Goal: Task Accomplishment & Management: Manage account settings

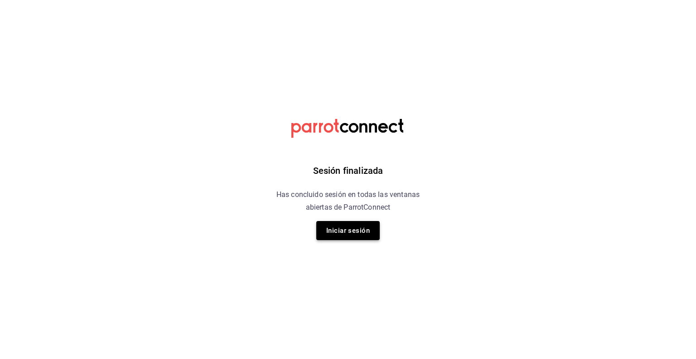
click at [353, 227] on button "Iniciar sesión" at bounding box center [347, 230] width 63 height 19
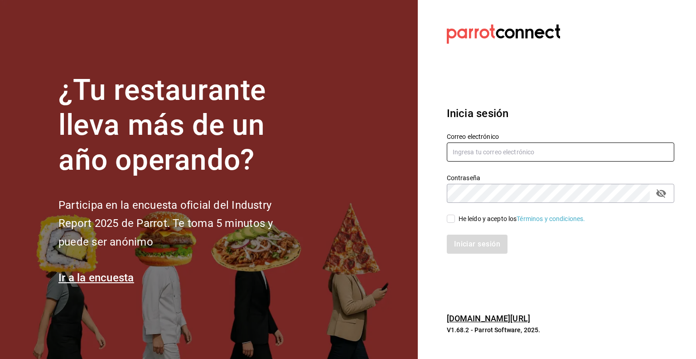
type input "[PERSON_NAME][EMAIL_ADDRESS][PERSON_NAME][DOMAIN_NAME]"
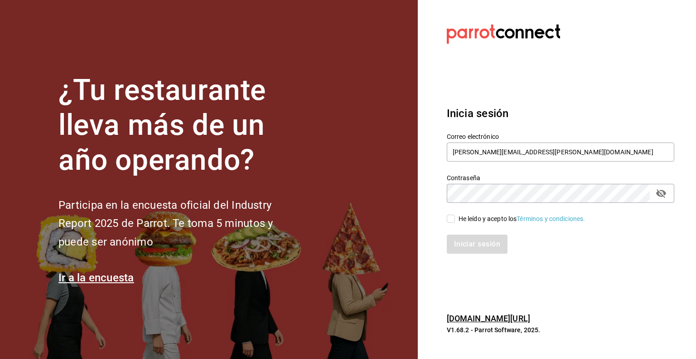
click at [452, 217] on input "He leído y acepto los Términos y condiciones." at bounding box center [451, 218] width 8 height 8
checkbox input "true"
click at [461, 243] on button "Iniciar sesión" at bounding box center [478, 243] width 62 height 19
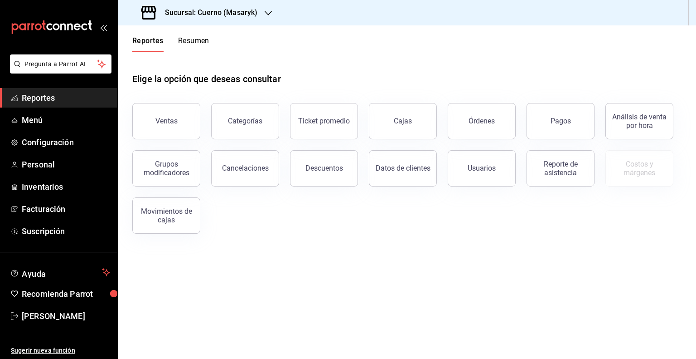
click at [236, 10] on h3 "Sucursal: Cuerno (Masaryk)" at bounding box center [208, 12] width 100 height 11
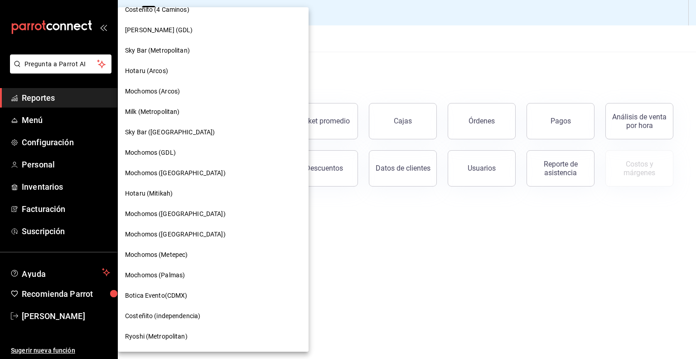
scroll to position [540, 0]
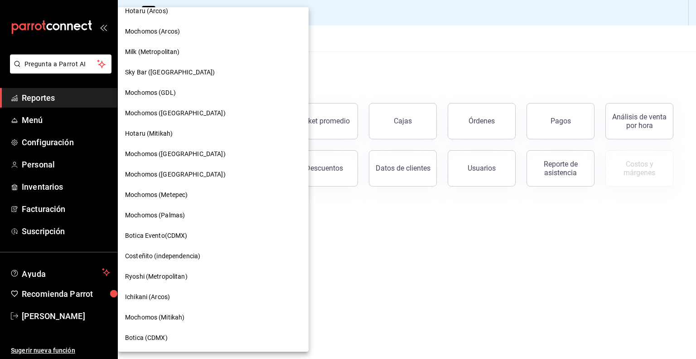
click at [164, 197] on span "Mochomos (Metepec)" at bounding box center [156, 195] width 63 height 10
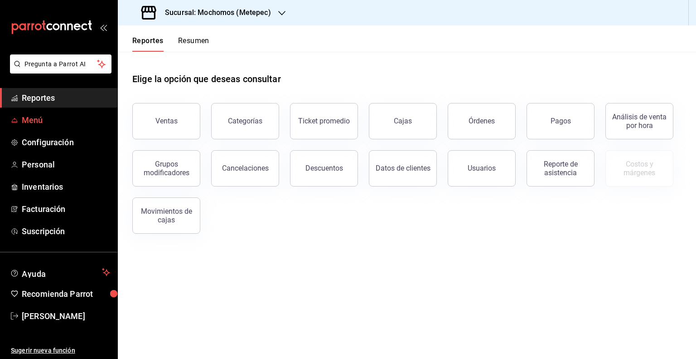
click at [37, 116] on span "Menú" at bounding box center [66, 120] width 88 height 12
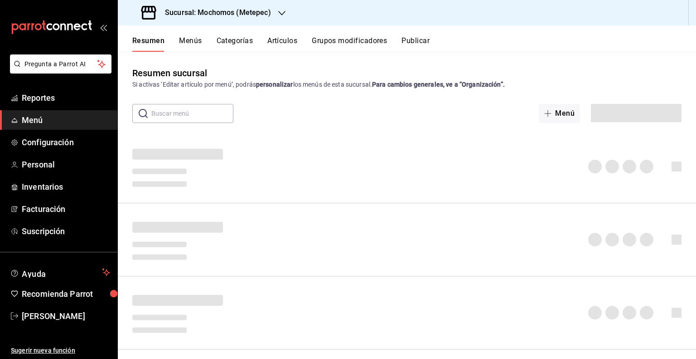
click at [288, 40] on button "Artículos" at bounding box center [282, 43] width 30 height 15
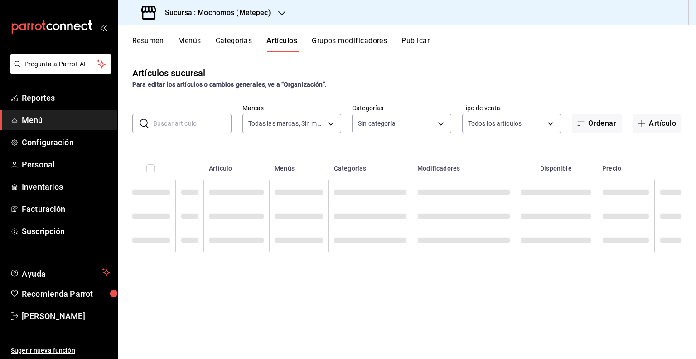
type input "2365f74e-aa6b-4392-bdf2-72765591bddf"
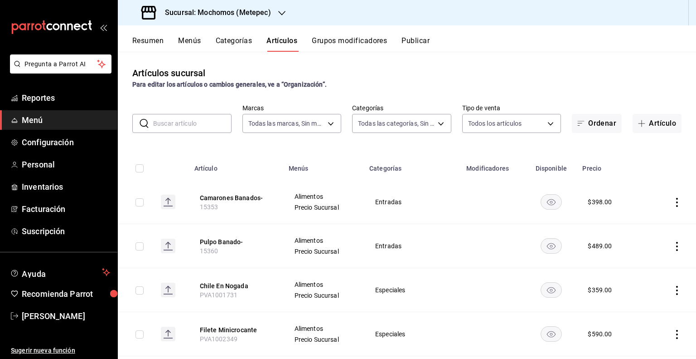
type input "c9cbc288-c827-488d-81f5-370afefb1912,46081463-7037-4dd2-a9ab-e56ff6a8fa7c,bf958…"
click at [646, 127] on button "Artículo" at bounding box center [657, 123] width 49 height 19
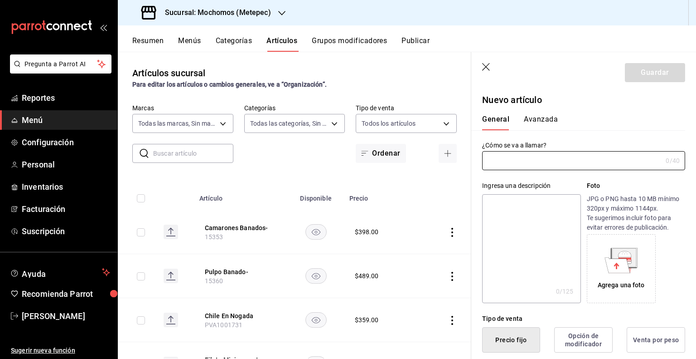
click at [182, 156] on input "text" at bounding box center [193, 153] width 80 height 18
paste input "PVA1002055"
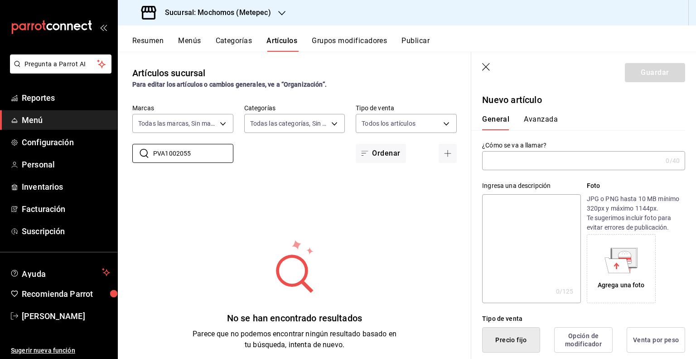
type input "PVA1002055"
click at [538, 159] on input "text" at bounding box center [572, 160] width 180 height 18
click at [568, 165] on input "text" at bounding box center [572, 160] width 180 height 18
paste input "Tiradito De Atun"
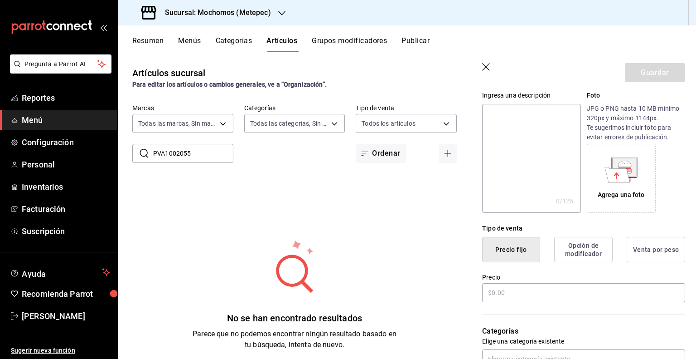
scroll to position [91, 0]
type input "Tiradito De Atun"
click at [515, 294] on input "text" at bounding box center [583, 291] width 203 height 19
click at [559, 285] on input "text" at bounding box center [583, 291] width 203 height 19
paste input "$349.00"
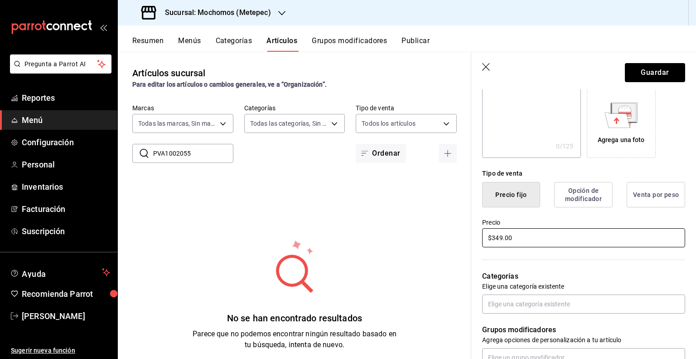
scroll to position [181, 0]
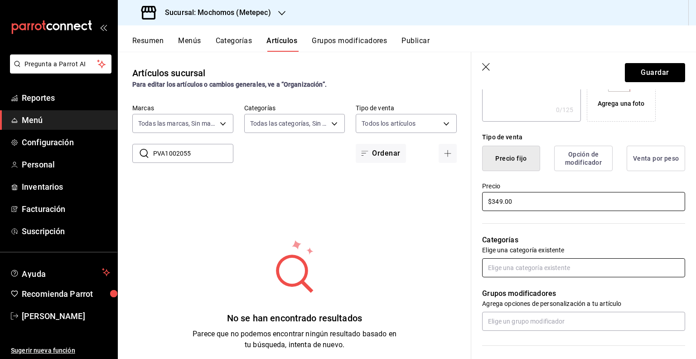
type input "$349.00"
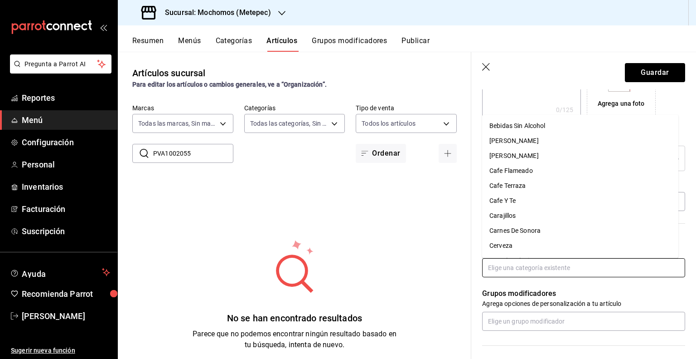
click at [549, 267] on input "text" at bounding box center [583, 267] width 203 height 19
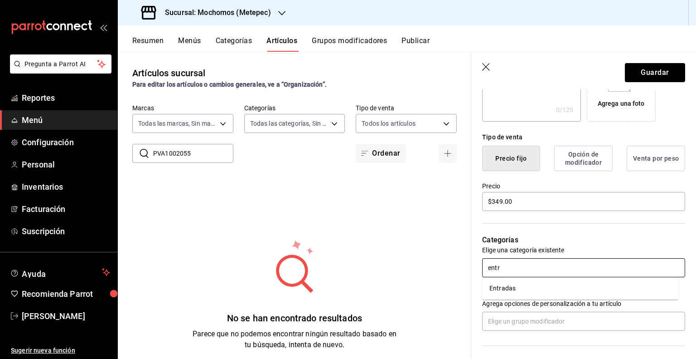
type input "entra"
click at [518, 292] on li "Entradas" at bounding box center [580, 288] width 196 height 15
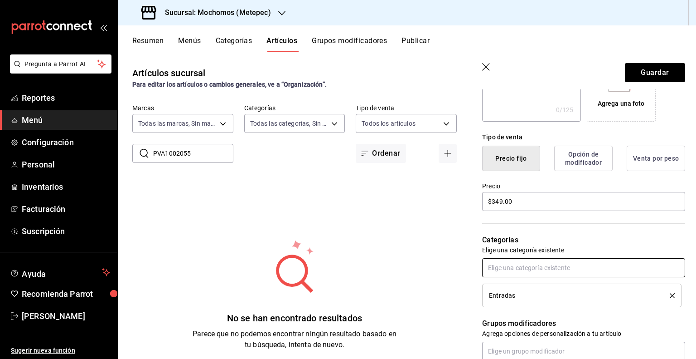
scroll to position [395, 0]
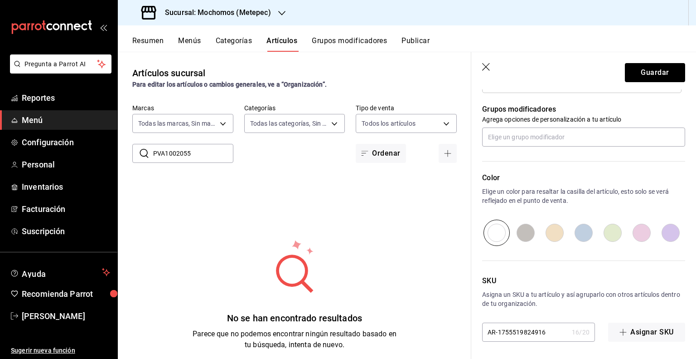
click at [538, 327] on input "AR-1755519824916" at bounding box center [525, 332] width 86 height 18
click at [539, 327] on input "AR-1755519824916" at bounding box center [525, 332] width 86 height 18
paste input "PVB1001830"
type input "PVB1001830"
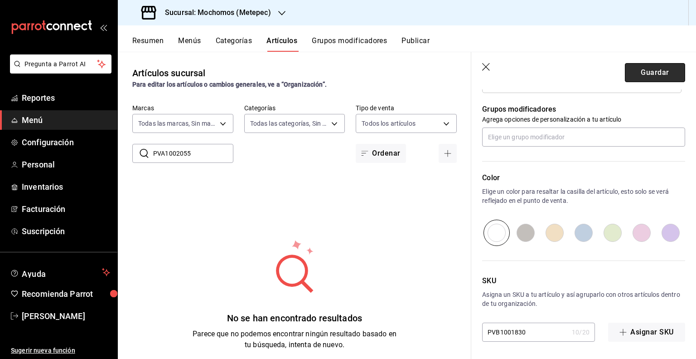
click at [641, 76] on button "Guardar" at bounding box center [655, 72] width 60 height 19
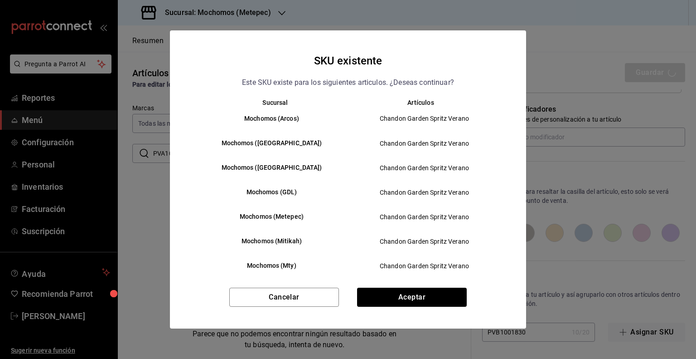
click at [386, 310] on div "Cancelar Aceptar" at bounding box center [348, 307] width 356 height 41
click at [390, 298] on button "Aceptar" at bounding box center [412, 296] width 110 height 19
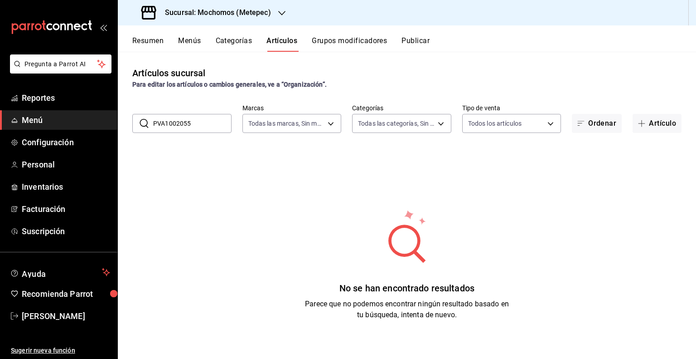
click at [209, 125] on input "PVA1002055" at bounding box center [192, 123] width 78 height 18
click at [209, 126] on input "PVA1002055" at bounding box center [192, 123] width 78 height 18
paste input "B1001830"
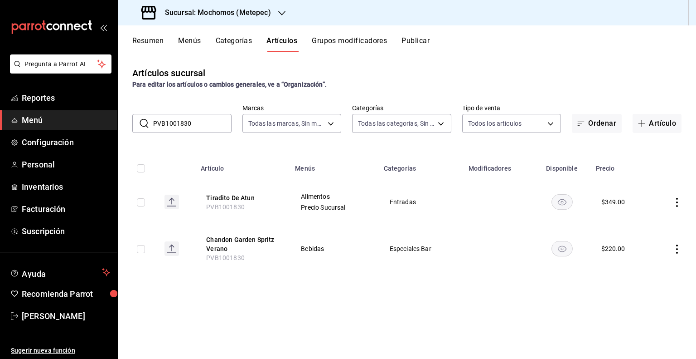
type input "PVB1001830"
drag, startPoint x: 241, startPoint y: 198, endPoint x: 661, endPoint y: 282, distance: 428.3
click at [241, 198] on button "Tiradito De Atun" at bounding box center [242, 197] width 73 height 9
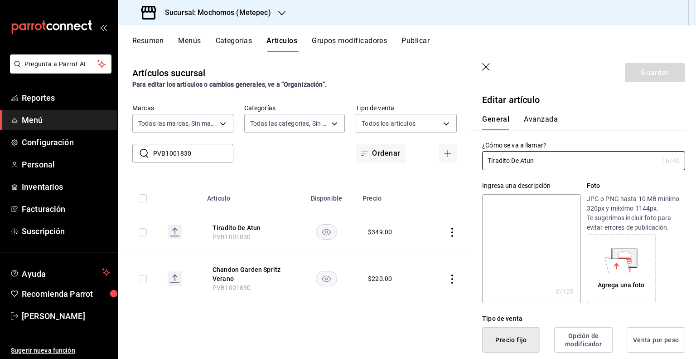
type input "$349.00"
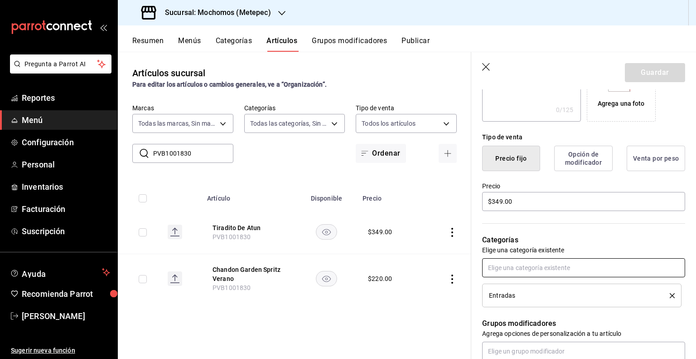
scroll to position [395, 0]
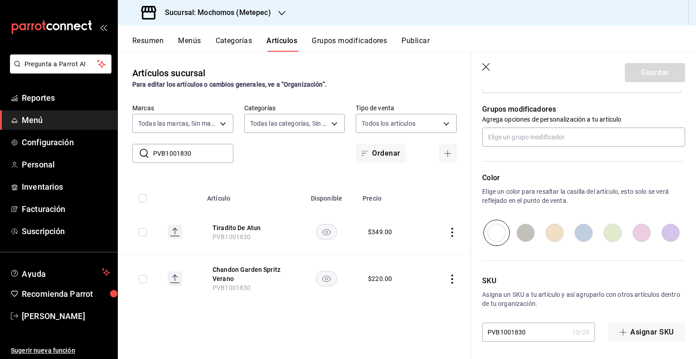
click at [499, 328] on input "PVB1001830" at bounding box center [525, 332] width 86 height 18
paste input "A1002055"
type input "PVA1002055"
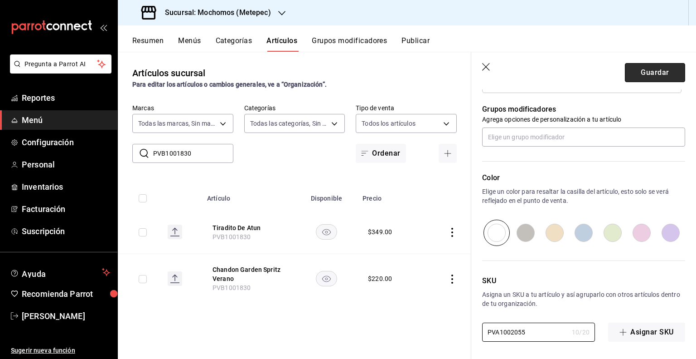
click at [647, 78] on button "Guardar" at bounding box center [655, 72] width 60 height 19
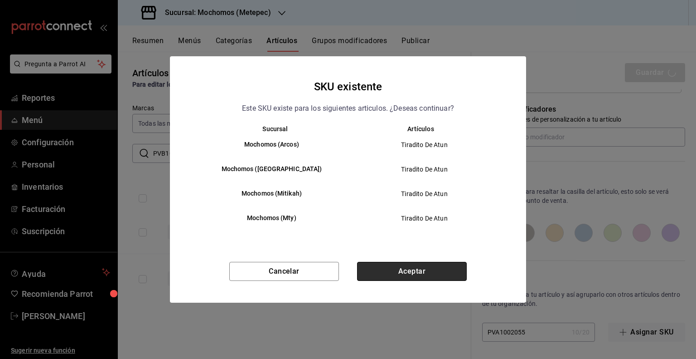
click at [363, 271] on button "Aceptar" at bounding box center [412, 271] width 110 height 19
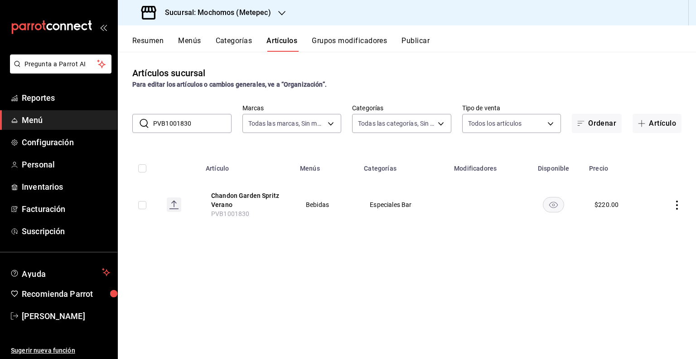
click at [184, 124] on input "PVB1001830" at bounding box center [192, 123] width 78 height 18
paste input "A1002055"
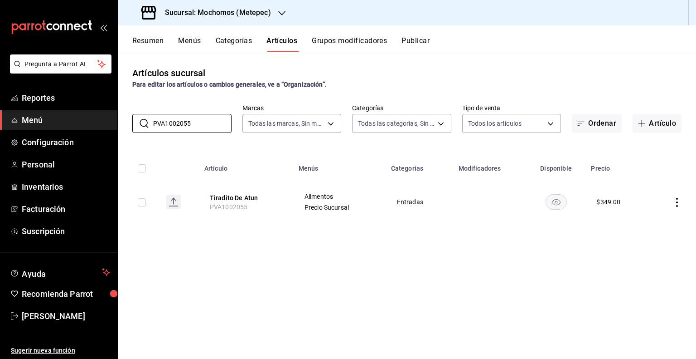
type input "PVA1002055"
click at [141, 200] on input "checkbox" at bounding box center [142, 202] width 8 height 8
checkbox input "true"
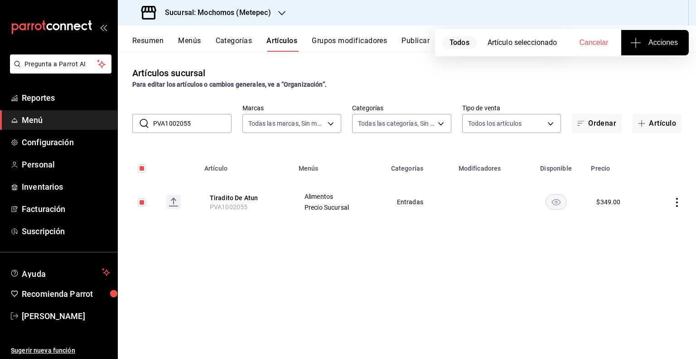
click at [648, 42] on span "Acciones" at bounding box center [655, 42] width 46 height 11
click at [642, 76] on li "Agregar tipo" at bounding box center [655, 71] width 68 height 24
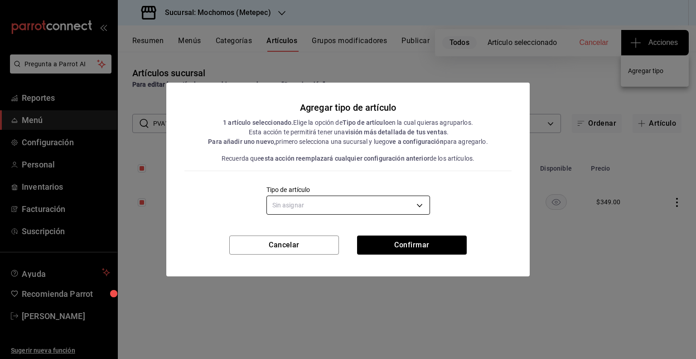
click at [350, 203] on body "Pregunta a Parrot AI Reportes Menú Configuración Personal Inventarios Facturaci…" at bounding box center [348, 179] width 696 height 359
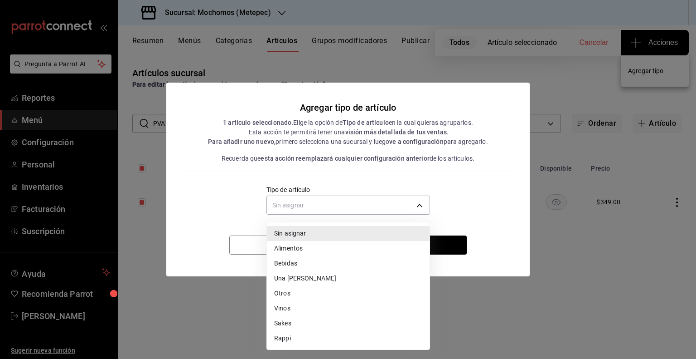
click at [301, 252] on li "Alimentos" at bounding box center [348, 248] width 163 height 15
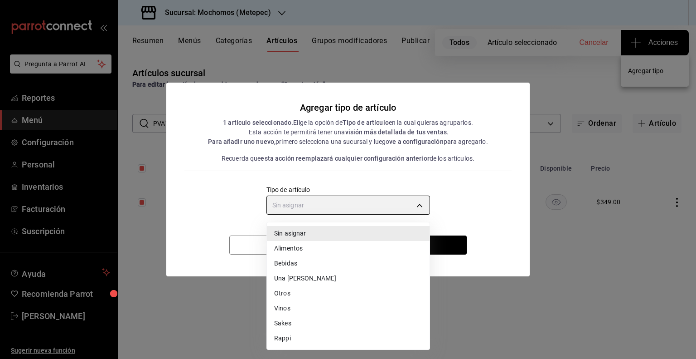
type input "a9c5c5d7-09f7-4d61-88a6-a13d33eec0fd"
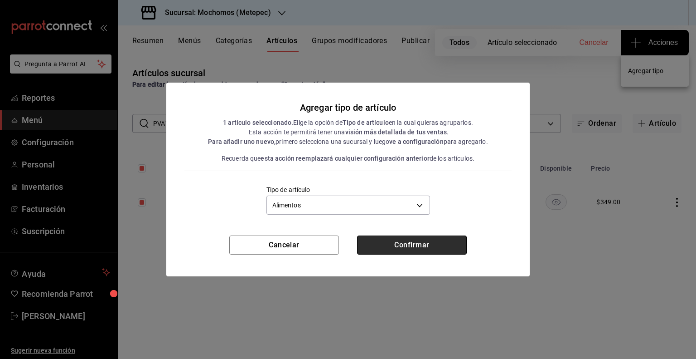
click at [441, 246] on button "Confirmar" at bounding box center [412, 244] width 110 height 19
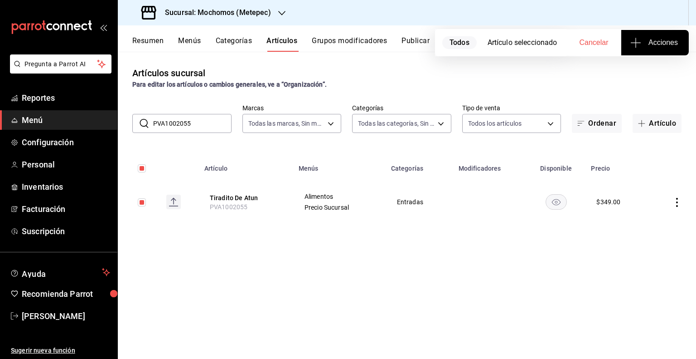
click at [424, 48] on button "Publicar" at bounding box center [416, 43] width 28 height 15
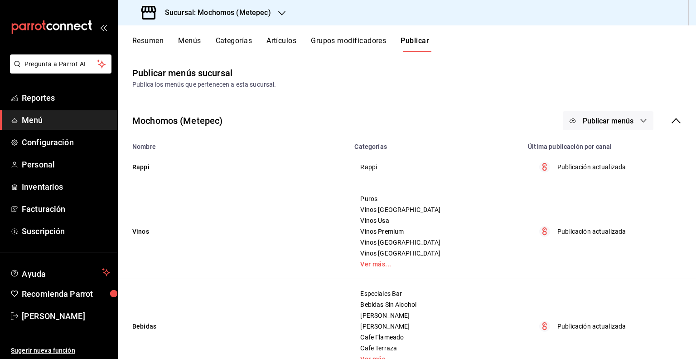
click at [584, 117] on span "Publicar menús" at bounding box center [608, 121] width 51 height 9
click at [579, 145] on icon at bounding box center [575, 150] width 15 height 15
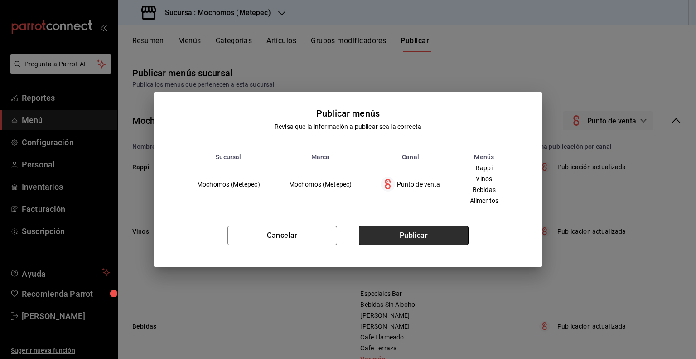
click at [407, 229] on button "Publicar" at bounding box center [414, 235] width 110 height 19
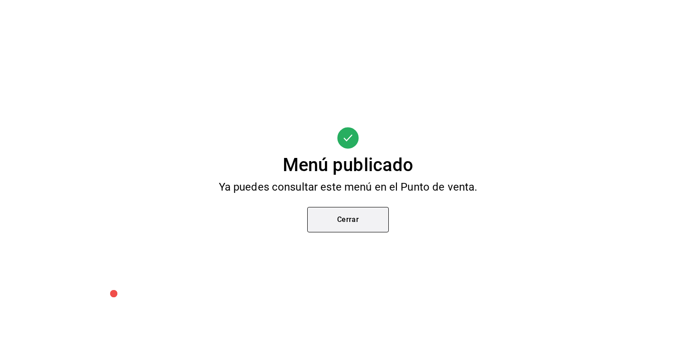
click at [380, 228] on button "Cerrar" at bounding box center [348, 219] width 82 height 25
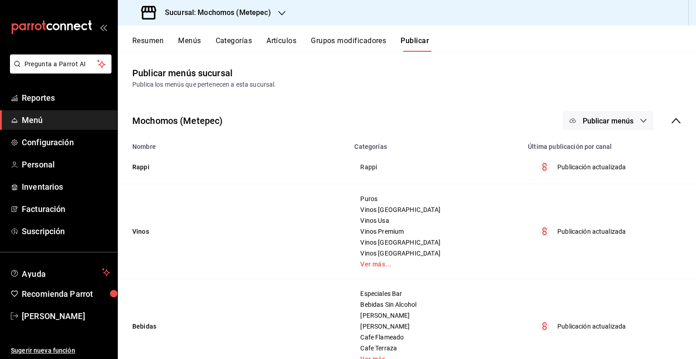
click at [595, 112] on button "Publicar menús" at bounding box center [608, 120] width 91 height 19
click at [602, 146] on span "Punto de venta" at bounding box center [615, 151] width 44 height 10
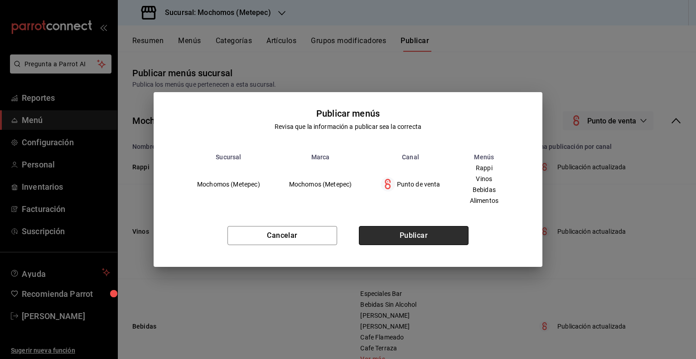
click at [400, 228] on button "Publicar" at bounding box center [414, 235] width 110 height 19
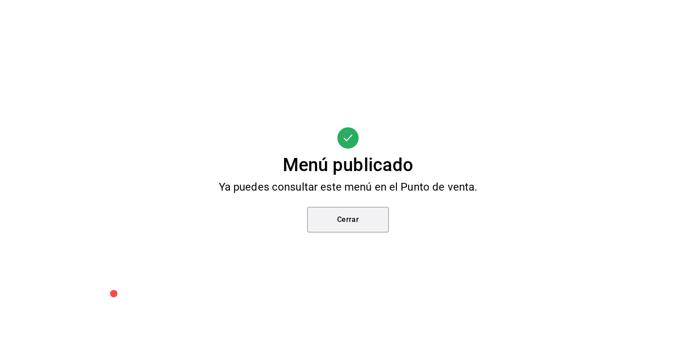
click at [350, 224] on button "Cerrar" at bounding box center [348, 219] width 82 height 25
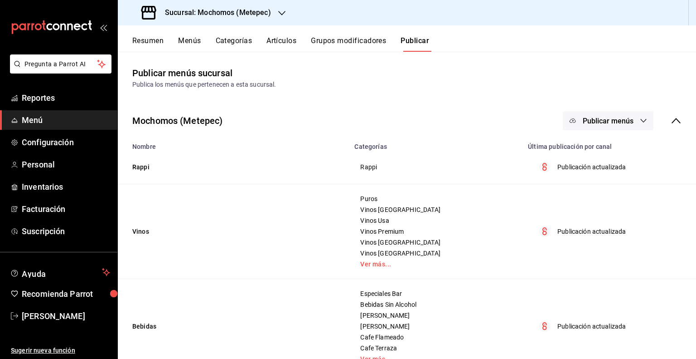
click at [248, 12] on h3 "Sucursal: Mochomos (Metepec)" at bounding box center [214, 12] width 113 height 11
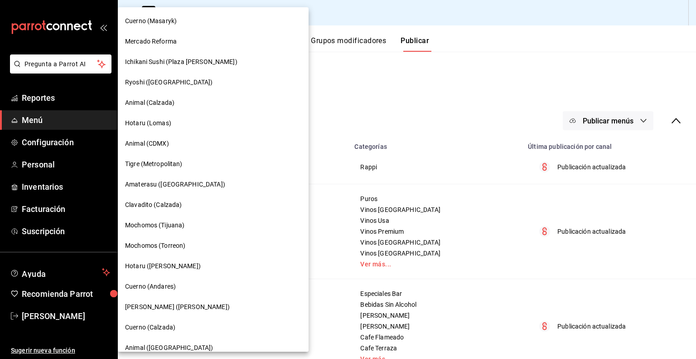
scroll to position [45, 0]
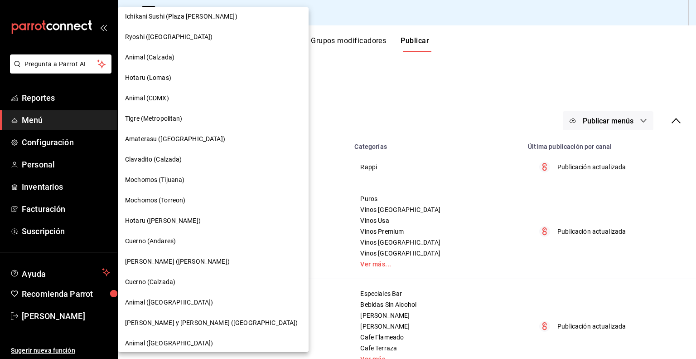
click at [201, 183] on div "Mochomos (Tijuana)" at bounding box center [213, 180] width 176 height 10
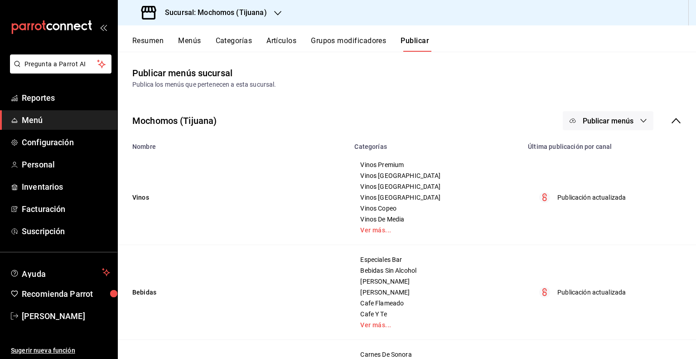
click at [292, 47] on button "Artículos" at bounding box center [282, 43] width 30 height 15
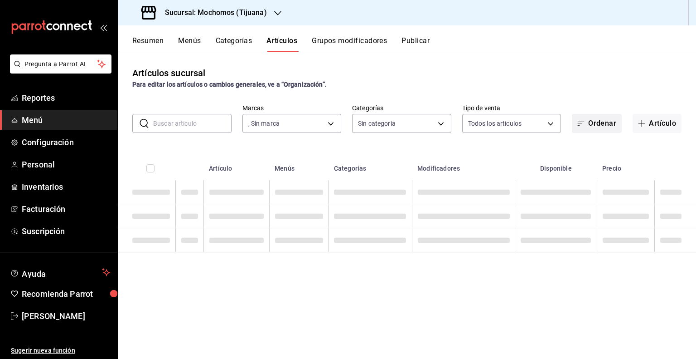
type input "c300ab0f-4e96-434a-ab79-9fec8b673c9f"
click at [645, 125] on button "Artículo" at bounding box center [657, 123] width 49 height 19
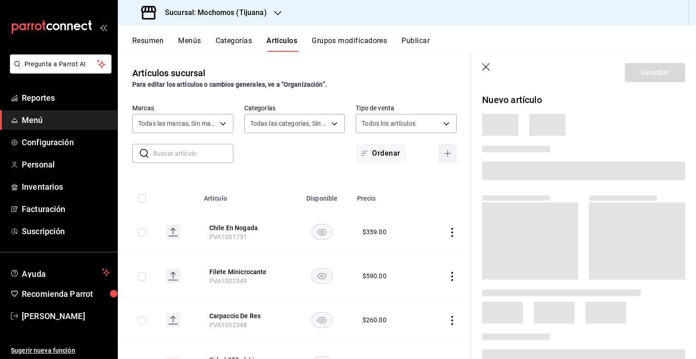
type input "d01c1a80-0c2c-4bb7-96a3-2750fe7e1a71,a374eb17-8ac6-42e7-8227-74a2ddfc174f,358d4…"
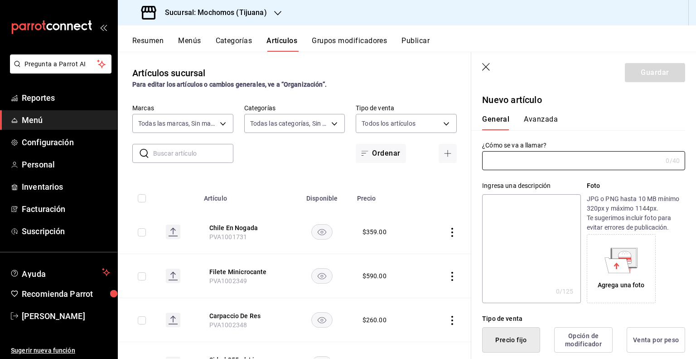
click at [195, 154] on input "text" at bounding box center [193, 153] width 80 height 18
paste input "PVA1002055"
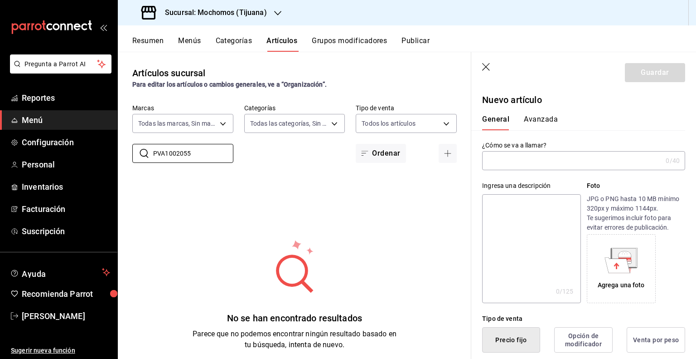
type input "PVA1002055"
click at [520, 156] on input "text" at bounding box center [572, 160] width 180 height 18
paste input "Tiradito De Atun"
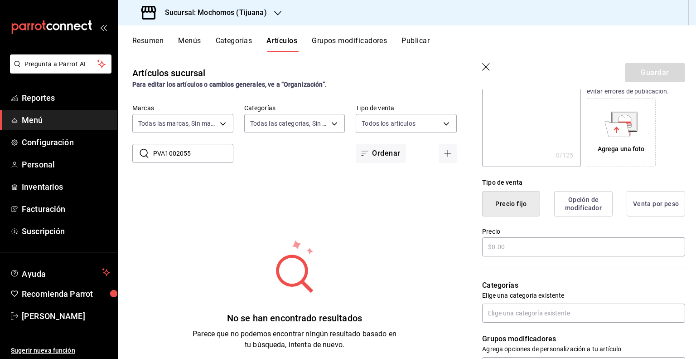
type input "Tiradito De Atun"
click at [505, 235] on div "Precio" at bounding box center [583, 242] width 203 height 30
click at [505, 239] on input "text" at bounding box center [583, 246] width 203 height 19
paste input "$349.00"
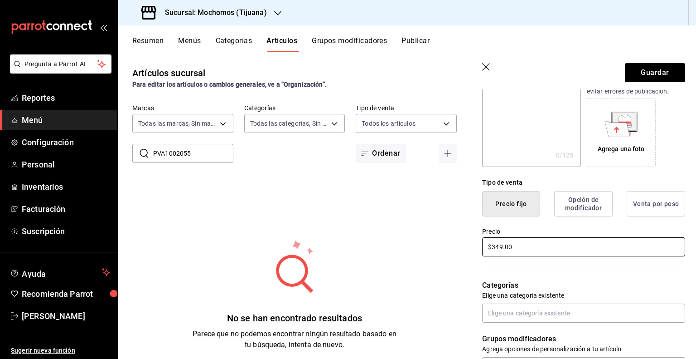
type input "$349.00"
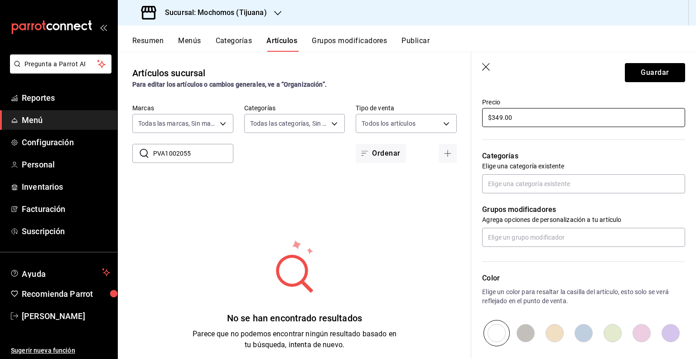
scroll to position [272, 0]
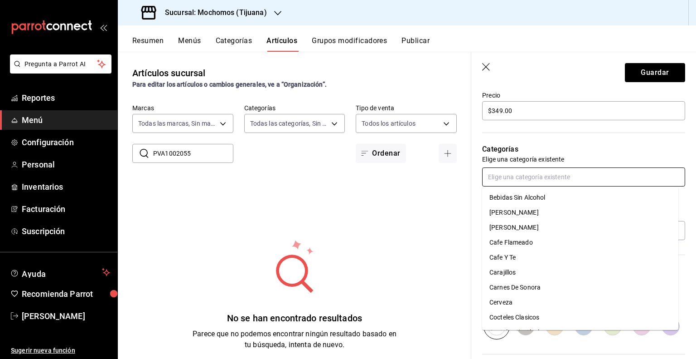
click at [531, 182] on input "text" at bounding box center [583, 176] width 203 height 19
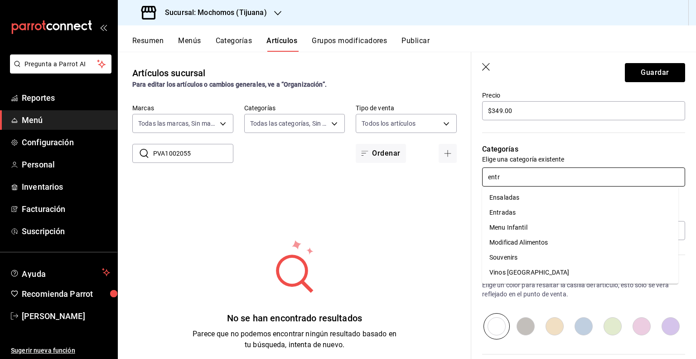
type input "entra"
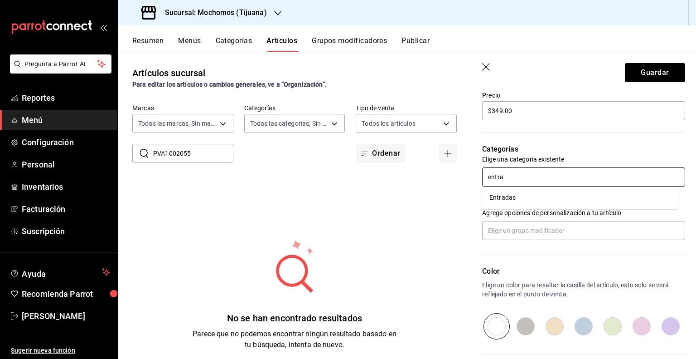
click at [530, 199] on li "Entradas" at bounding box center [580, 197] width 196 height 15
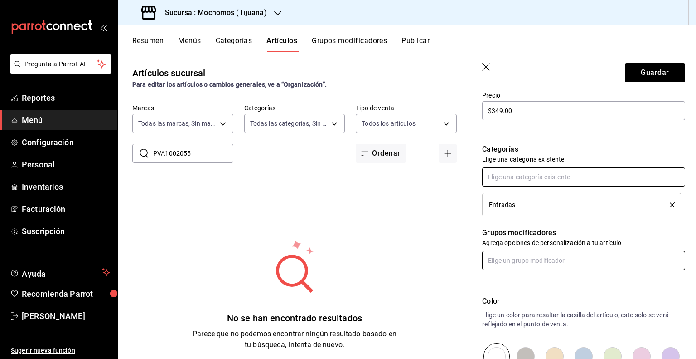
scroll to position [395, 0]
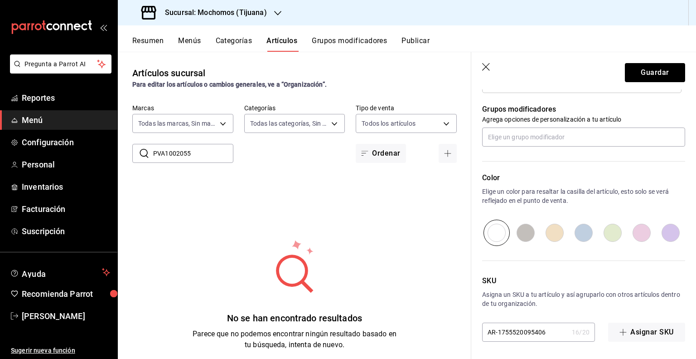
click at [522, 327] on input "AR-1755520095406" at bounding box center [525, 332] width 86 height 18
paste input "PVA1002055"
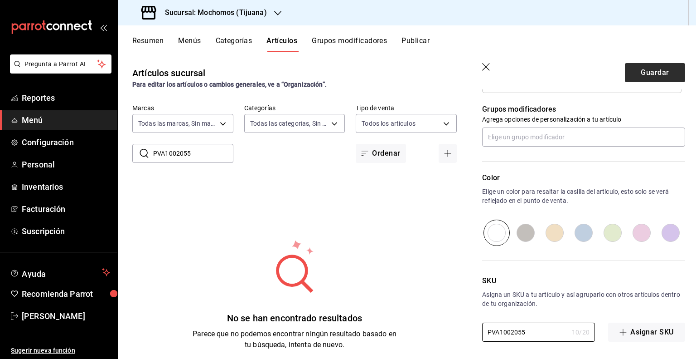
type input "PVA1002055"
click at [660, 68] on button "Guardar" at bounding box center [655, 72] width 60 height 19
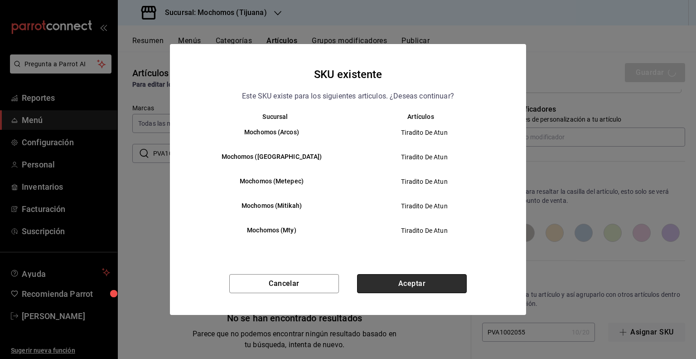
click at [423, 284] on button "Aceptar" at bounding box center [412, 283] width 110 height 19
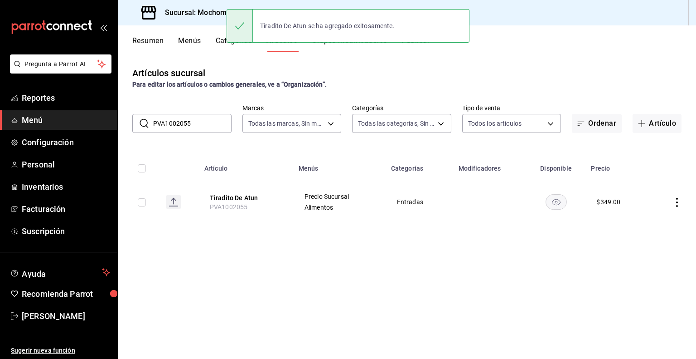
drag, startPoint x: 141, startPoint y: 204, endPoint x: 303, endPoint y: 161, distance: 167.8
click at [141, 204] on input "checkbox" at bounding box center [142, 202] width 8 height 8
checkbox input "true"
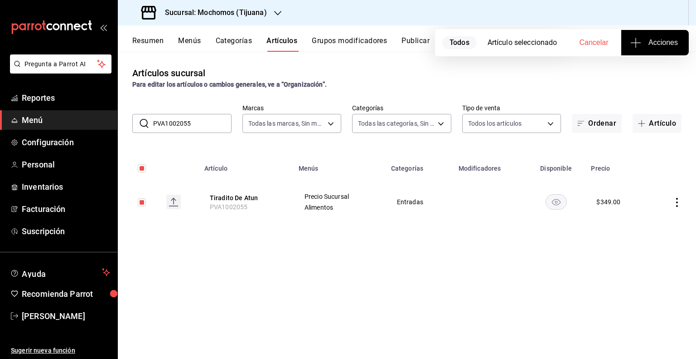
click at [636, 43] on icon "button" at bounding box center [636, 43] width 0 height 10
click at [647, 77] on li "Agregar tipo" at bounding box center [655, 71] width 68 height 24
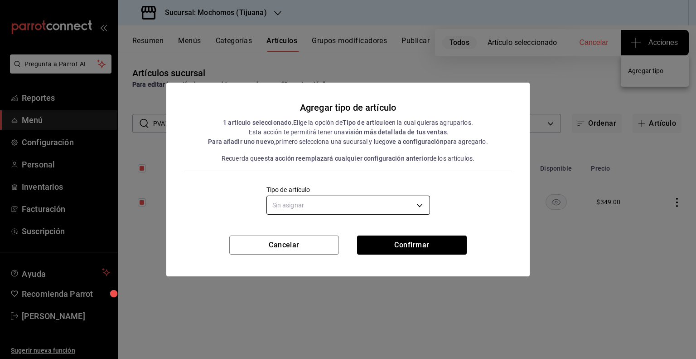
click at [367, 204] on body "Pregunta a Parrot AI Reportes Menú Configuración Personal Inventarios Facturaci…" at bounding box center [348, 179] width 696 height 359
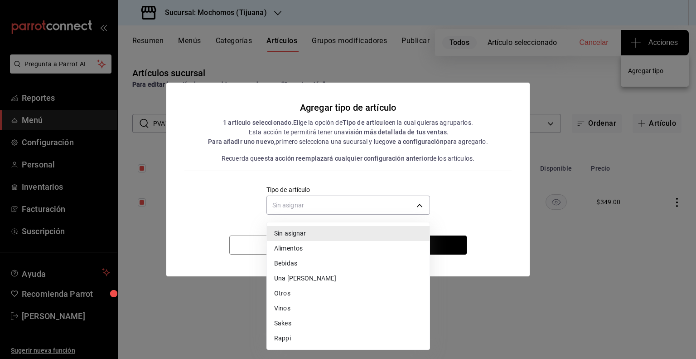
click at [351, 253] on li "Alimentos" at bounding box center [348, 248] width 163 height 15
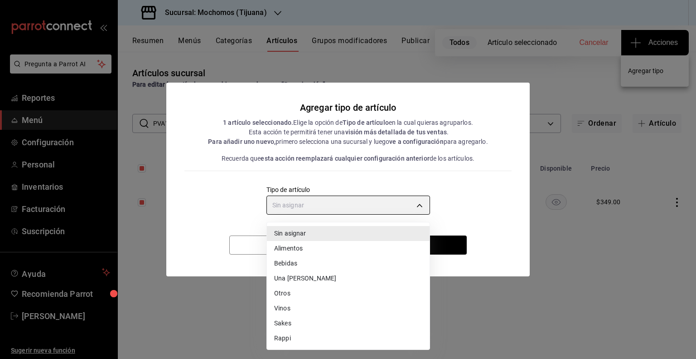
type input "a9c5c5d7-09f7-4d61-88a6-a13d33eec0fd"
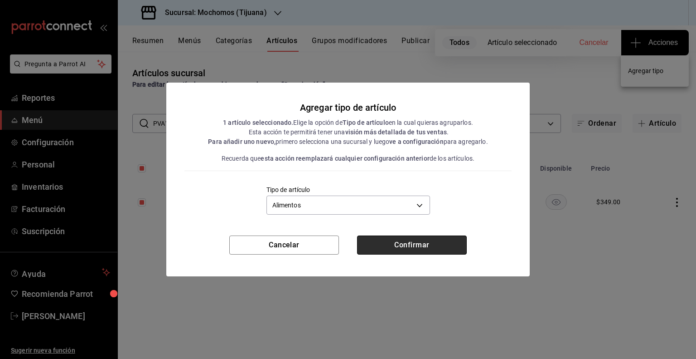
click at [374, 247] on button "Confirmar" at bounding box center [412, 244] width 110 height 19
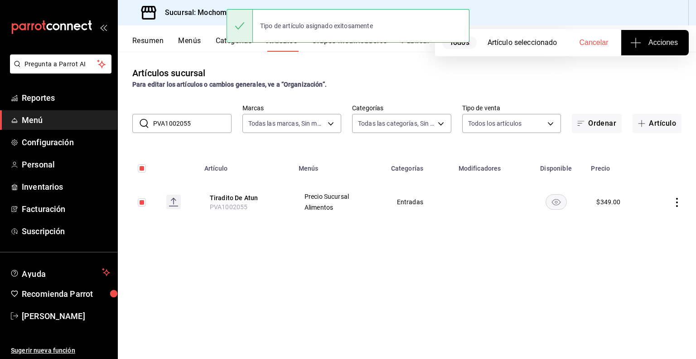
click at [418, 45] on div "Tipo de artículo asignado exitosamente" at bounding box center [348, 25] width 243 height 39
click at [415, 47] on button "Publicar" at bounding box center [416, 43] width 28 height 15
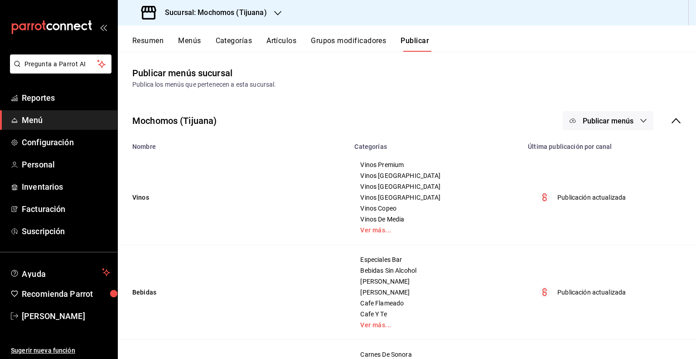
click at [595, 133] on div "Mochomos (Tijuana) Publicar menús" at bounding box center [407, 121] width 578 height 34
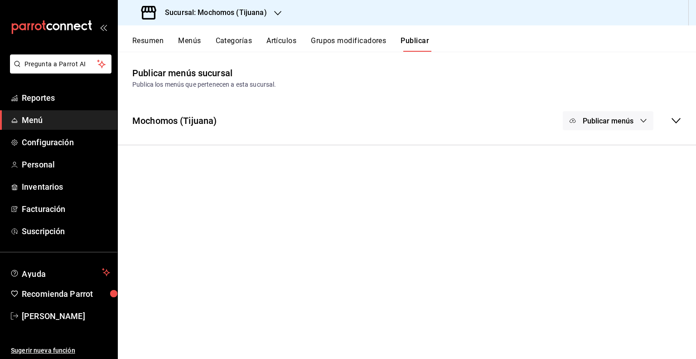
click at [599, 124] on span "Publicar menús" at bounding box center [608, 121] width 51 height 9
click at [596, 150] on div at bounding box center [586, 150] width 25 height 15
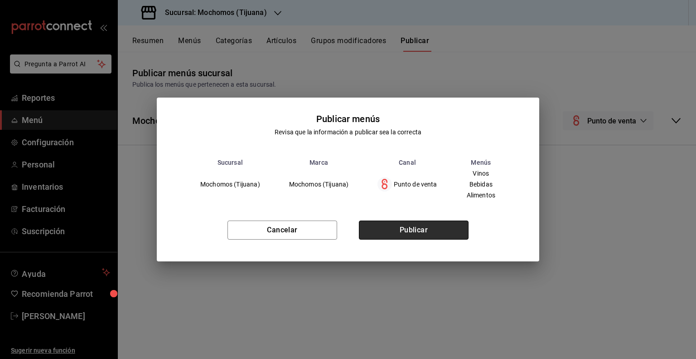
click at [412, 226] on button "Publicar" at bounding box center [414, 229] width 110 height 19
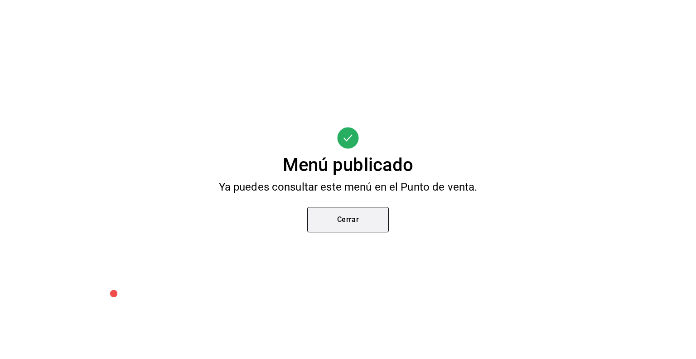
click at [334, 209] on button "Cerrar" at bounding box center [348, 219] width 82 height 25
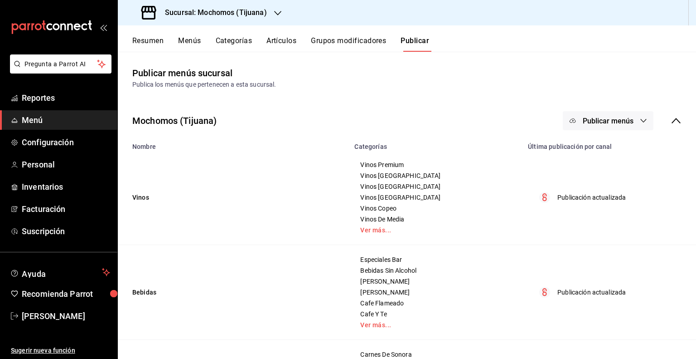
click at [290, 50] on button "Artículos" at bounding box center [282, 43] width 30 height 15
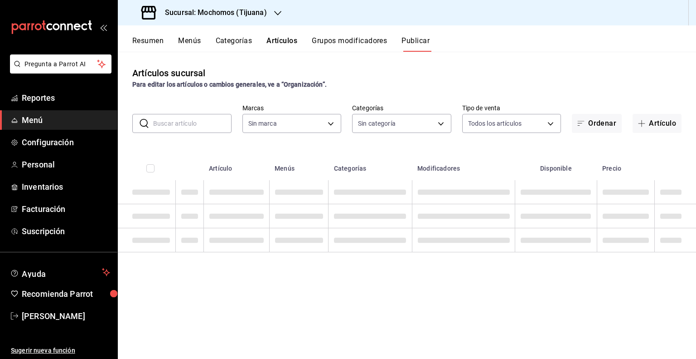
type input "c300ab0f-4e96-434a-ab79-9fec8b673c9f"
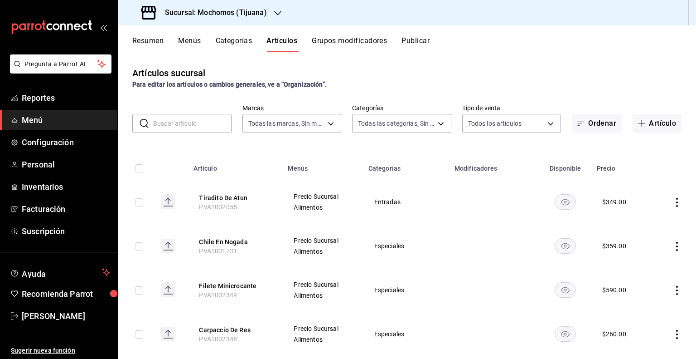
type input "d01c1a80-0c2c-4bb7-96a3-2750fe7e1a71,a374eb17-8ac6-42e7-8227-74a2ddfc174f,358d4…"
click at [136, 204] on input "checkbox" at bounding box center [139, 202] width 8 height 8
checkbox input "true"
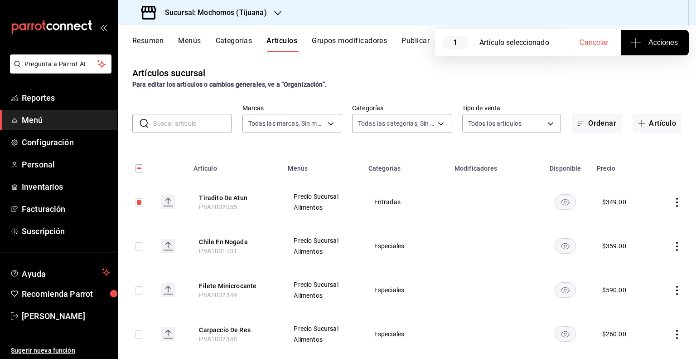
click at [661, 48] on button "Acciones" at bounding box center [656, 42] width 68 height 25
click at [644, 69] on span "Agregar tipo" at bounding box center [654, 71] width 53 height 10
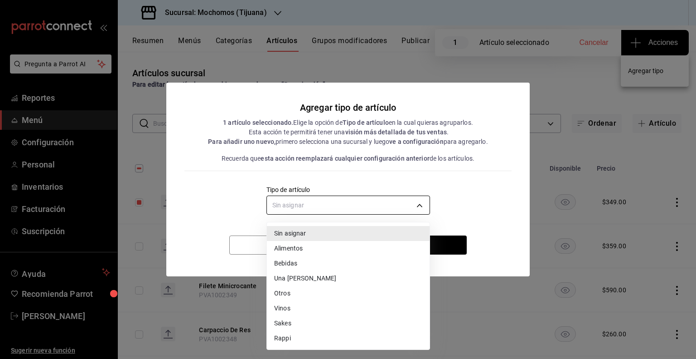
click at [355, 197] on body "Pregunta a Parrot AI Reportes Menú Configuración Personal Inventarios Facturaci…" at bounding box center [348, 179] width 696 height 359
click at [290, 248] on li "Alimentos" at bounding box center [348, 248] width 163 height 15
type input "a9c5c5d7-09f7-4d61-88a6-a13d33eec0fd"
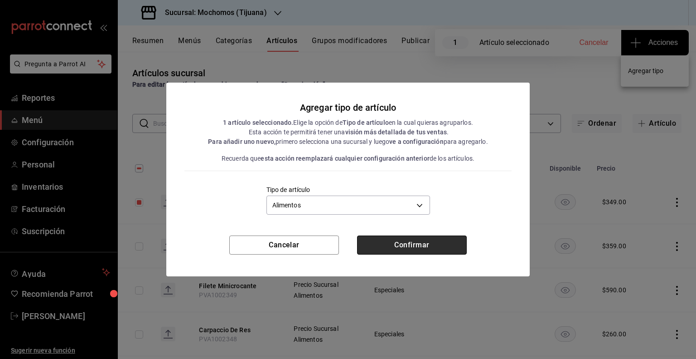
click at [374, 235] on button "Confirmar" at bounding box center [412, 244] width 110 height 19
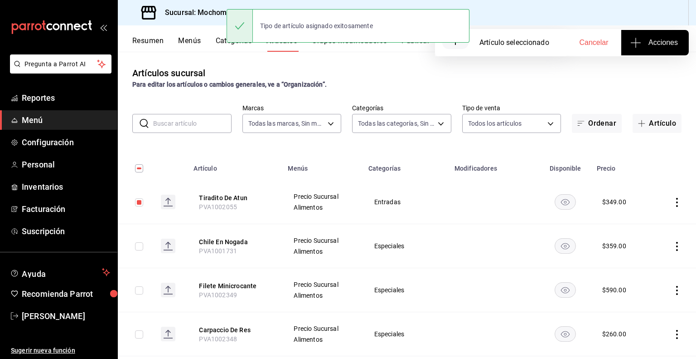
click at [423, 50] on button "Publicar" at bounding box center [416, 43] width 28 height 15
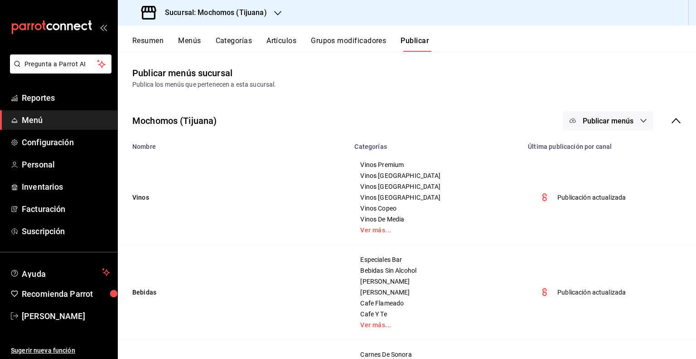
click at [621, 117] on span "Publicar menús" at bounding box center [608, 121] width 51 height 9
click at [605, 148] on span "Punto de venta" at bounding box center [615, 151] width 44 height 10
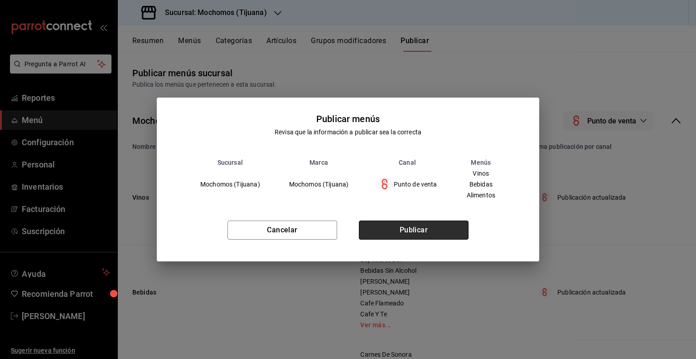
click at [422, 236] on button "Publicar" at bounding box center [414, 229] width 110 height 19
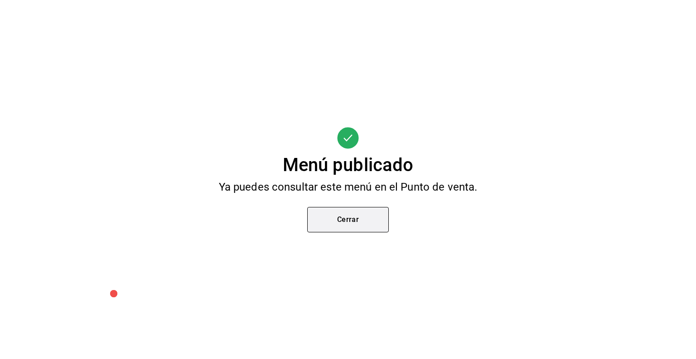
click at [371, 221] on button "Cerrar" at bounding box center [348, 219] width 82 height 25
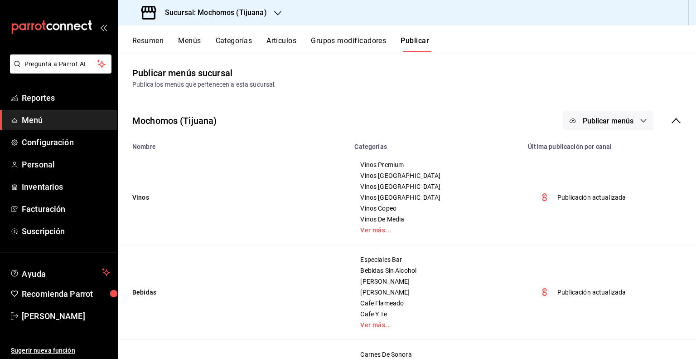
click at [293, 43] on button "Artículos" at bounding box center [282, 43] width 30 height 15
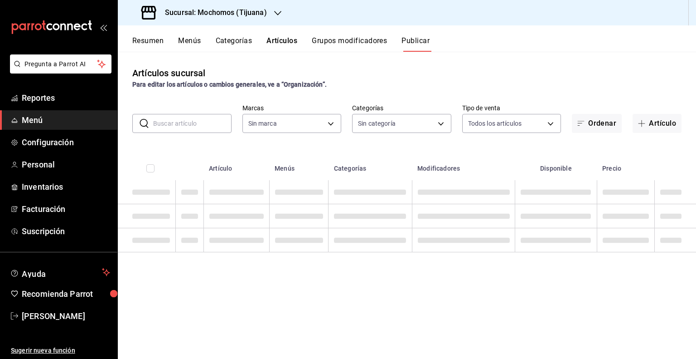
type input "c300ab0f-4e96-434a-ab79-9fec8b673c9f"
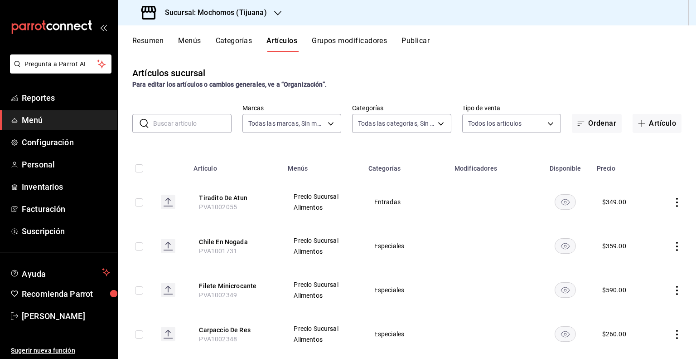
type input "d01c1a80-0c2c-4bb7-96a3-2750fe7e1a71,a374eb17-8ac6-42e7-8227-74a2ddfc174f,358d4…"
click at [254, 8] on h3 "Sucursal: Mochomos (Tijuana)" at bounding box center [212, 12] width 109 height 11
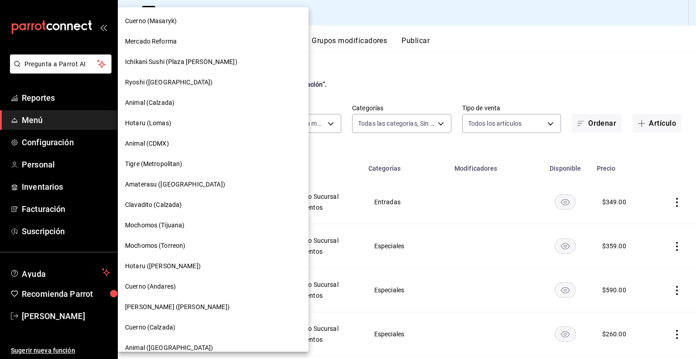
scroll to position [45, 0]
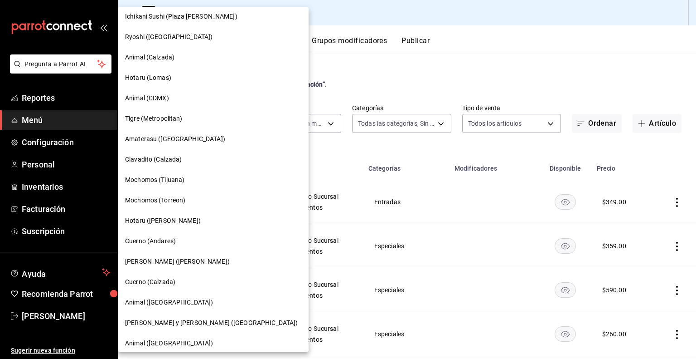
click at [193, 197] on div "Mochomos (Torreon)" at bounding box center [213, 200] width 176 height 10
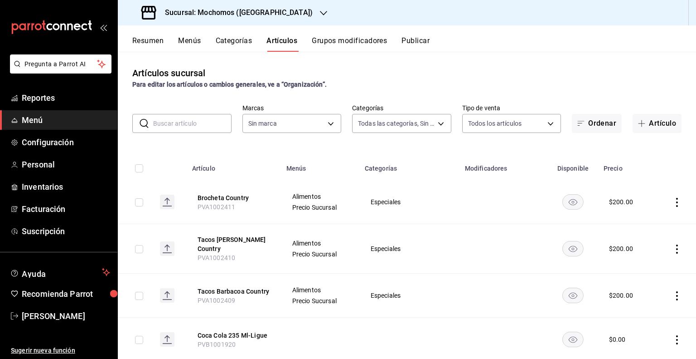
type input "3341872a-5347-4118-8f87-61381635e763,4fab835b-5ce3-44d6-a3b1-a21d3d8a3381,4ccb8…"
type input "c8544d00-0077-49dd-9e07-f6fffff65e49"
click at [197, 121] on input "text" at bounding box center [192, 123] width 78 height 18
paste input "PVA1002055"
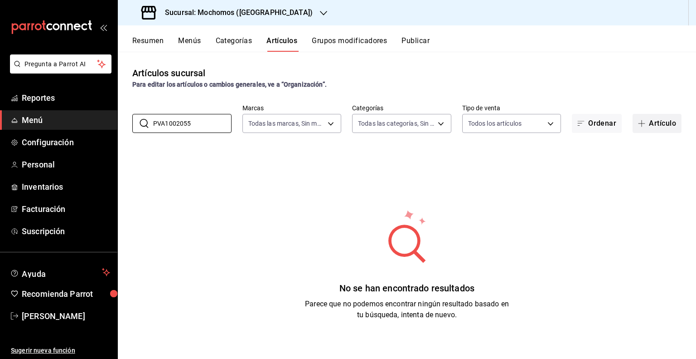
type input "PVA1002055"
click at [656, 123] on button "Artículo" at bounding box center [657, 123] width 49 height 19
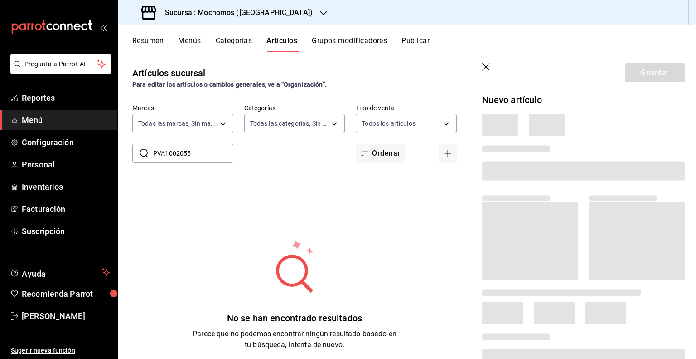
click at [562, 162] on span at bounding box center [583, 170] width 203 height 19
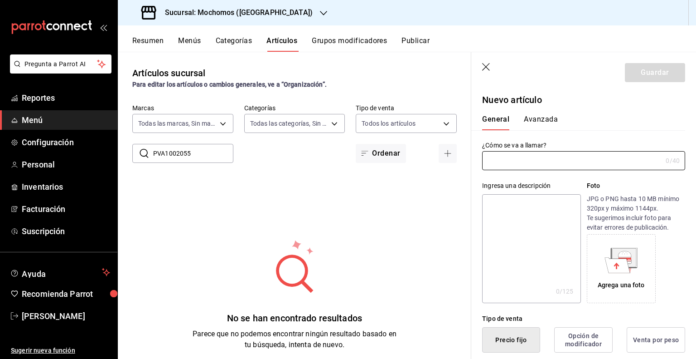
type input "AR-1755520274193"
drag, startPoint x: 552, startPoint y: 168, endPoint x: 548, endPoint y: 174, distance: 6.9
click at [548, 174] on div "Ingresa una descripción x 0 /125 ​ Foto JPG o PNG hasta 10 MB mínimo 320px y má…" at bounding box center [578, 236] width 214 height 133
click at [549, 159] on input "text" at bounding box center [572, 160] width 180 height 18
paste input "TIRADITO DE [PERSON_NAME]"
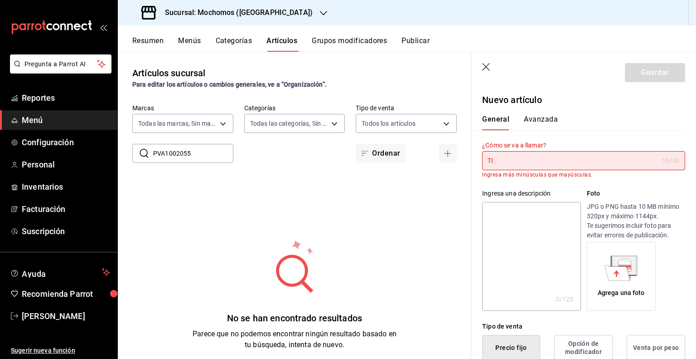
type input "T"
paste input "Tiradito De Atun"
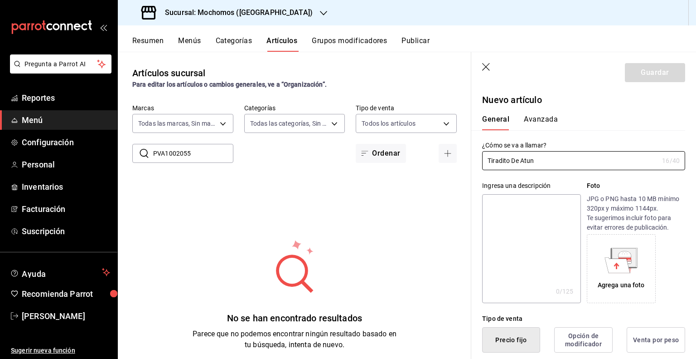
scroll to position [136, 0]
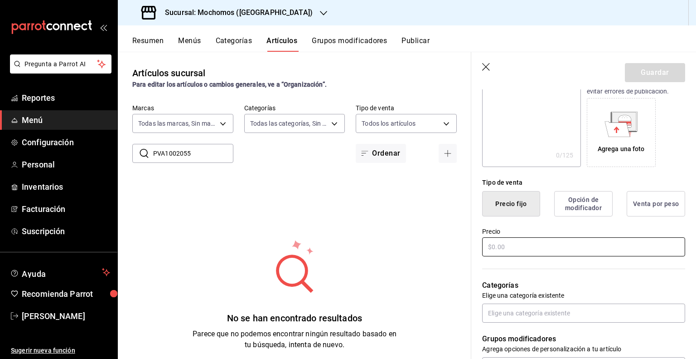
type input "Tiradito De Atun"
click at [535, 249] on input "text" at bounding box center [583, 246] width 203 height 19
click at [567, 242] on input "text" at bounding box center [583, 246] width 203 height 19
paste input "$349.00"
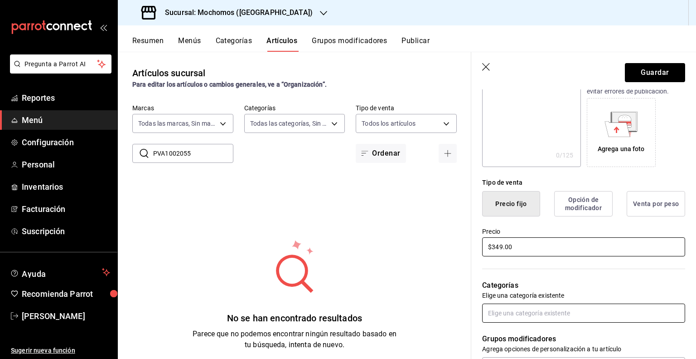
type input "$349.00"
click at [550, 307] on input "text" at bounding box center [583, 312] width 203 height 19
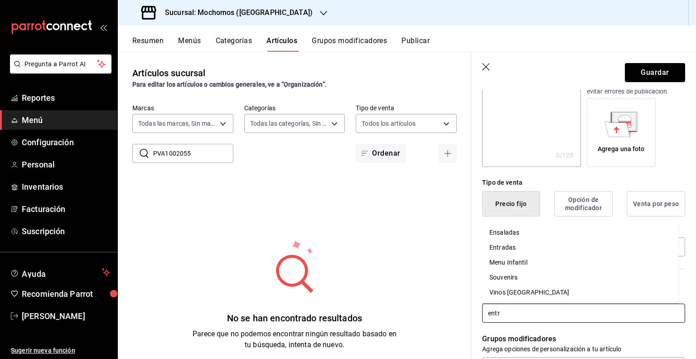
type input "entra"
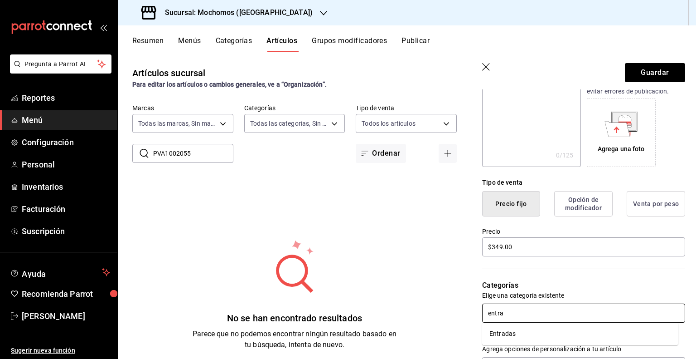
click at [535, 342] on ul "Entradas" at bounding box center [580, 333] width 196 height 22
click at [535, 336] on li "Entradas" at bounding box center [580, 333] width 196 height 15
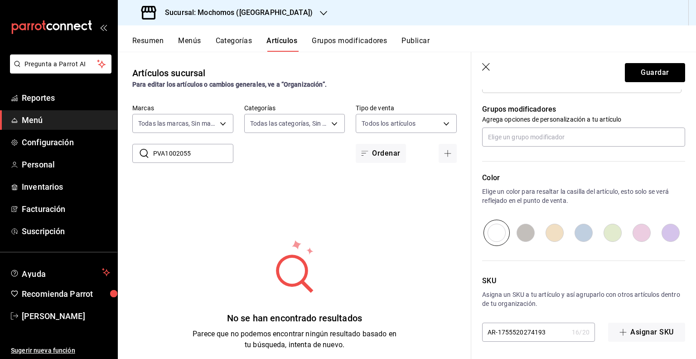
click at [529, 329] on input "AR-1755520274193" at bounding box center [525, 332] width 86 height 18
paste input "PVA1002055"
type input "PVA1002055"
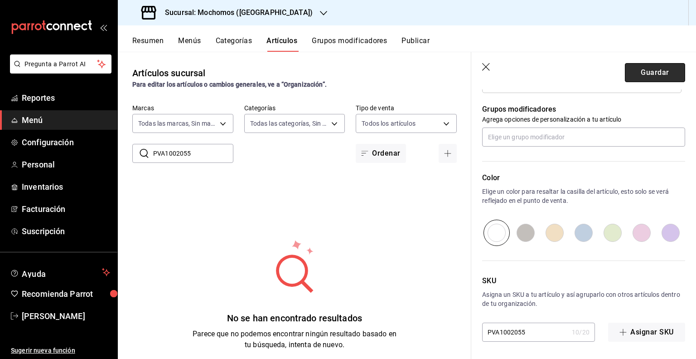
click at [649, 71] on button "Guardar" at bounding box center [655, 72] width 60 height 19
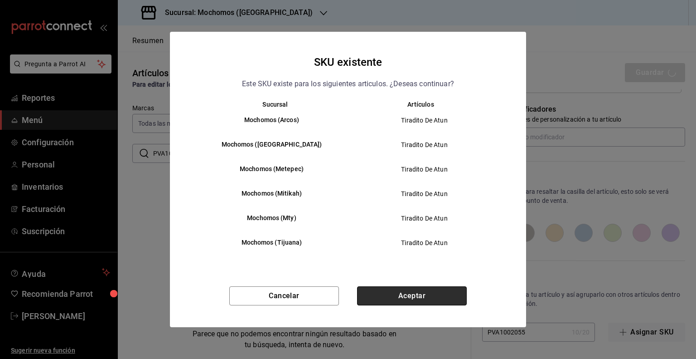
click at [409, 298] on button "Aceptar" at bounding box center [412, 295] width 110 height 19
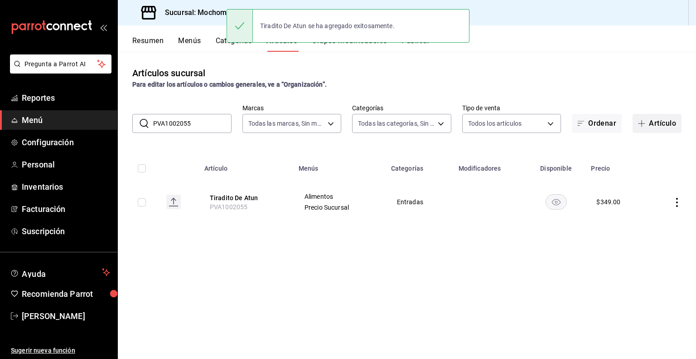
click at [651, 127] on button "Artículo" at bounding box center [657, 123] width 49 height 19
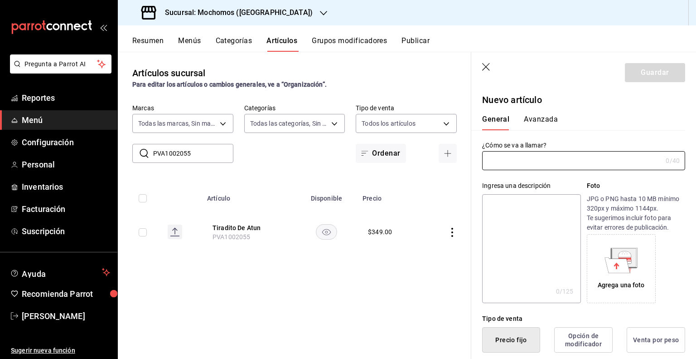
drag, startPoint x: 144, startPoint y: 230, endPoint x: 244, endPoint y: 170, distance: 116.9
click at [144, 230] on input "checkbox" at bounding box center [143, 232] width 8 height 8
checkbox input "true"
click at [490, 67] on icon "button" at bounding box center [486, 67] width 9 height 9
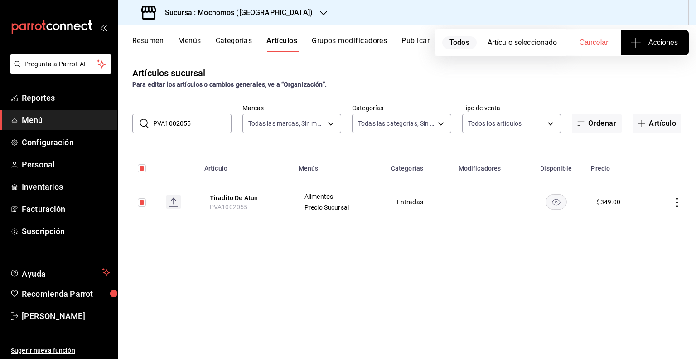
click at [672, 50] on button "Acciones" at bounding box center [656, 42] width 68 height 25
click at [634, 63] on li "Agregar tipo" at bounding box center [655, 71] width 68 height 24
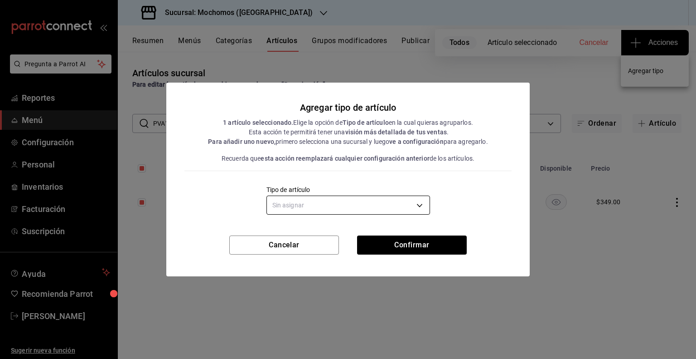
click at [345, 204] on body "Pregunta a Parrot AI Reportes Menú Configuración Personal Inventarios Facturaci…" at bounding box center [348, 179] width 696 height 359
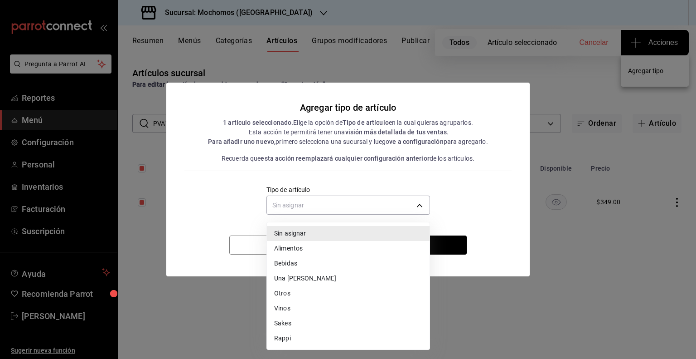
click at [304, 244] on li "Alimentos" at bounding box center [348, 248] width 163 height 15
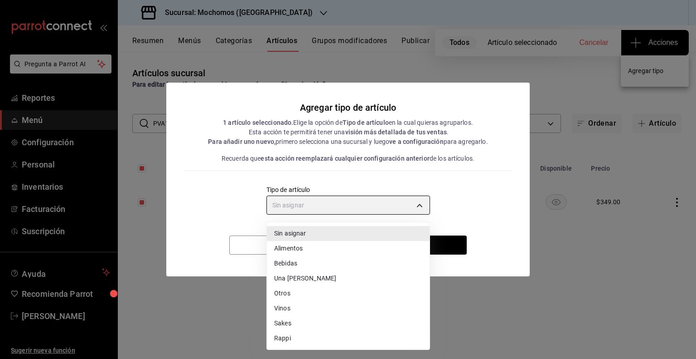
type input "a9c5c5d7-09f7-4d61-88a6-a13d33eec0fd"
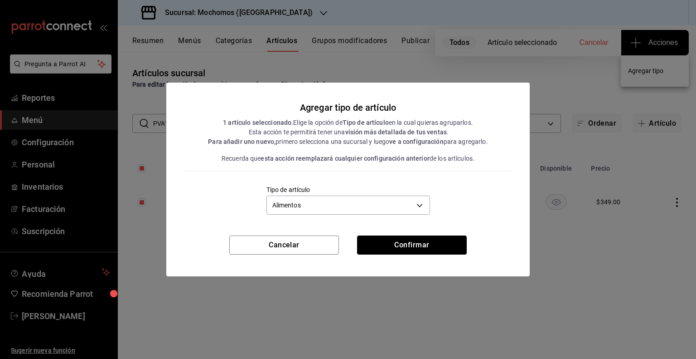
drag, startPoint x: 414, startPoint y: 251, endPoint x: 426, endPoint y: 233, distance: 20.6
click at [415, 250] on button "Confirmar" at bounding box center [412, 244] width 110 height 19
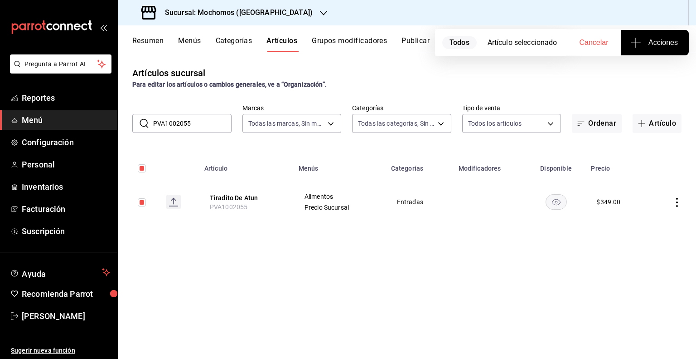
click at [421, 47] on button "Publicar" at bounding box center [416, 43] width 28 height 15
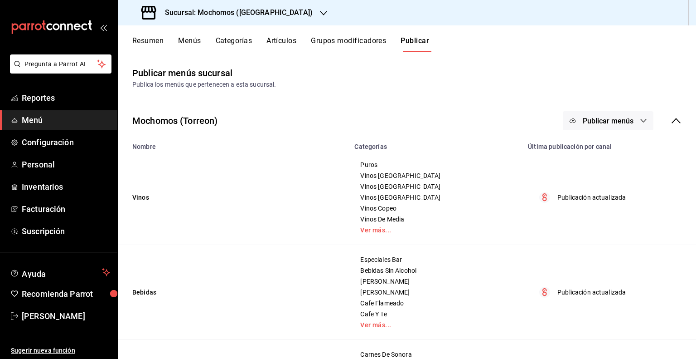
click at [620, 126] on button "Publicar menús" at bounding box center [608, 120] width 91 height 19
click at [613, 153] on span "Punto de venta" at bounding box center [615, 151] width 44 height 10
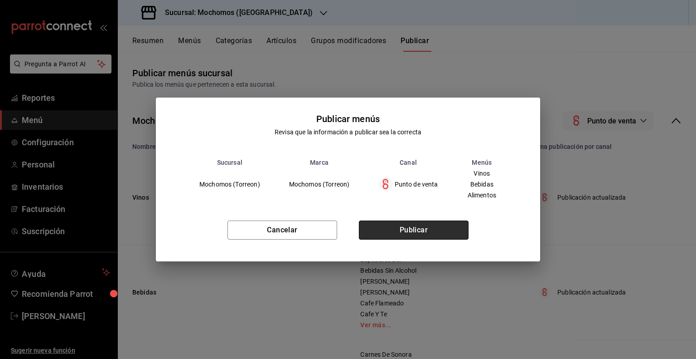
click at [435, 233] on button "Publicar" at bounding box center [414, 229] width 110 height 19
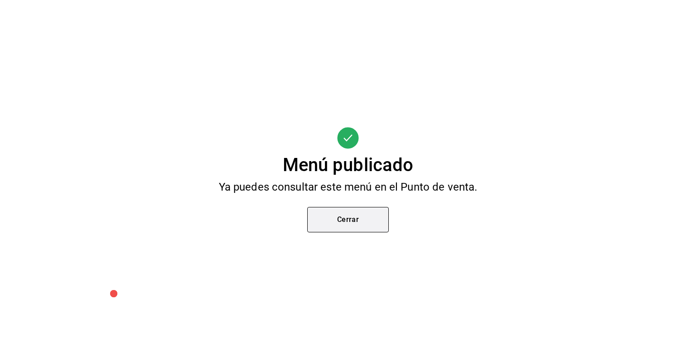
click at [353, 223] on button "Cerrar" at bounding box center [348, 219] width 82 height 25
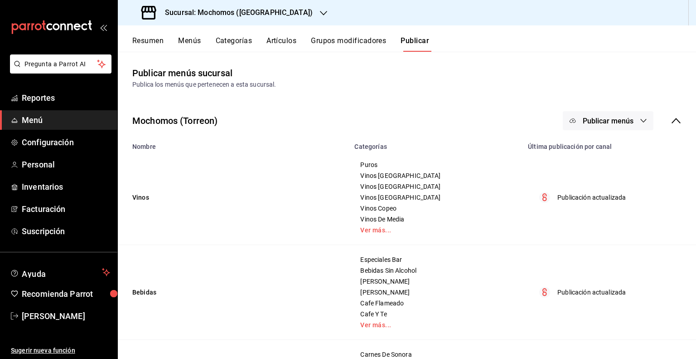
click at [245, 25] on div "Sucursal: Mochomos ([GEOGRAPHIC_DATA])" at bounding box center [228, 12] width 206 height 25
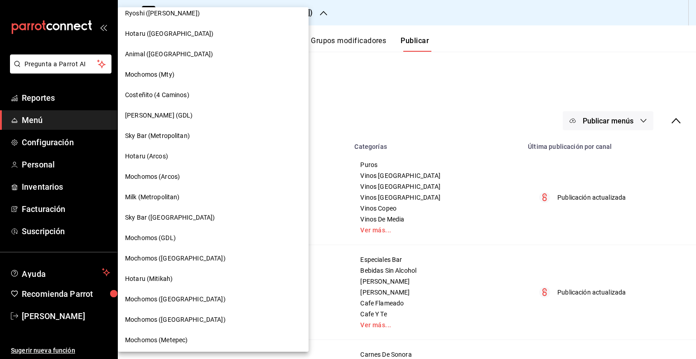
scroll to position [408, 0]
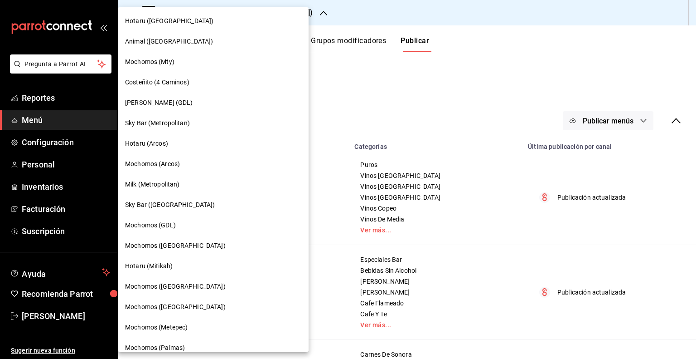
click at [195, 307] on div "Mochomos ([GEOGRAPHIC_DATA])" at bounding box center [213, 307] width 176 height 10
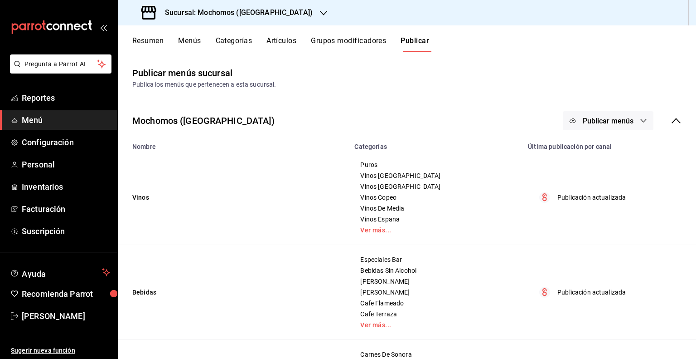
click at [289, 34] on div "Resumen Menús Categorías Artículos Grupos modificadores Publicar" at bounding box center [407, 38] width 578 height 26
click at [288, 39] on button "Artículos" at bounding box center [282, 43] width 30 height 15
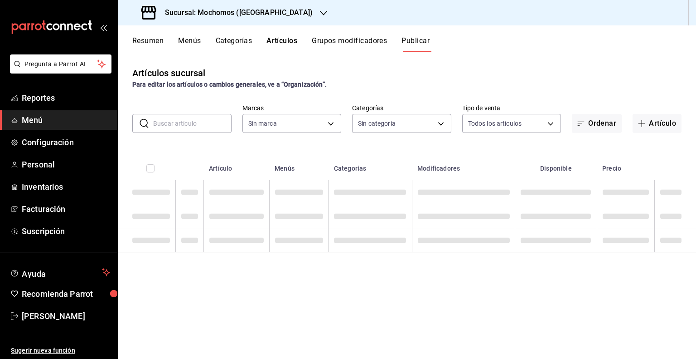
type input "562d5b5b-21a2-4ace-a941-66278f4a6c49"
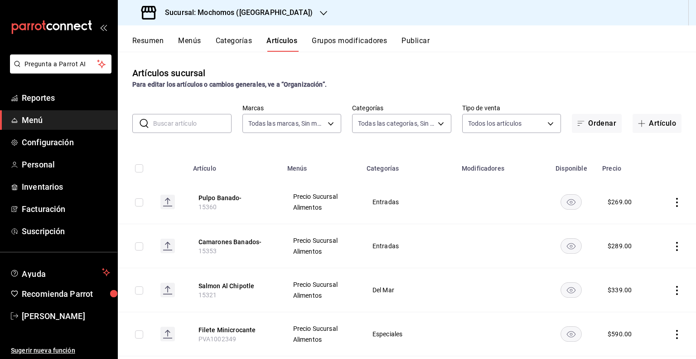
type input "2d195258-a112-483e-9c41-0e6351594330,d48f3e9a-3ab1-4b8f-8ab3-d3938f1810f2,a94d4…"
click at [190, 127] on input "text" at bounding box center [192, 123] width 78 height 18
paste input "PVA1002055"
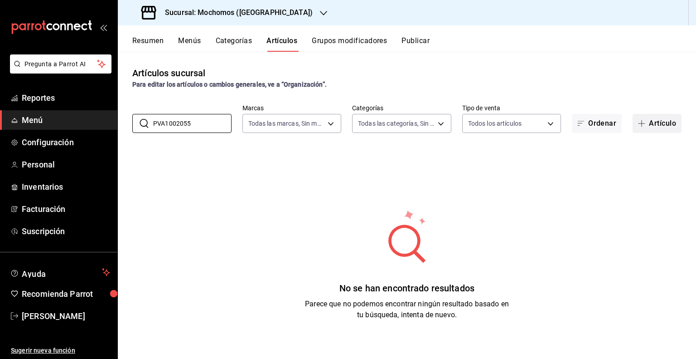
type input "PVA1002055"
click at [633, 124] on button "Artículo" at bounding box center [657, 123] width 49 height 19
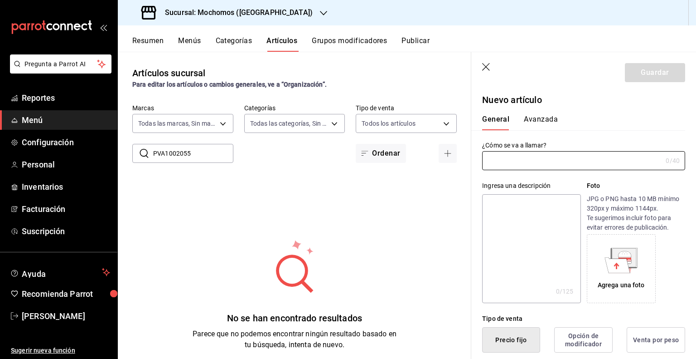
click at [564, 166] on input "text" at bounding box center [572, 160] width 180 height 18
click at [584, 160] on input "text" at bounding box center [572, 160] width 180 height 18
paste input "Tiradito De Atun"
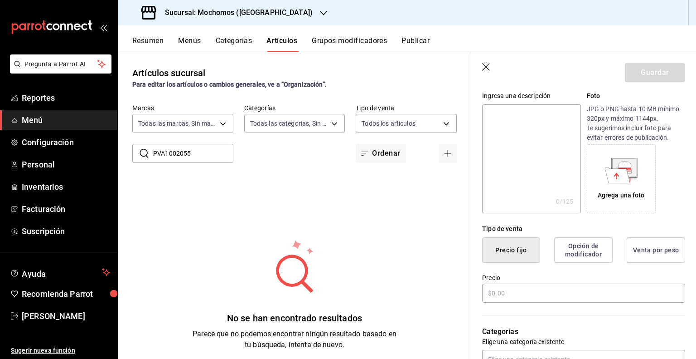
scroll to position [181, 0]
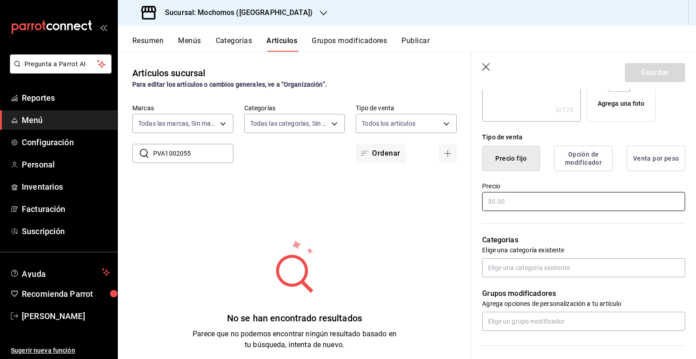
type input "Tiradito De Atun"
click at [538, 197] on input "text" at bounding box center [583, 201] width 203 height 19
click at [531, 192] on input "text" at bounding box center [583, 201] width 203 height 19
paste input "$349.00"
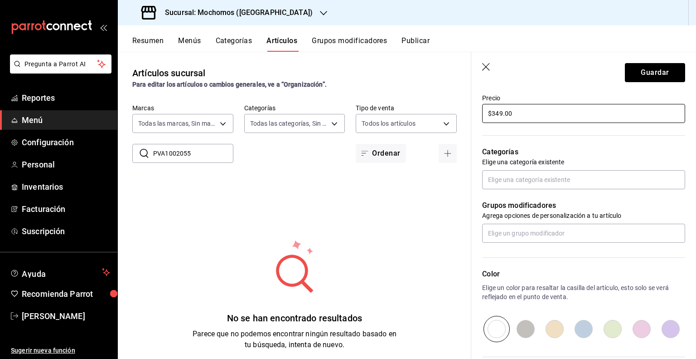
scroll to position [272, 0]
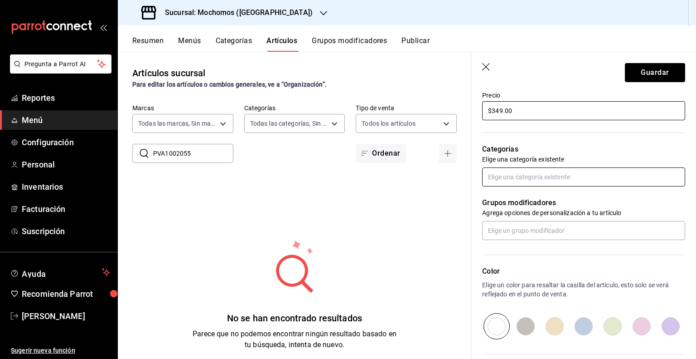
type input "$349.00"
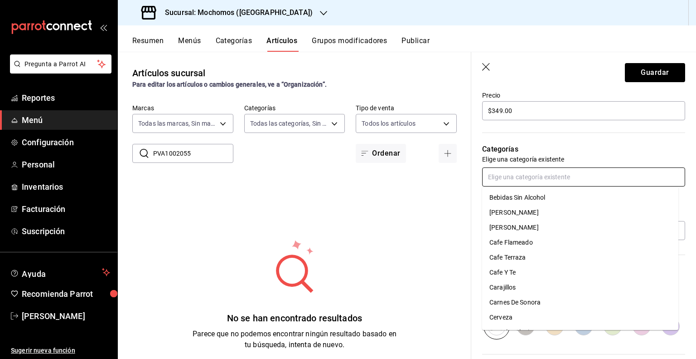
click at [533, 181] on input "text" at bounding box center [583, 176] width 203 height 19
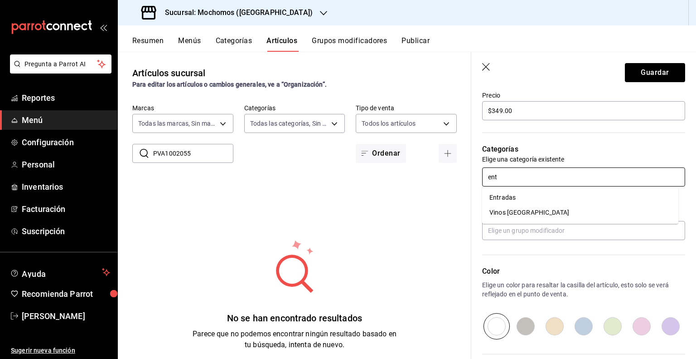
type input "entr"
click at [526, 198] on li "Entradas" at bounding box center [580, 197] width 196 height 15
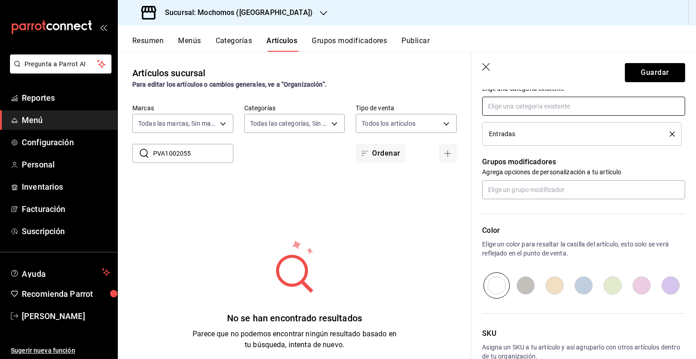
scroll to position [395, 0]
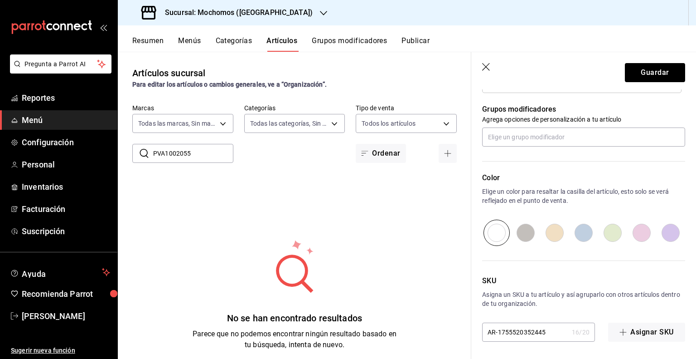
click at [525, 330] on input "AR-1755520352445" at bounding box center [525, 332] width 86 height 18
paste input "PVA100205"
type input "PVA1002055"
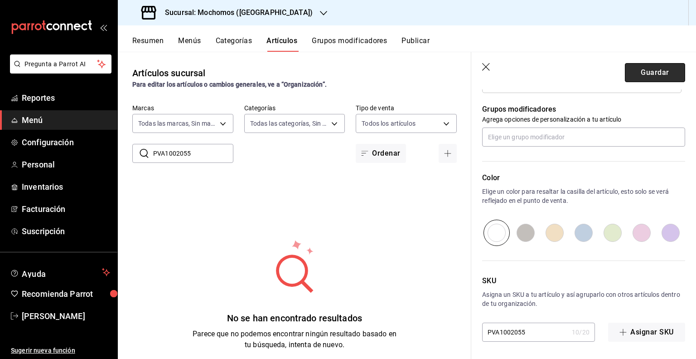
click at [642, 70] on button "Guardar" at bounding box center [655, 72] width 60 height 19
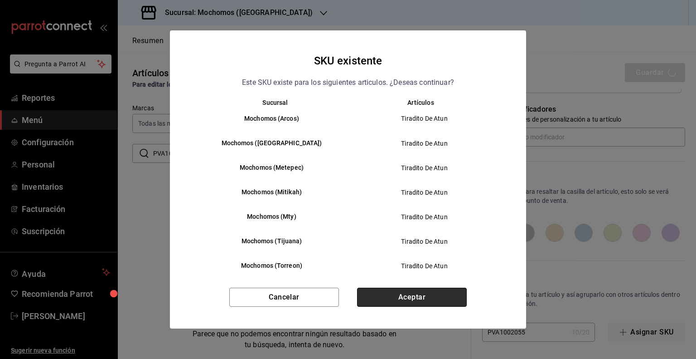
click at [419, 296] on button "Aceptar" at bounding box center [412, 296] width 110 height 19
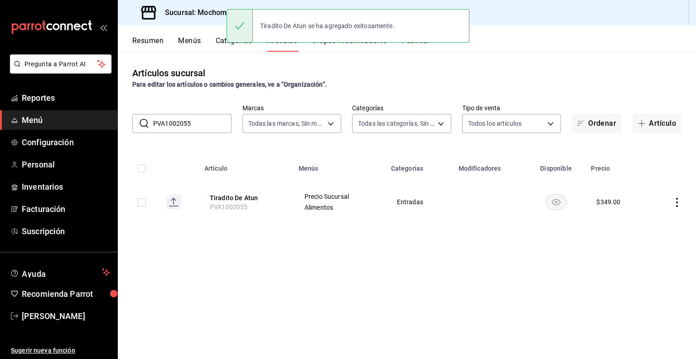
click at [142, 201] on input "checkbox" at bounding box center [142, 202] width 8 height 8
checkbox input "true"
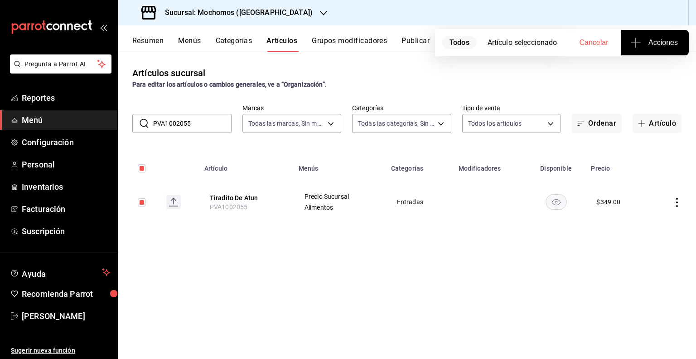
click at [672, 42] on span "Acciones" at bounding box center [655, 42] width 46 height 11
click at [642, 71] on span "Agregar tipo" at bounding box center [654, 71] width 53 height 10
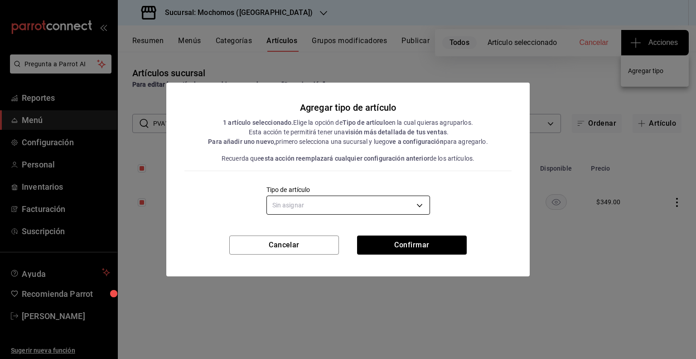
click at [423, 197] on body "Pregunta a Parrot AI Reportes Menú Configuración Personal Inventarios Facturaci…" at bounding box center [348, 179] width 696 height 359
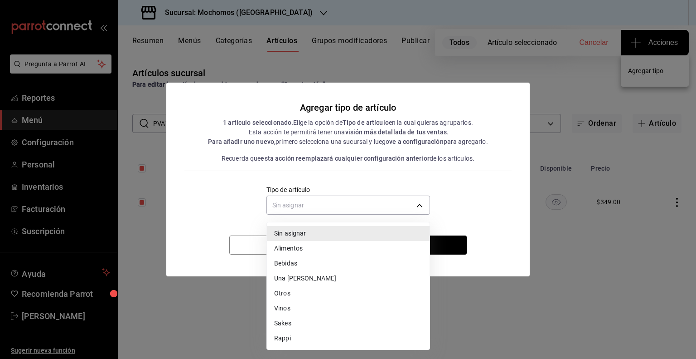
drag, startPoint x: 313, startPoint y: 249, endPoint x: 361, endPoint y: 239, distance: 49.1
click at [313, 249] on li "Alimentos" at bounding box center [348, 248] width 163 height 15
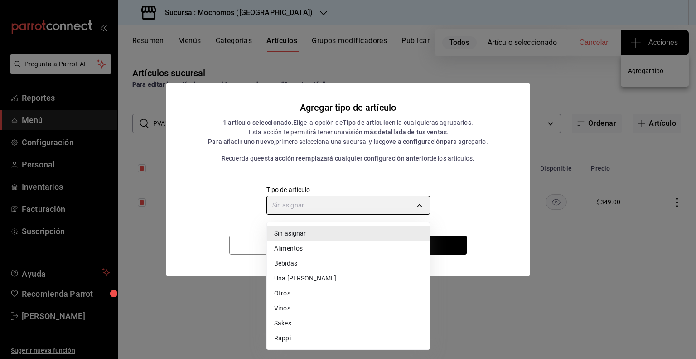
type input "a9c5c5d7-09f7-4d61-88a6-a13d33eec0fd"
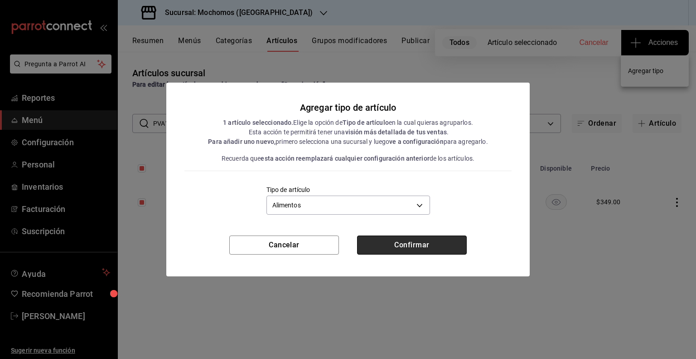
click at [411, 242] on button "Confirmar" at bounding box center [412, 244] width 110 height 19
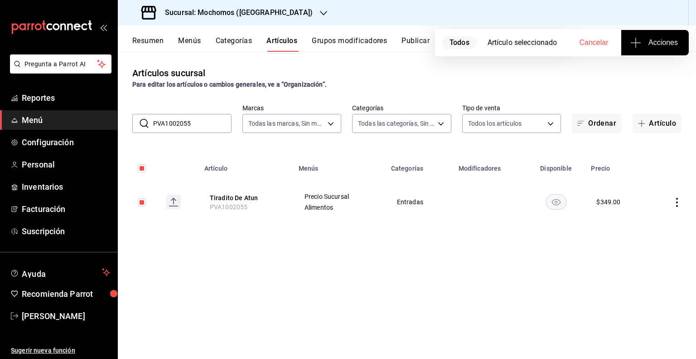
click at [426, 42] on button "Publicar" at bounding box center [416, 43] width 28 height 15
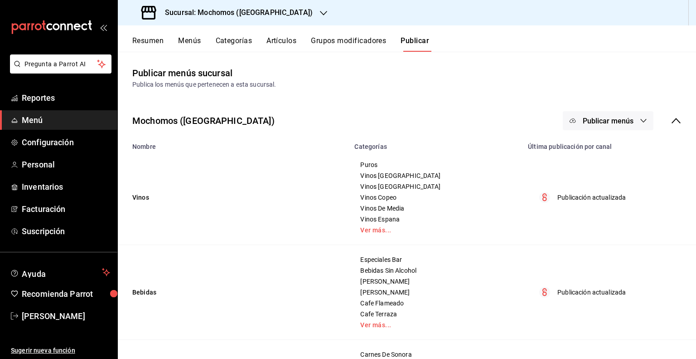
click at [598, 123] on span "Publicar menús" at bounding box center [608, 121] width 51 height 9
click at [586, 149] on div at bounding box center [580, 150] width 25 height 15
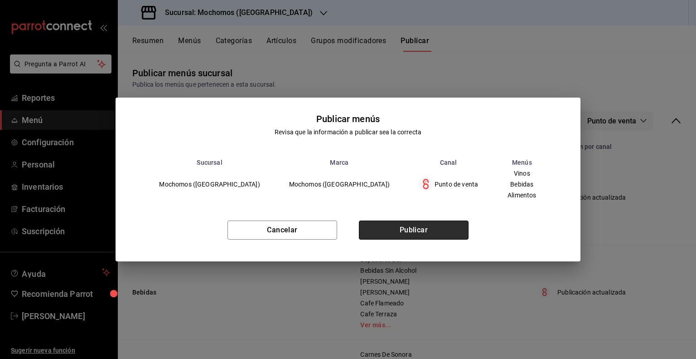
click at [421, 236] on button "Publicar" at bounding box center [414, 229] width 110 height 19
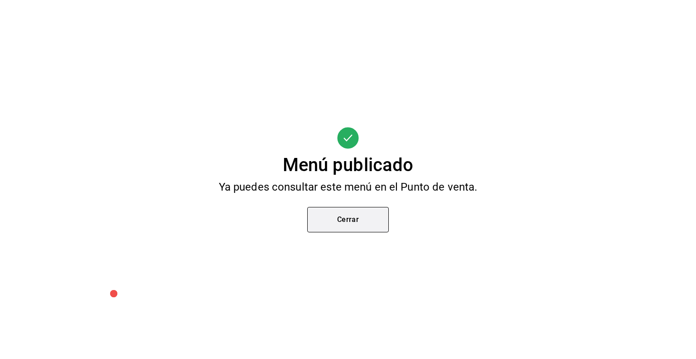
click at [353, 209] on button "Cerrar" at bounding box center [348, 219] width 82 height 25
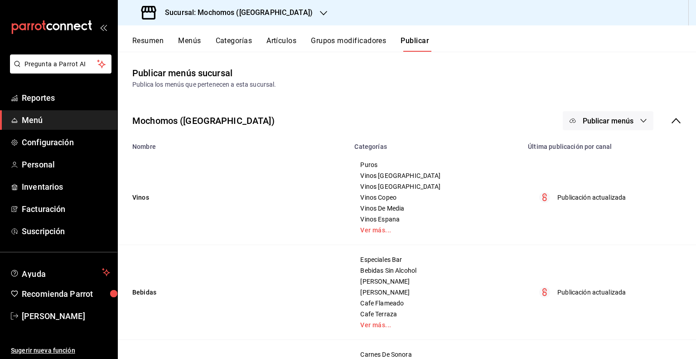
click at [257, 14] on h3 "Sucursal: Mochomos ([GEOGRAPHIC_DATA])" at bounding box center [235, 12] width 155 height 11
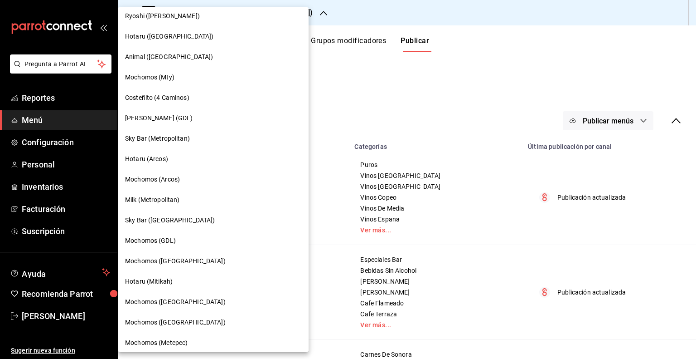
scroll to position [408, 0]
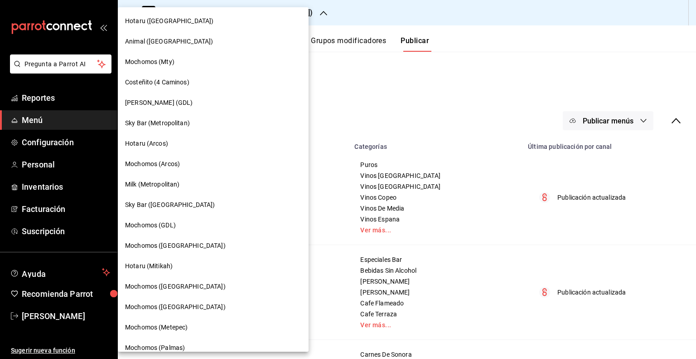
click at [185, 224] on div "Mochomos (GDL)" at bounding box center [213, 225] width 176 height 10
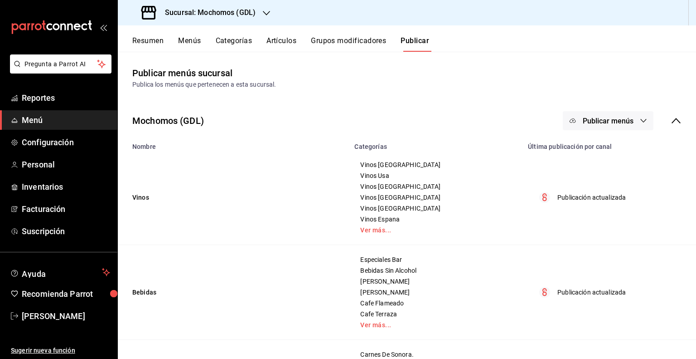
click at [283, 43] on button "Artículos" at bounding box center [282, 43] width 30 height 15
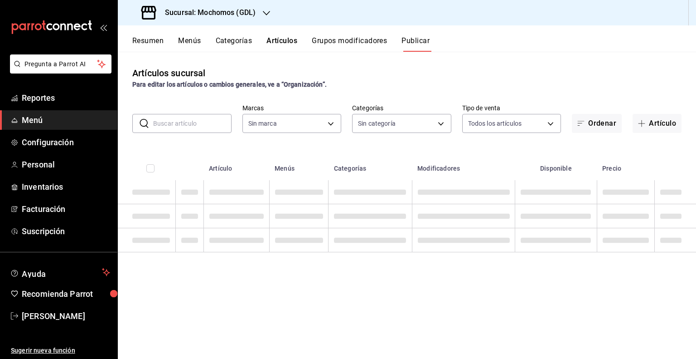
drag, startPoint x: 283, startPoint y: 43, endPoint x: 173, endPoint y: 119, distance: 133.6
click at [173, 119] on input "text" at bounding box center [192, 123] width 78 height 18
type input "36c25d4a-7cb0-456c-a434-e981d54830bc,9cac9703-0c5a-4d8b-addd-5b6b571d65b9"
paste input "PVA1002055"
type input "PVA1002055"
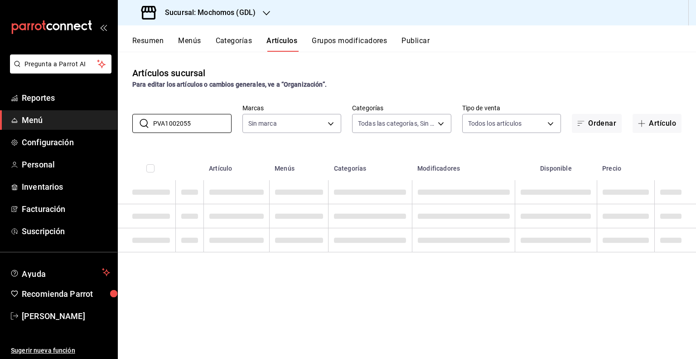
type input "c0db8a99-aef8-4e9c-862d-72763fc5d605,0e6da5ad-e1ed-4623-8a7f-4db137866549,4ba6e…"
type input "36c25d4a-7cb0-456c-a434-e981d54830bc,9cac9703-0c5a-4d8b-addd-5b6b571d65b9"
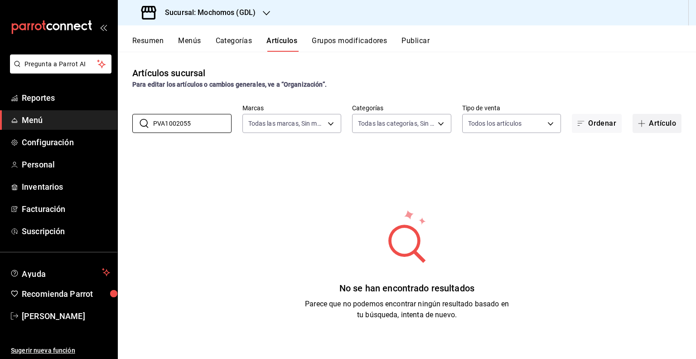
type input "PVA1002055"
click at [669, 128] on button "Artículo" at bounding box center [657, 123] width 49 height 19
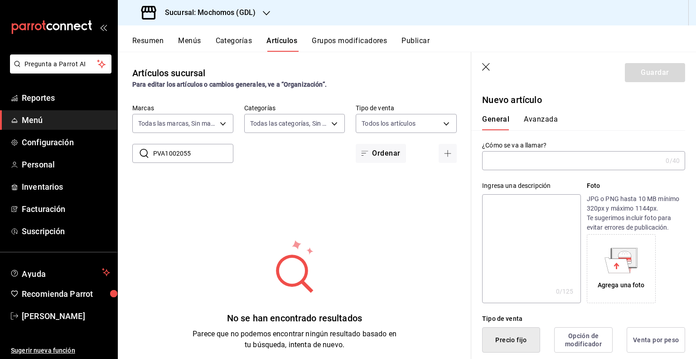
paste input "Tiradito De Atun"
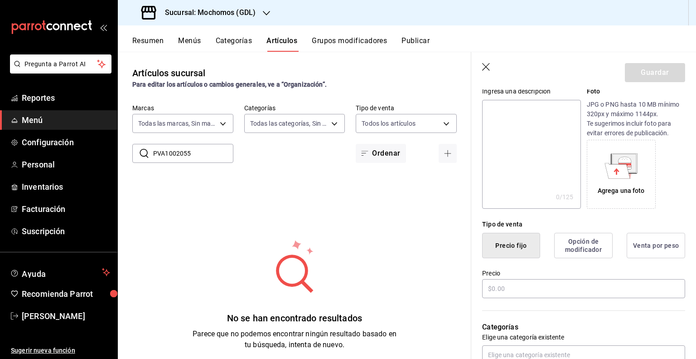
scroll to position [136, 0]
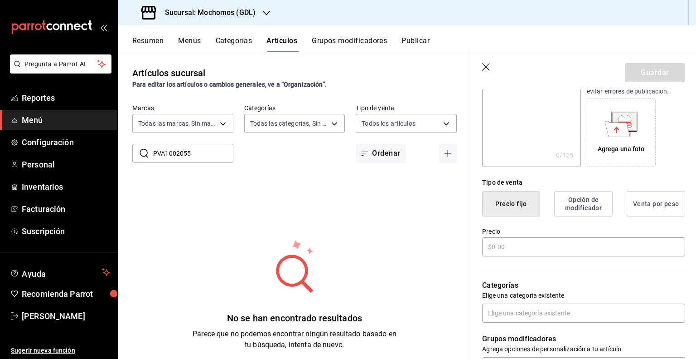
type input "Tiradito De Atun"
click at [524, 256] on div "¿Cómo se va a llamar? Tiradito De Atun 16 /40 ¿Cómo se va a llamar? Ingresa una…" at bounding box center [578, 282] width 214 height 577
click at [529, 246] on input "text" at bounding box center [583, 246] width 203 height 19
paste input "$349.00"
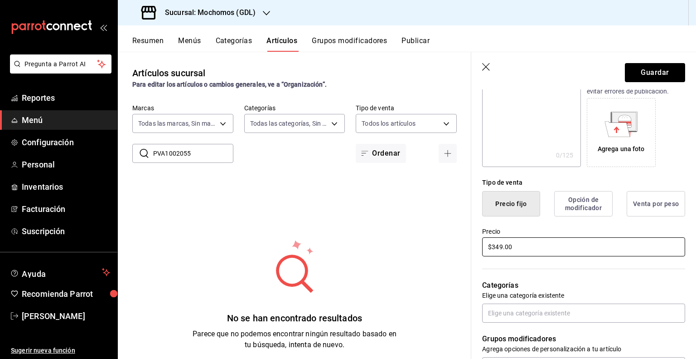
type input "$349.00"
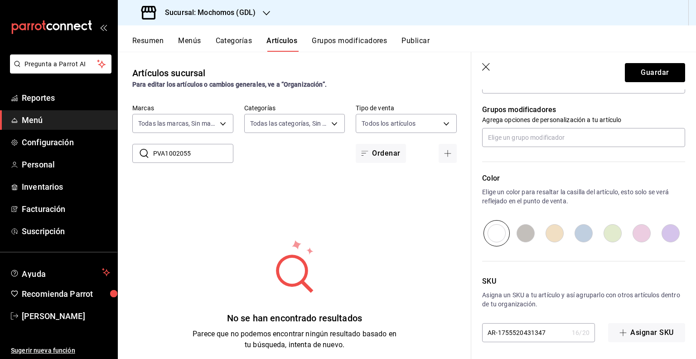
scroll to position [366, 0]
click at [518, 331] on input "AR-1755520431347" at bounding box center [525, 331] width 86 height 18
paste input "PVA1002055"
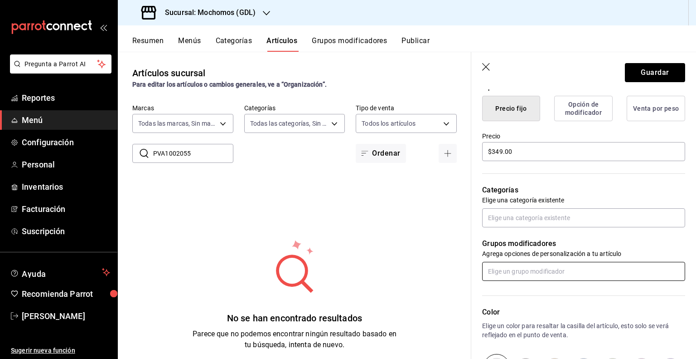
scroll to position [230, 0]
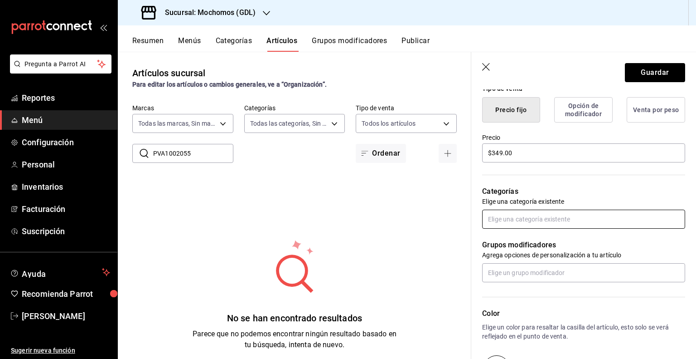
type input "PVA1002055"
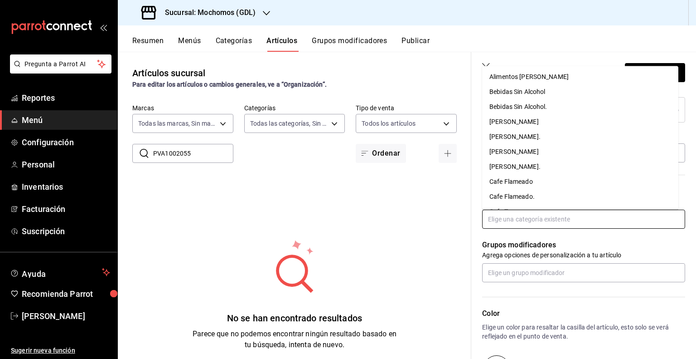
click at [565, 215] on input "text" at bounding box center [583, 218] width 203 height 19
type input "entr"
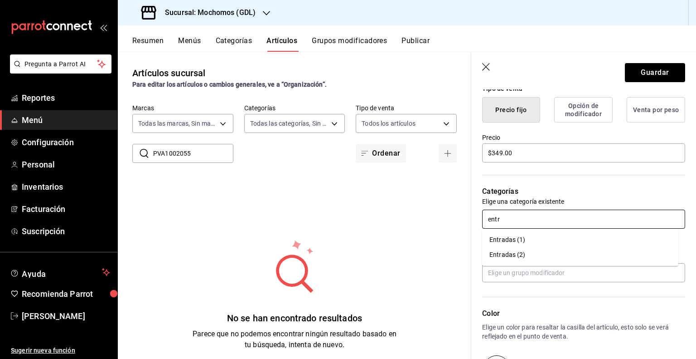
click at [527, 235] on li "Entradas (1)" at bounding box center [580, 239] width 196 height 15
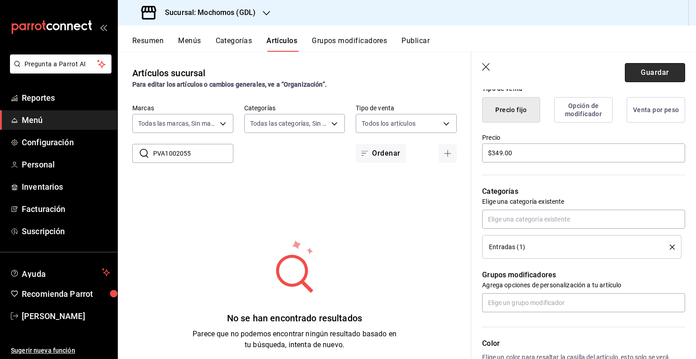
click at [655, 68] on button "Guardar" at bounding box center [655, 72] width 60 height 19
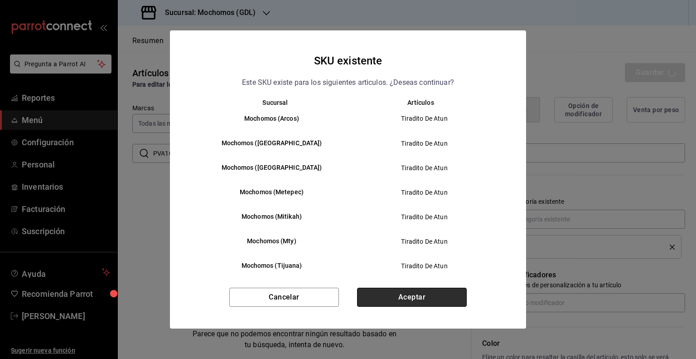
click at [399, 302] on button "Aceptar" at bounding box center [412, 296] width 110 height 19
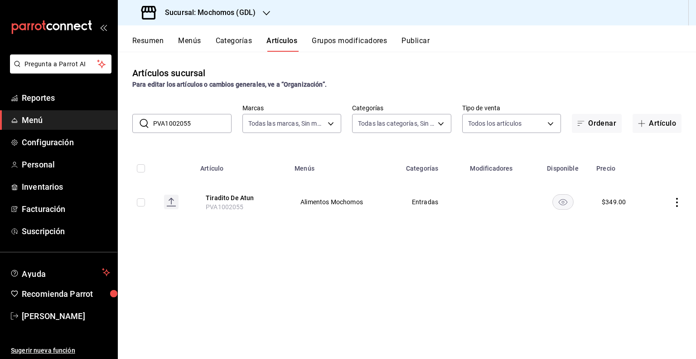
click at [136, 208] on td at bounding box center [137, 202] width 39 height 44
click at [141, 200] on input "checkbox" at bounding box center [141, 202] width 8 height 8
checkbox input "true"
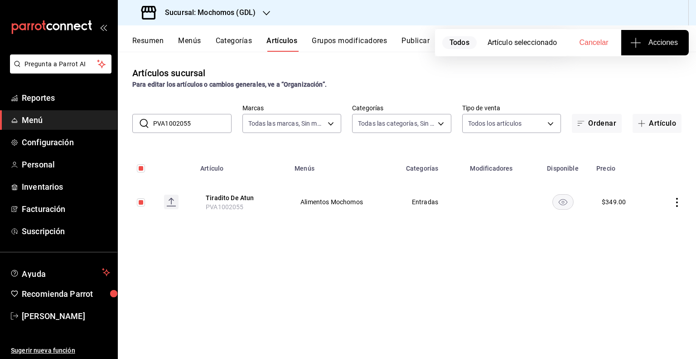
click at [666, 51] on button "Acciones" at bounding box center [656, 42] width 68 height 25
click at [644, 68] on span "Agregar tipo" at bounding box center [654, 71] width 53 height 10
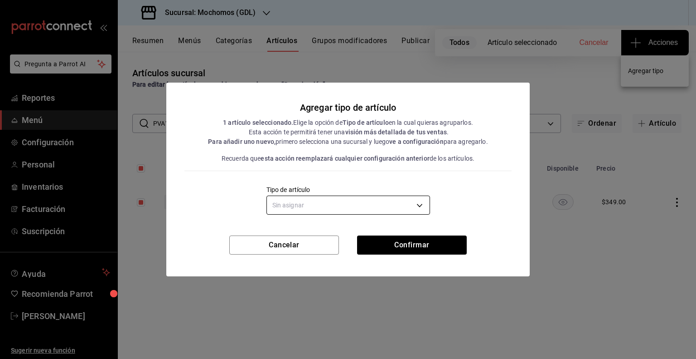
click at [406, 207] on body "Pregunta a Parrot AI Reportes Menú Configuración Personal Inventarios Facturaci…" at bounding box center [348, 179] width 696 height 359
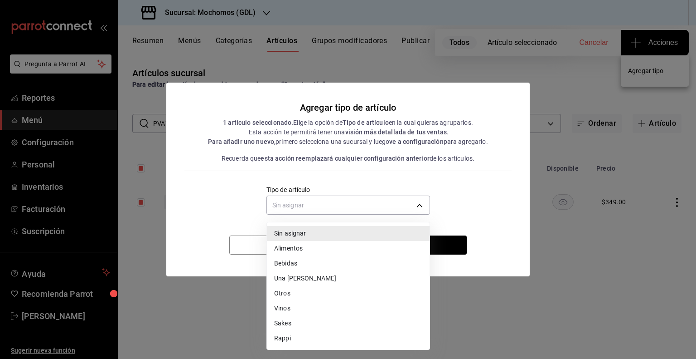
click at [325, 252] on li "Alimentos" at bounding box center [348, 248] width 163 height 15
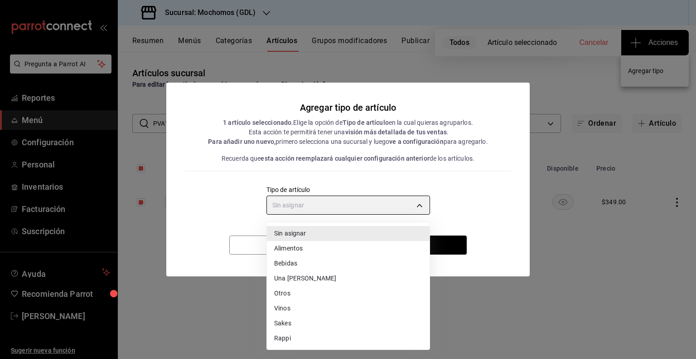
type input "a9c5c5d7-09f7-4d61-88a6-a13d33eec0fd"
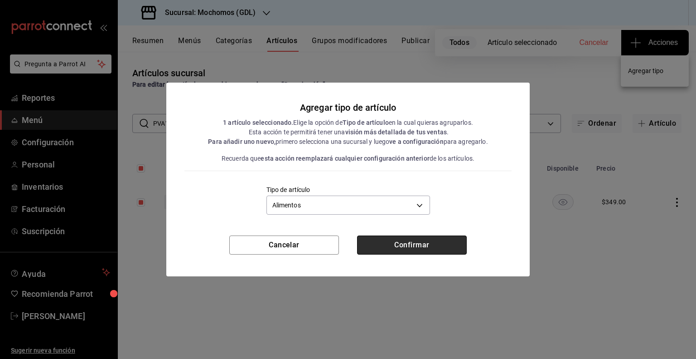
click at [427, 247] on button "Confirmar" at bounding box center [412, 244] width 110 height 19
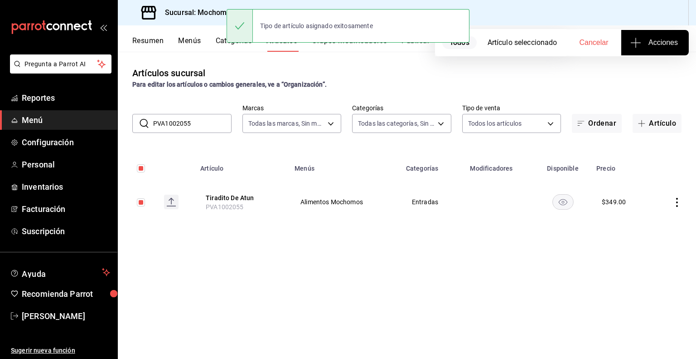
click at [410, 49] on button "Publicar" at bounding box center [416, 43] width 28 height 15
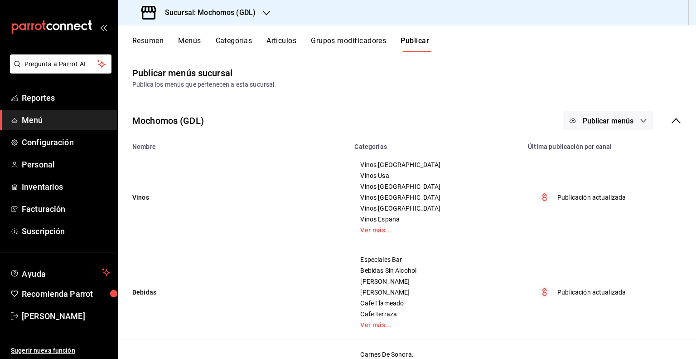
click at [588, 117] on span "Publicar menús" at bounding box center [608, 121] width 51 height 9
click at [578, 142] on li "Punto de venta" at bounding box center [601, 149] width 83 height 25
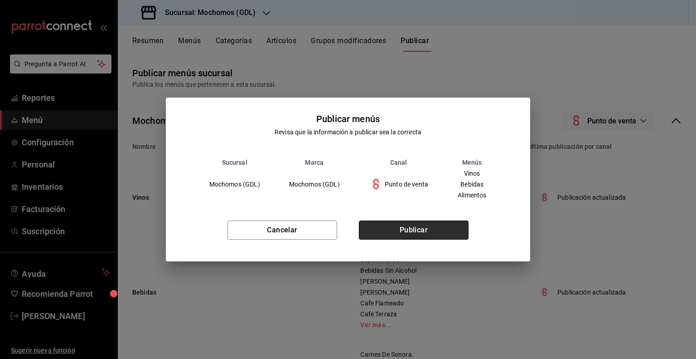
click at [428, 228] on button "Publicar" at bounding box center [414, 229] width 110 height 19
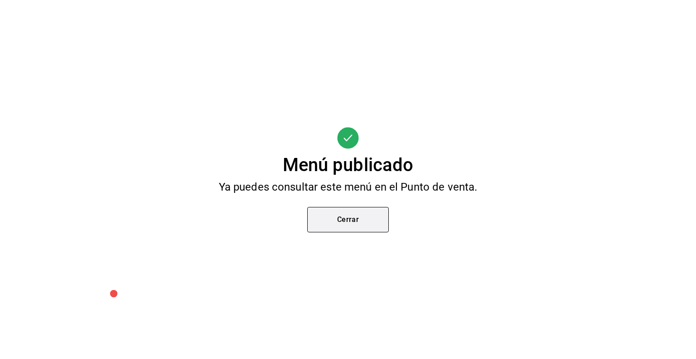
click at [348, 226] on button "Cerrar" at bounding box center [348, 219] width 82 height 25
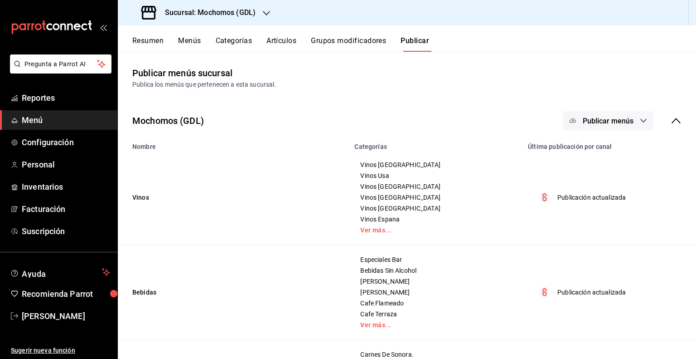
click at [589, 121] on span "Publicar menús" at bounding box center [608, 121] width 51 height 9
click at [591, 149] on div at bounding box center [580, 150] width 25 height 15
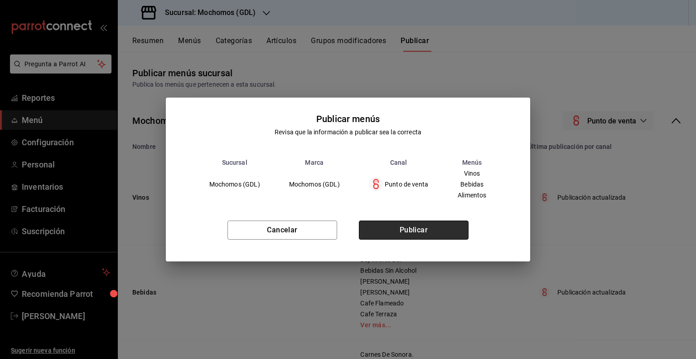
click at [399, 234] on button "Publicar" at bounding box center [414, 229] width 110 height 19
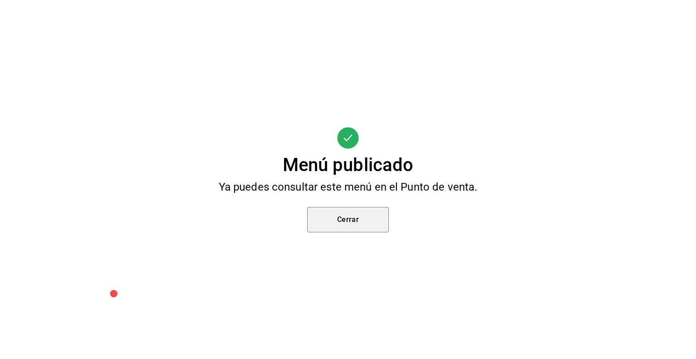
click at [358, 225] on button "Cerrar" at bounding box center [348, 219] width 82 height 25
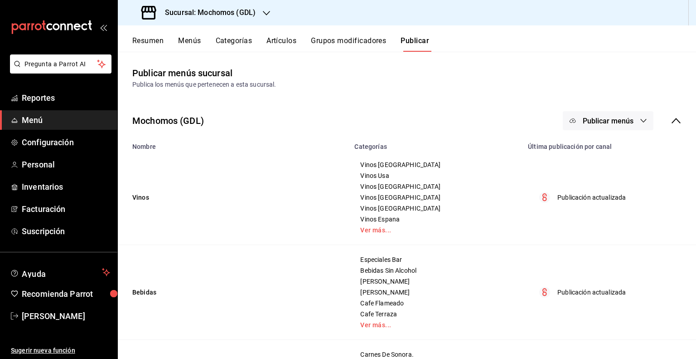
click at [237, 19] on div "Sucursal: Mochomos (GDL)" at bounding box center [199, 12] width 149 height 25
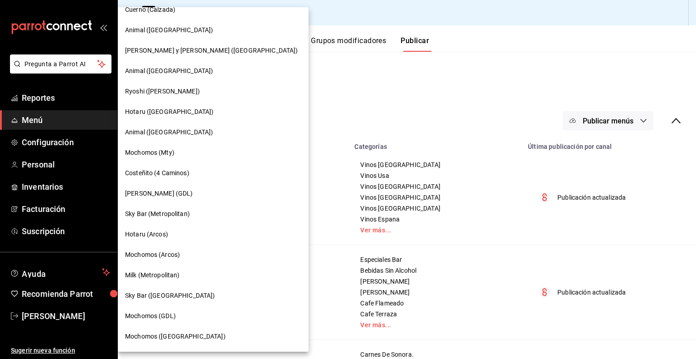
scroll to position [540, 0]
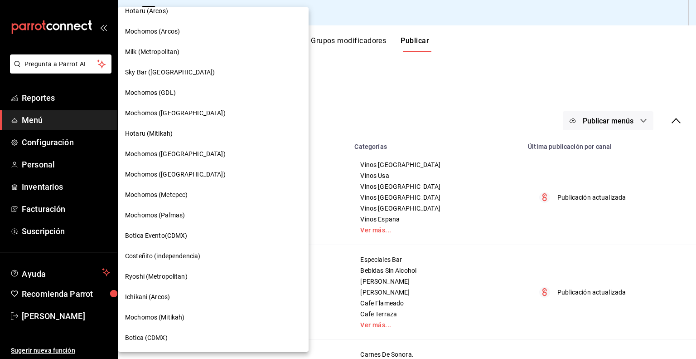
click at [178, 153] on span "Mochomos ([GEOGRAPHIC_DATA])" at bounding box center [175, 154] width 101 height 10
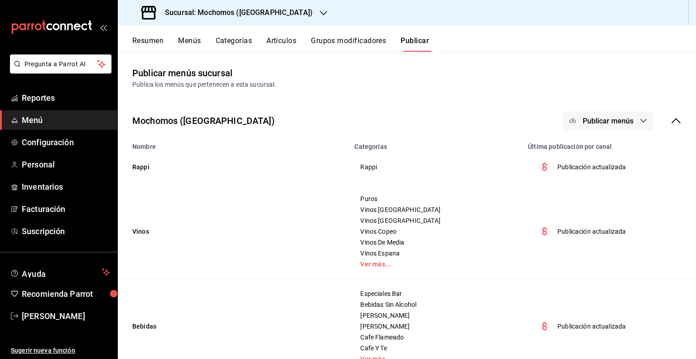
drag, startPoint x: 615, startPoint y: 109, endPoint x: 609, endPoint y: 114, distance: 7.1
click at [614, 110] on div "Mochomos ([GEOGRAPHIC_DATA]) Publicar menús" at bounding box center [407, 121] width 578 height 34
click at [609, 114] on button "Publicar menús" at bounding box center [608, 120] width 91 height 19
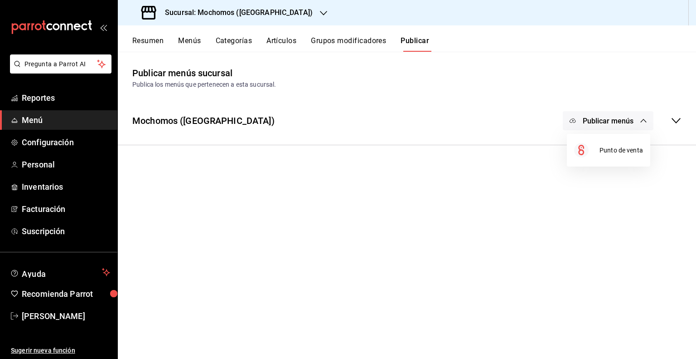
drag, startPoint x: 488, startPoint y: 90, endPoint x: 346, endPoint y: 104, distance: 142.1
click at [474, 92] on div at bounding box center [348, 179] width 696 height 359
click at [278, 50] on button "Artículos" at bounding box center [282, 43] width 30 height 15
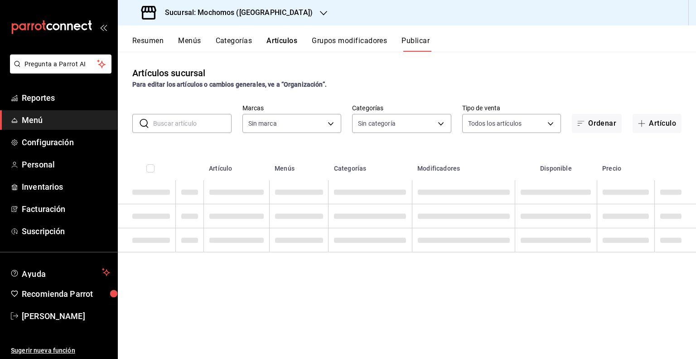
type input "65eb7388-82e4-42fa-8caf-680550c77e6f"
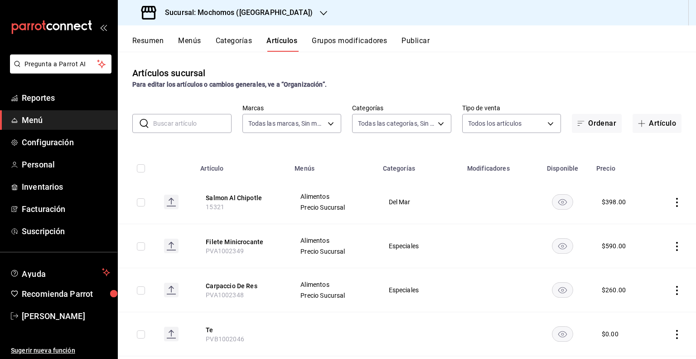
type input "357a9704-c999-4c63-af81-0c25438b67b5,a93eec79-672f-49c2-b1cd-14f211909374,5e983…"
click at [169, 128] on input "text" at bounding box center [192, 123] width 78 height 18
paste input "PVA1002055"
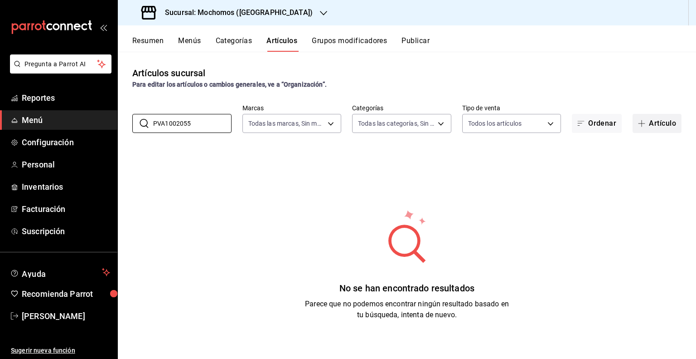
type input "PVA1002055"
click at [646, 131] on button "Artículo" at bounding box center [657, 123] width 49 height 19
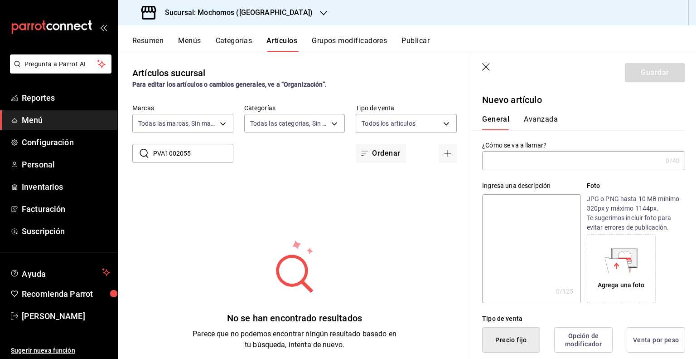
click at [582, 160] on input "text" at bounding box center [572, 160] width 180 height 18
paste input "Tiradito De Atun"
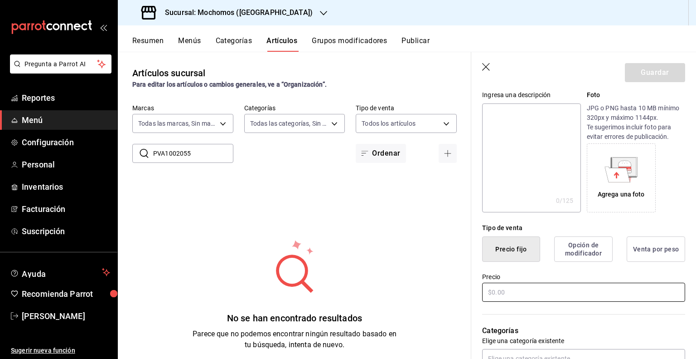
type input "Tiradito De Atun"
click at [508, 286] on input "text" at bounding box center [583, 291] width 203 height 19
click at [512, 293] on input "text" at bounding box center [583, 291] width 203 height 19
paste input "$349.00"
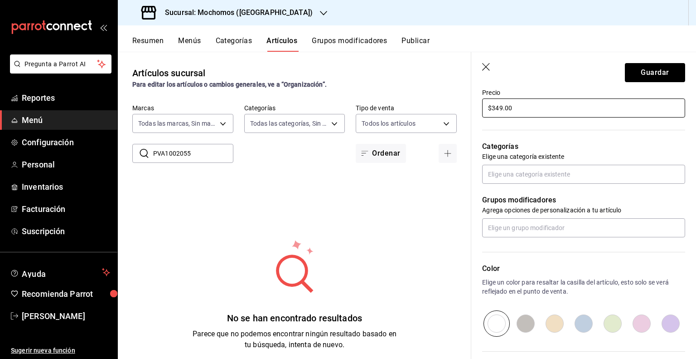
scroll to position [363, 0]
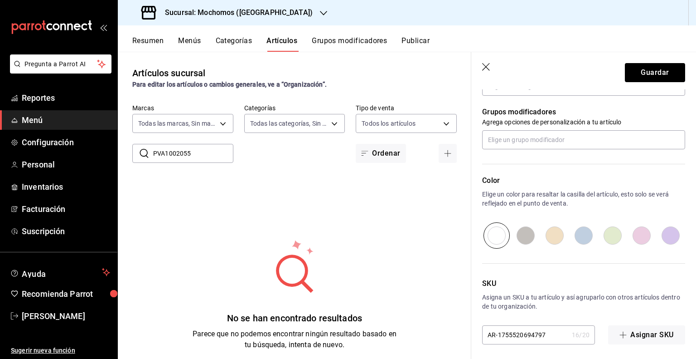
type input "$349.00"
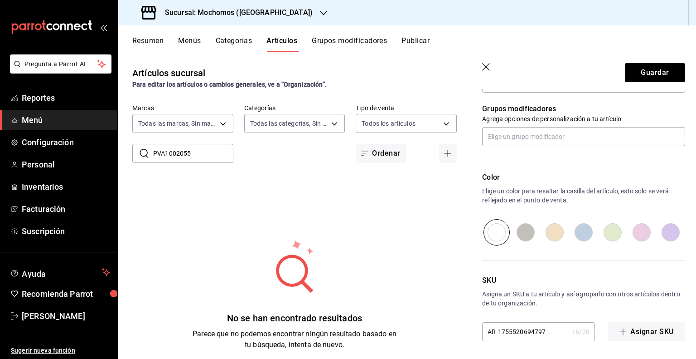
click at [531, 328] on input "AR-1755520694797" at bounding box center [525, 331] width 86 height 18
click at [530, 328] on input "AR-1755520694797" at bounding box center [525, 331] width 86 height 18
paste input "PVA1002055"
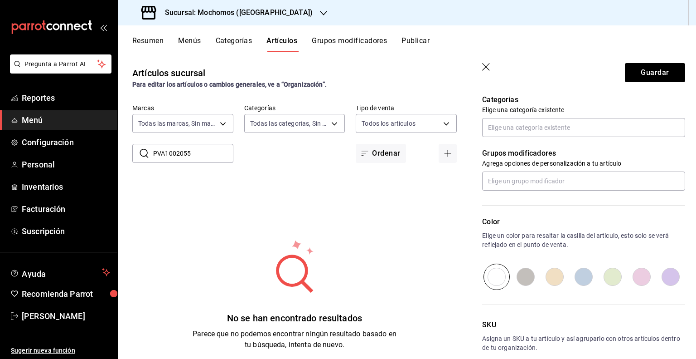
scroll to position [275, 0]
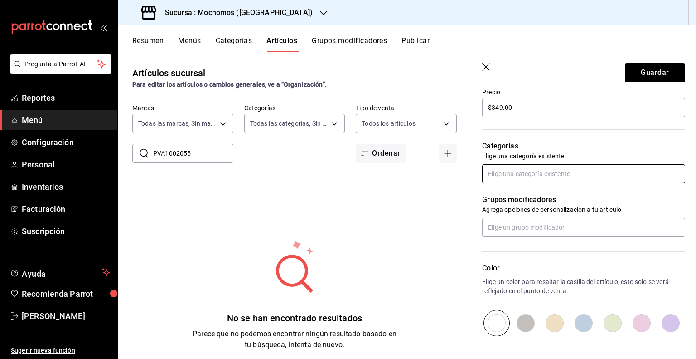
type input "PVA1002055"
click at [572, 175] on input "text" at bounding box center [583, 173] width 203 height 19
type input "entr"
click at [539, 194] on li "Entradas" at bounding box center [580, 194] width 196 height 15
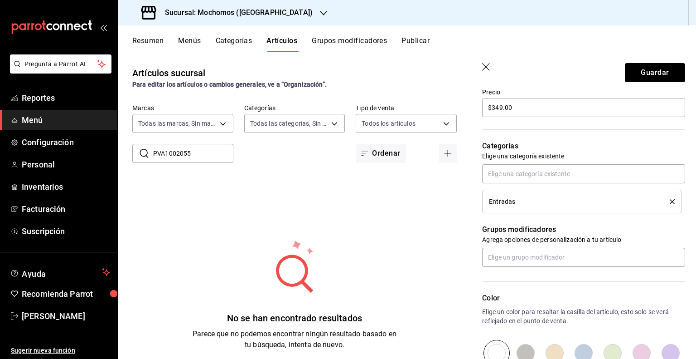
drag, startPoint x: 640, startPoint y: 78, endPoint x: 627, endPoint y: 81, distance: 13.4
click at [640, 78] on button "Guardar" at bounding box center [655, 72] width 60 height 19
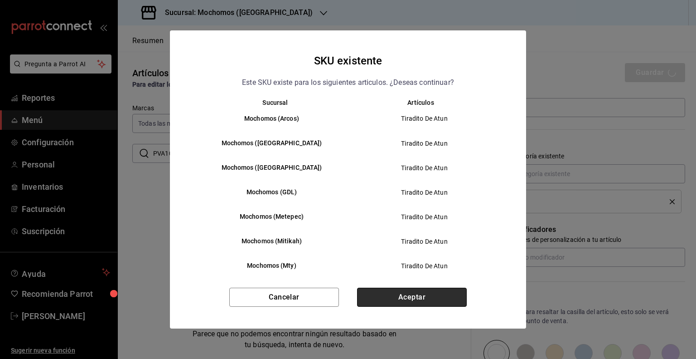
click at [414, 290] on button "Aceptar" at bounding box center [412, 296] width 110 height 19
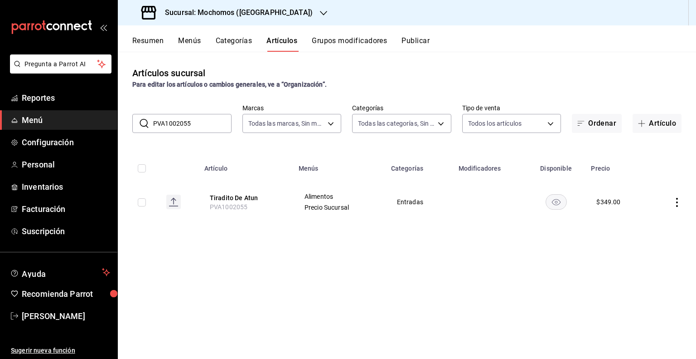
click at [143, 202] on input "checkbox" at bounding box center [142, 202] width 8 height 8
checkbox input "true"
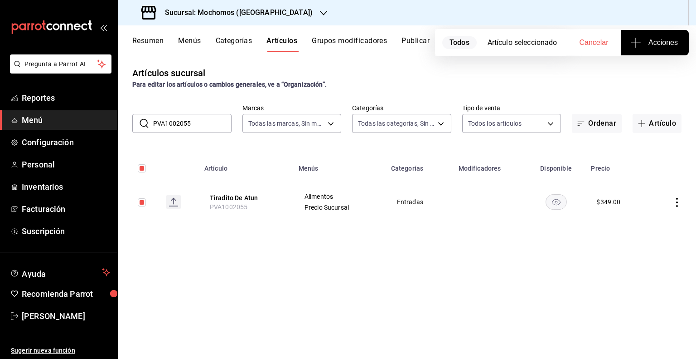
click at [633, 55] on button "Acciones" at bounding box center [656, 42] width 68 height 25
click at [632, 68] on span "Agregar tipo" at bounding box center [654, 71] width 53 height 10
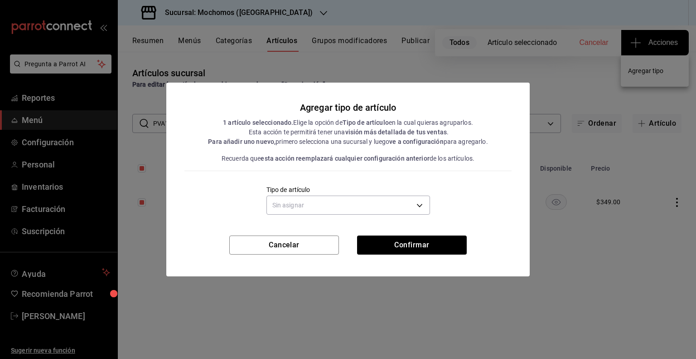
click at [430, 202] on div "Tipo de artículo Sin asignar" at bounding box center [348, 201] width 327 height 32
click at [421, 207] on body "Pregunta a Parrot AI Reportes Menú Configuración Personal Inventarios Facturaci…" at bounding box center [348, 179] width 696 height 359
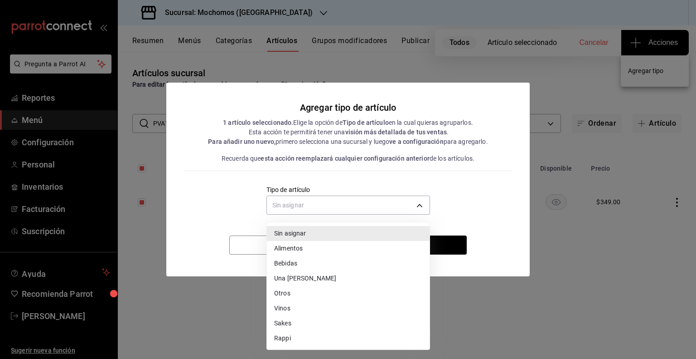
click at [345, 247] on li "Alimentos" at bounding box center [348, 248] width 163 height 15
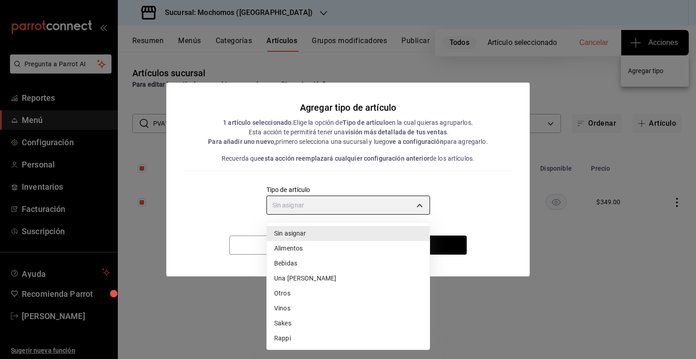
type input "a9c5c5d7-09f7-4d61-88a6-a13d33eec0fd"
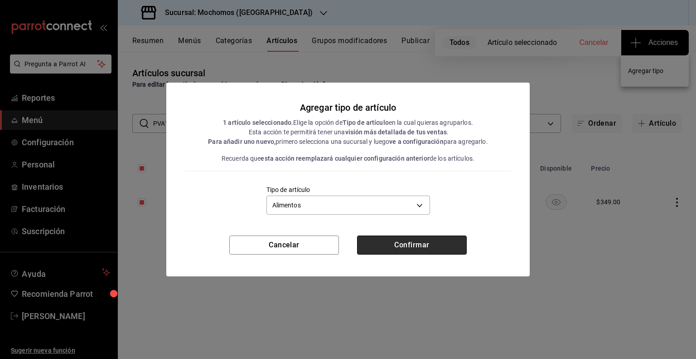
click at [408, 241] on button "Confirmar" at bounding box center [412, 244] width 110 height 19
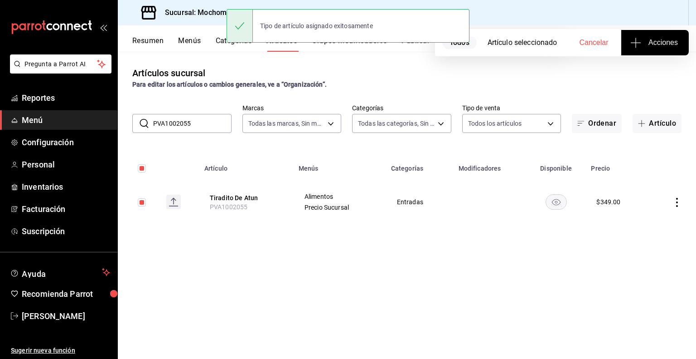
click at [418, 43] on div "Tipo de artículo asignado exitosamente" at bounding box center [348, 25] width 243 height 39
click at [417, 46] on button "Publicar" at bounding box center [416, 43] width 28 height 15
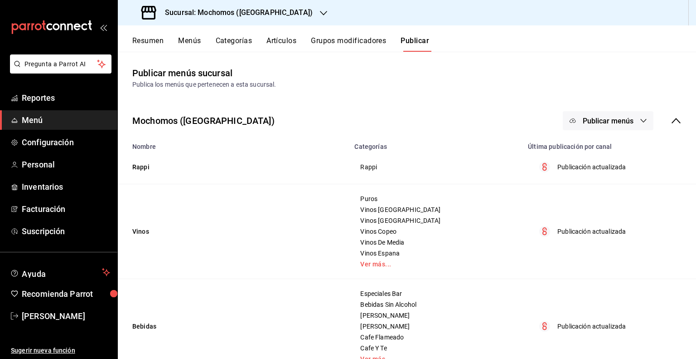
click at [595, 113] on button "Publicar menús" at bounding box center [608, 120] width 91 height 19
click at [588, 146] on div at bounding box center [580, 150] width 25 height 15
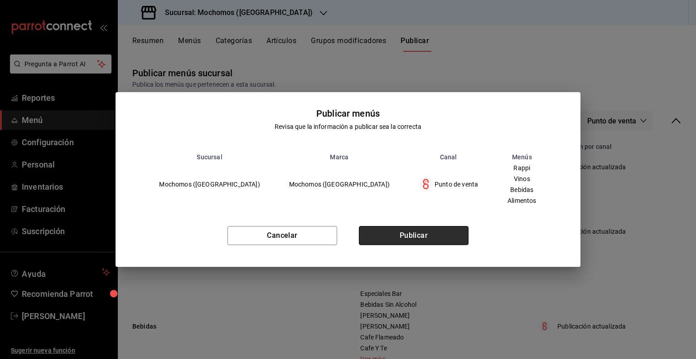
click at [399, 241] on button "Publicar" at bounding box center [414, 235] width 110 height 19
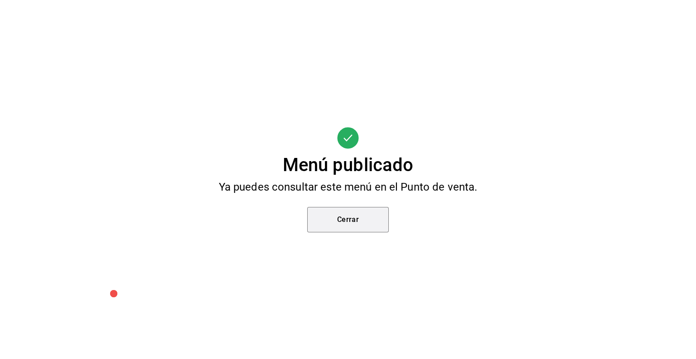
click at [372, 219] on button "Cerrar" at bounding box center [348, 219] width 82 height 25
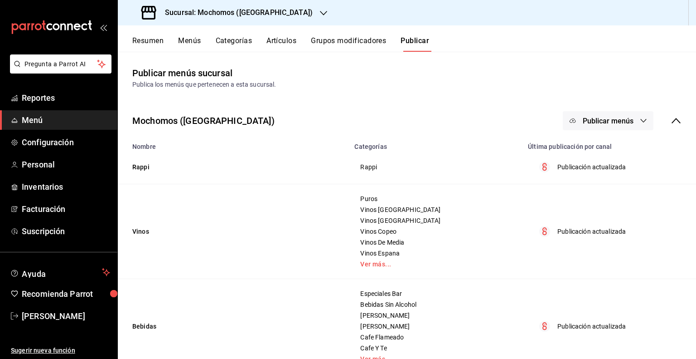
click at [595, 122] on span "Publicar menús" at bounding box center [608, 121] width 51 height 9
click at [589, 150] on div at bounding box center [580, 150] width 25 height 15
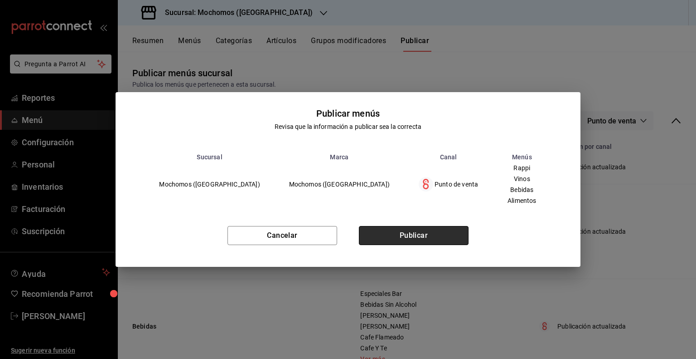
click at [435, 239] on button "Publicar" at bounding box center [414, 235] width 110 height 19
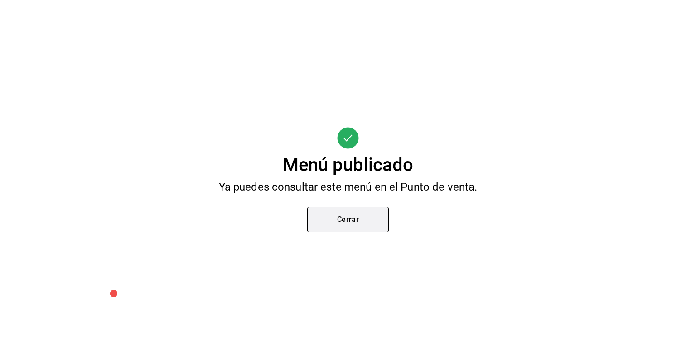
click at [375, 221] on button "Cerrar" at bounding box center [348, 219] width 82 height 25
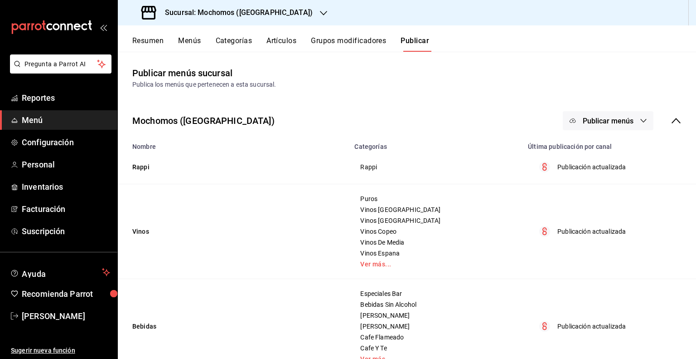
click at [248, 14] on h3 "Sucursal: Mochomos ([GEOGRAPHIC_DATA])" at bounding box center [235, 12] width 155 height 11
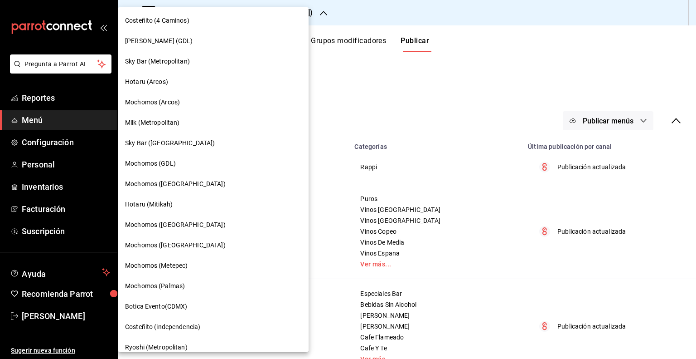
scroll to position [499, 0]
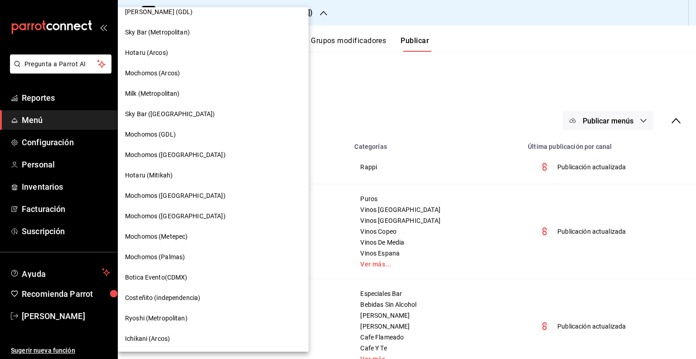
click at [175, 258] on span "Mochomos (Palmas)" at bounding box center [155, 257] width 60 height 10
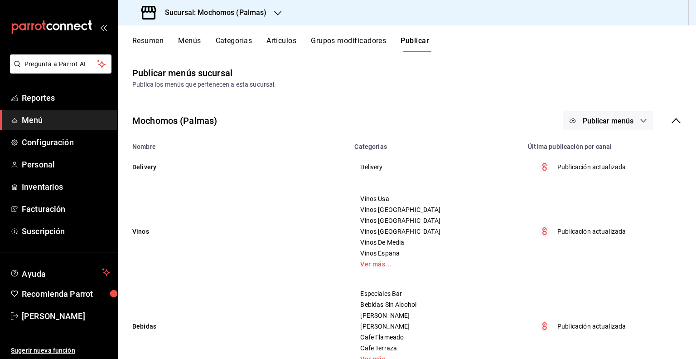
click at [292, 47] on button "Artículos" at bounding box center [282, 43] width 30 height 15
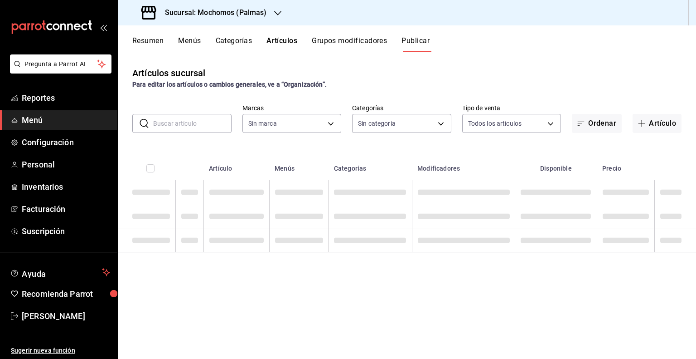
type input "70f98016-ab90-4f26-81e6-ab4884d8d8a0"
type input "bf8485d7-e0cc-45c4-ab71-007f8ecc3e56,b9965cb2-92ec-4840-853f-0e08f184e216,7b542…"
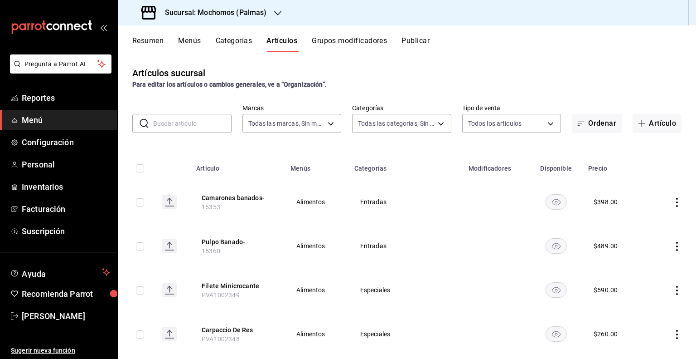
click at [192, 130] on input "text" at bounding box center [192, 123] width 78 height 18
click at [191, 118] on input "text" at bounding box center [192, 123] width 78 height 18
paste input "PVA1002055"
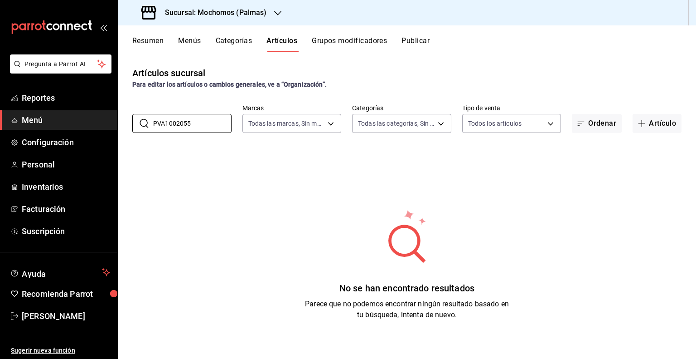
type input "PVA1002055"
drag, startPoint x: 666, startPoint y: 125, endPoint x: 634, endPoint y: 128, distance: 32.3
click at [665, 126] on button "Artículo" at bounding box center [657, 123] width 49 height 19
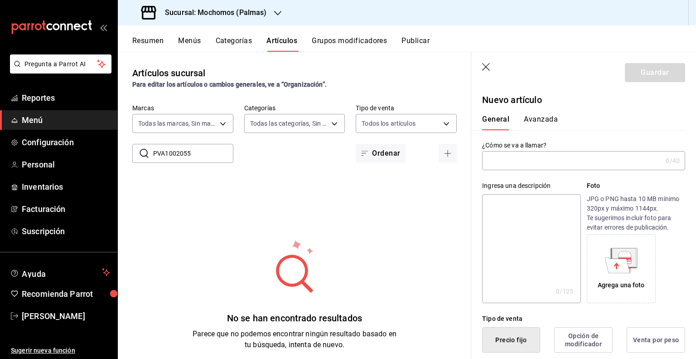
click at [527, 160] on input "text" at bounding box center [572, 160] width 180 height 18
click at [558, 159] on input "text" at bounding box center [572, 160] width 180 height 18
paste input "Tiradito De Atun"
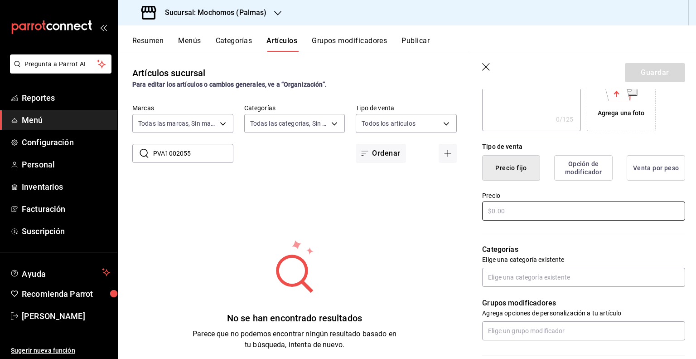
scroll to position [181, 0]
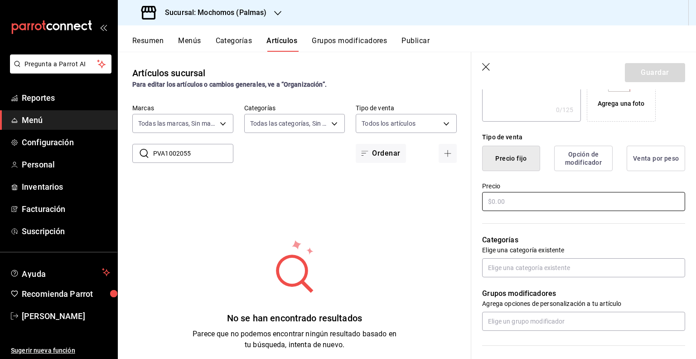
type input "Tiradito De Atun"
click at [538, 205] on input "text" at bounding box center [583, 201] width 203 height 19
paste input "$349.00"
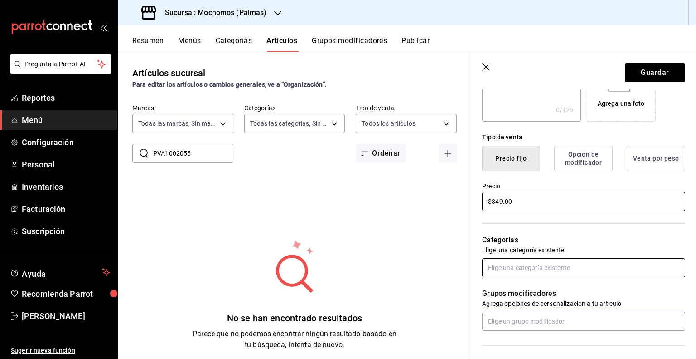
type input "$349.00"
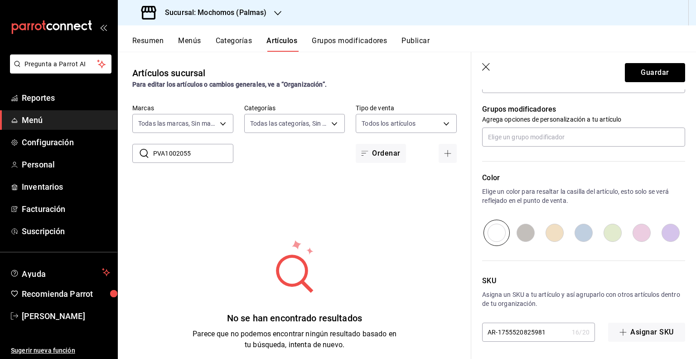
scroll to position [366, 0]
click at [522, 337] on input "AR-1755520825981" at bounding box center [525, 331] width 86 height 18
click at [523, 336] on input "AR-1755520825981" at bounding box center [525, 331] width 86 height 18
paste input "PVA1"
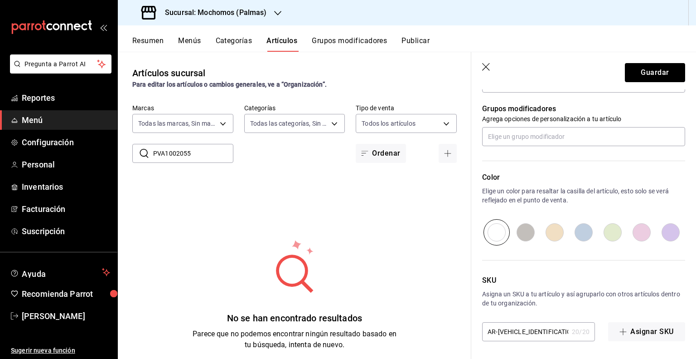
click at [524, 332] on input "AR-[VEHICLE_IDENTIFICATION_NUMBER]" at bounding box center [525, 331] width 86 height 18
click at [524, 330] on input "AR-[VEHICLE_IDENTIFICATION_NUMBER]" at bounding box center [525, 331] width 86 height 18
click at [523, 327] on input "AR-[VEHICLE_IDENTIFICATION_NUMBER]" at bounding box center [525, 331] width 86 height 18
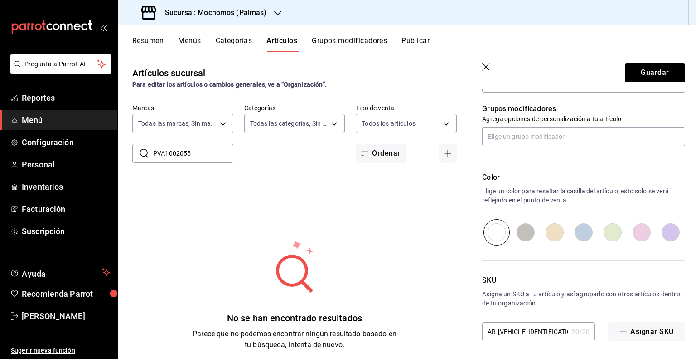
click at [523, 327] on input "AR-[VEHICLE_IDENTIFICATION_NUMBER]" at bounding box center [525, 331] width 86 height 18
paste input "PVA1002055"
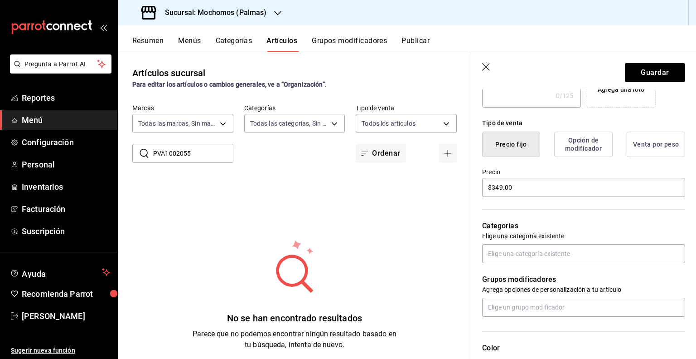
scroll to position [185, 0]
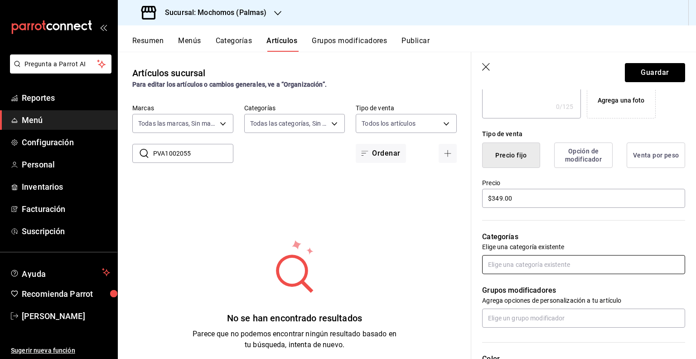
type input "PVA1002055"
click at [535, 258] on input "text" at bounding box center [583, 264] width 203 height 19
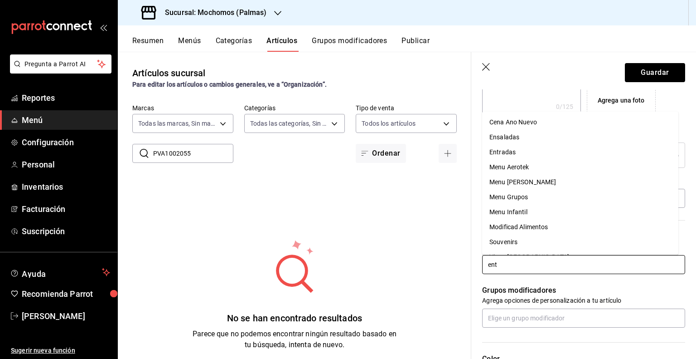
type input "entr"
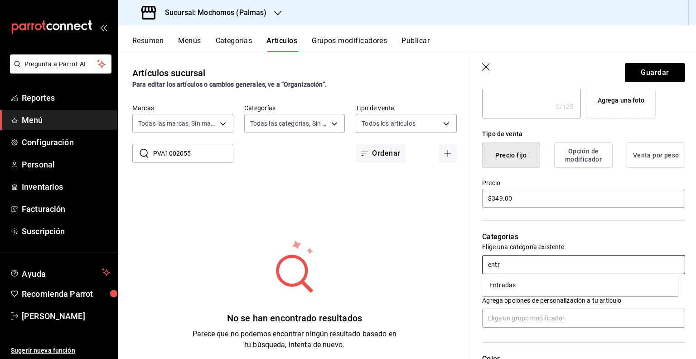
click at [527, 281] on li "Entradas" at bounding box center [580, 284] width 196 height 15
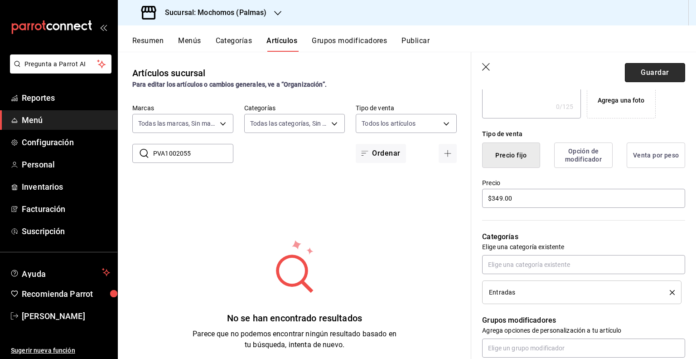
click at [638, 73] on button "Guardar" at bounding box center [655, 72] width 60 height 19
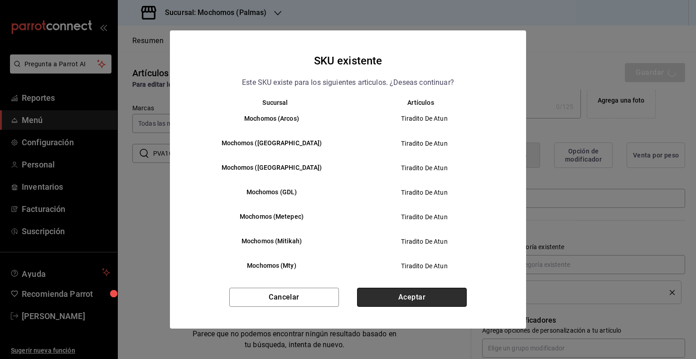
click at [431, 302] on button "Aceptar" at bounding box center [412, 296] width 110 height 19
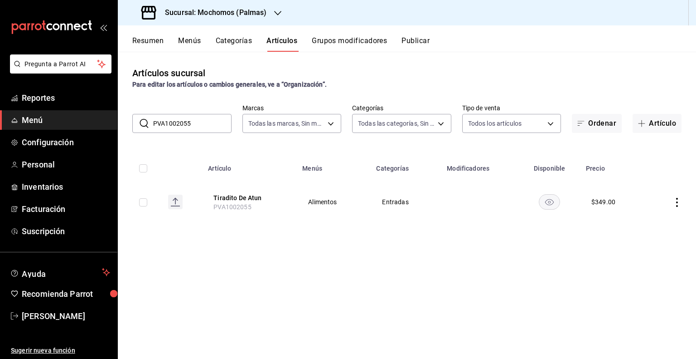
drag, startPoint x: 151, startPoint y: 200, endPoint x: 145, endPoint y: 201, distance: 5.5
click at [145, 201] on td at bounding box center [139, 202] width 43 height 44
click at [144, 201] on input "checkbox" at bounding box center [143, 202] width 8 height 8
checkbox input "true"
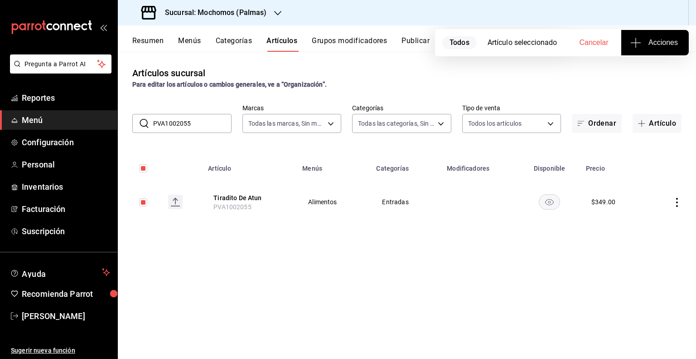
click at [680, 42] on button "Acciones" at bounding box center [656, 42] width 68 height 25
click at [642, 74] on span "Agregar tipo" at bounding box center [654, 71] width 53 height 10
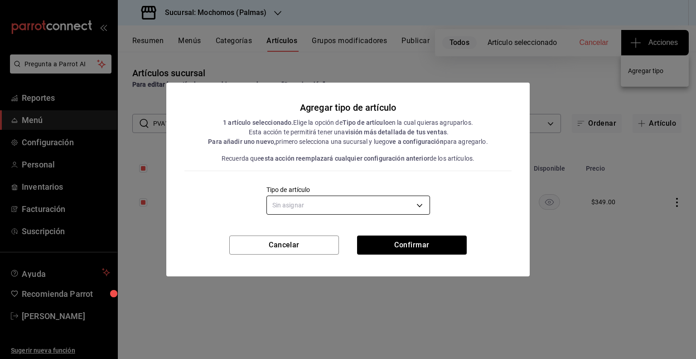
click at [393, 205] on body "Pregunta a Parrot AI Reportes Menú Configuración Personal Inventarios Facturaci…" at bounding box center [348, 179] width 696 height 359
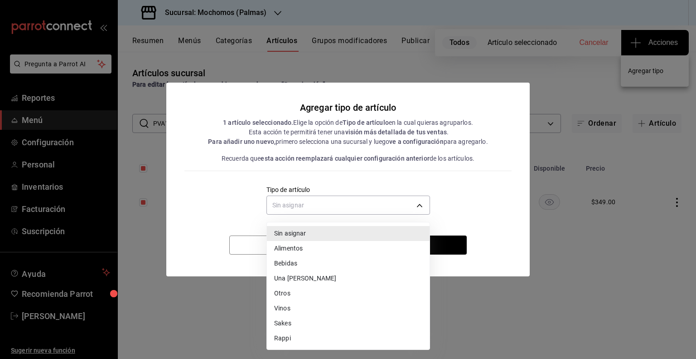
click at [321, 249] on li "Alimentos" at bounding box center [348, 248] width 163 height 15
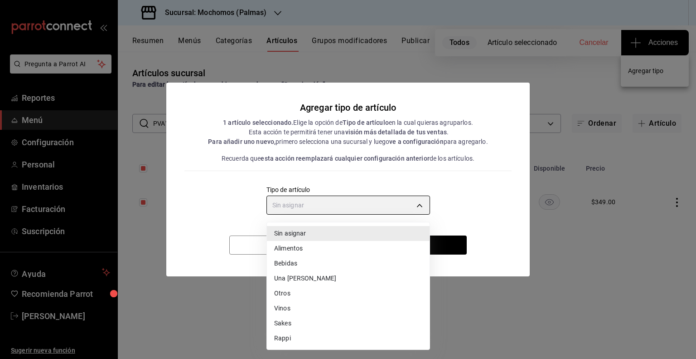
type input "a9c5c5d7-09f7-4d61-88a6-a13d33eec0fd"
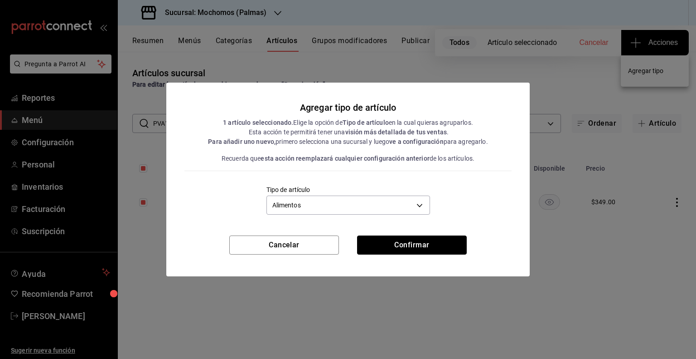
click at [414, 248] on button "Confirmar" at bounding box center [412, 244] width 110 height 19
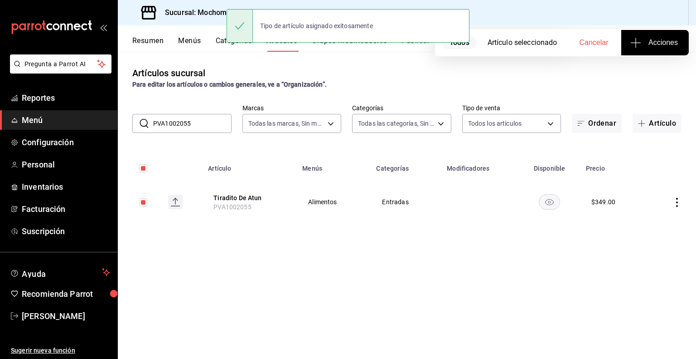
click at [418, 51] on button "Publicar" at bounding box center [416, 43] width 28 height 15
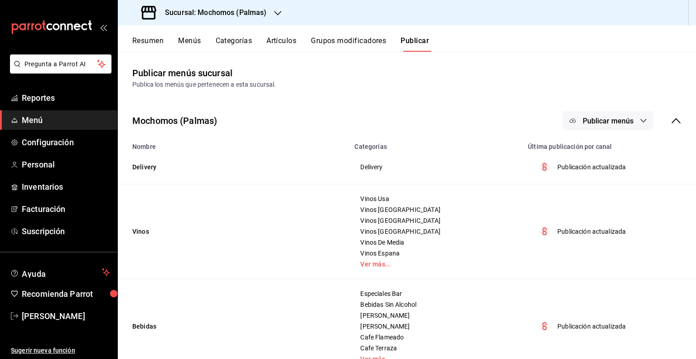
click at [593, 117] on span "Publicar menús" at bounding box center [608, 121] width 51 height 9
click at [584, 142] on li "Punto de venta" at bounding box center [601, 149] width 83 height 25
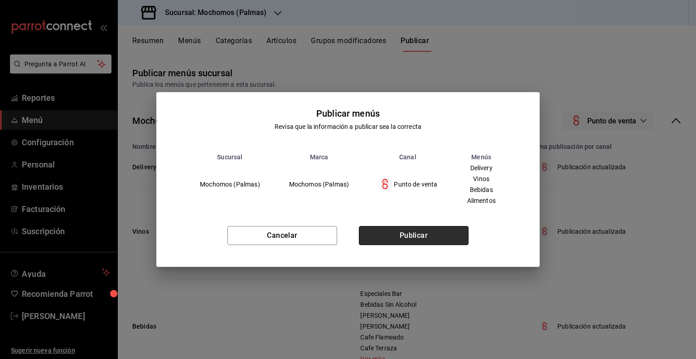
click at [431, 233] on button "Publicar" at bounding box center [414, 235] width 110 height 19
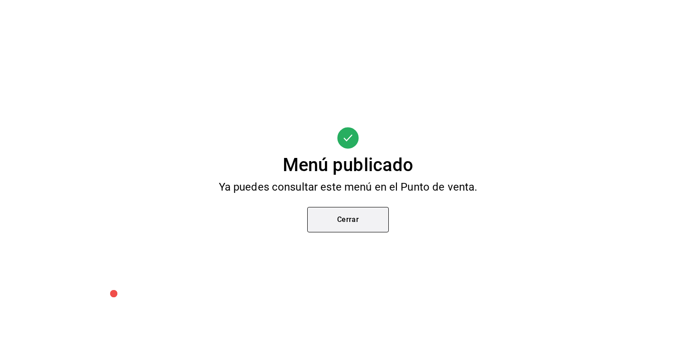
click at [376, 224] on button "Cerrar" at bounding box center [348, 219] width 82 height 25
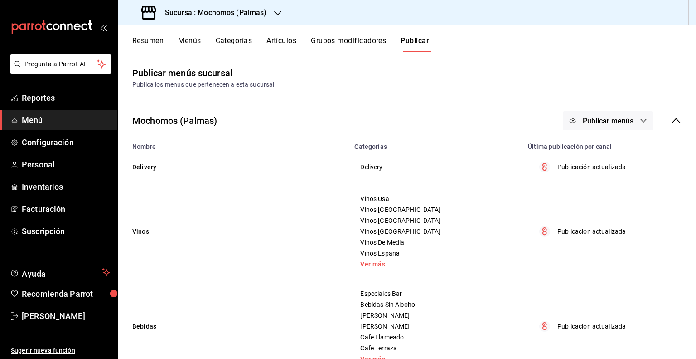
click at [292, 43] on button "Artículos" at bounding box center [282, 43] width 30 height 15
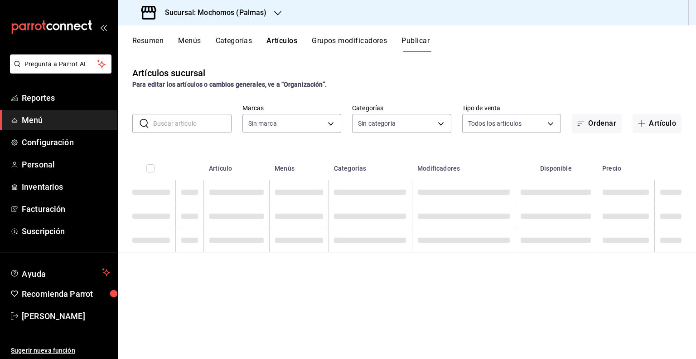
type input "70f98016-ab90-4f26-81e6-ab4884d8d8a0"
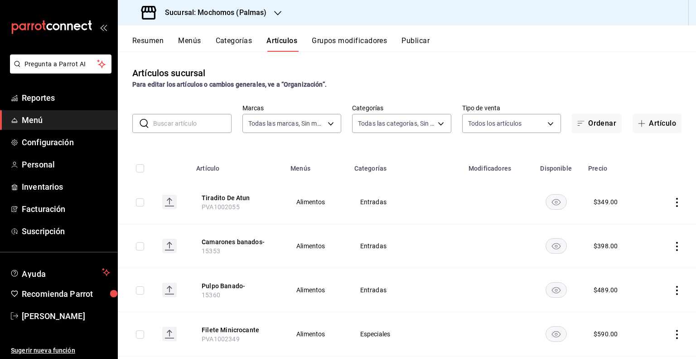
type input "bf8485d7-e0cc-45c4-ab71-007f8ecc3e56,b9965cb2-92ec-4840-853f-0e08f184e216,7b542…"
click at [413, 47] on button "Publicar" at bounding box center [416, 43] width 28 height 15
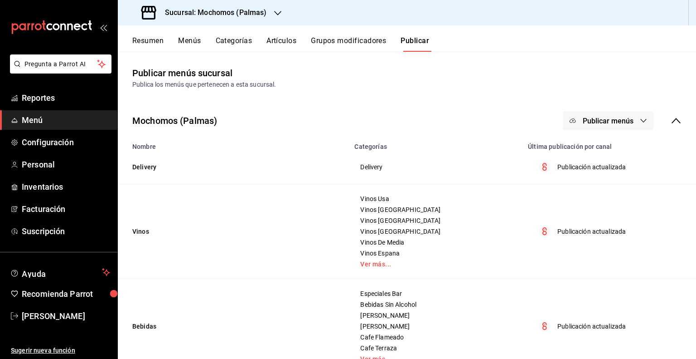
click at [599, 127] on button "Publicar menús" at bounding box center [608, 120] width 91 height 19
click at [588, 146] on div at bounding box center [580, 150] width 25 height 15
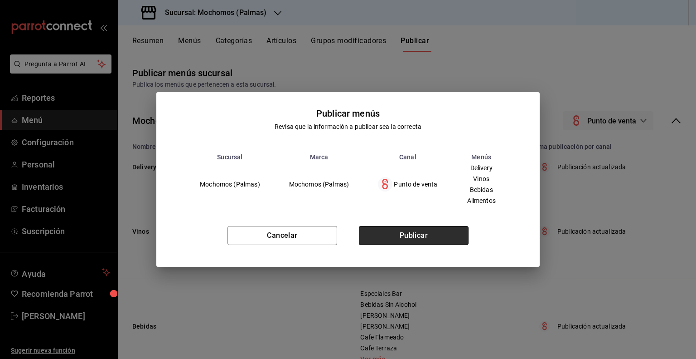
click at [430, 232] on button "Publicar" at bounding box center [414, 235] width 110 height 19
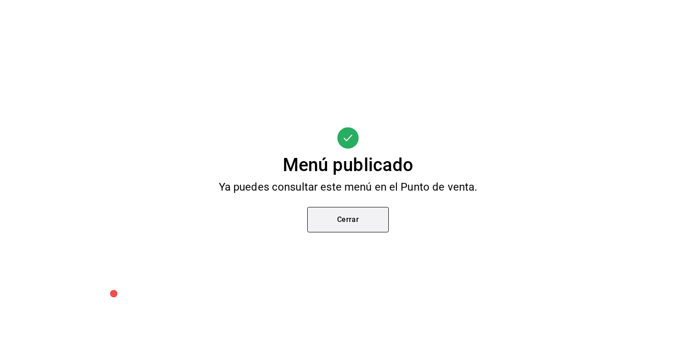
click at [370, 214] on button "Cerrar" at bounding box center [348, 219] width 82 height 25
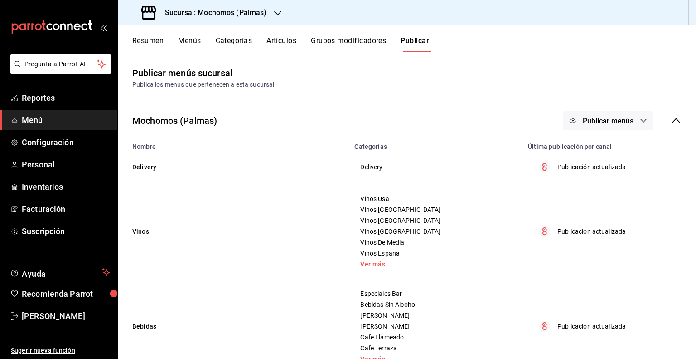
click at [201, 4] on div "Sucursal: Mochomos (Palmas)" at bounding box center [205, 12] width 160 height 25
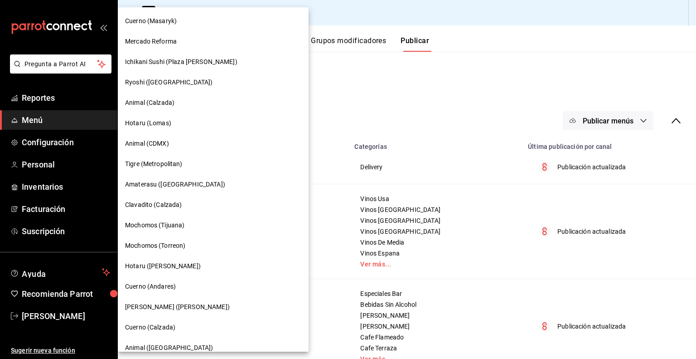
drag, startPoint x: 329, startPoint y: 68, endPoint x: 320, endPoint y: 59, distance: 12.5
click at [329, 68] on div at bounding box center [348, 179] width 696 height 359
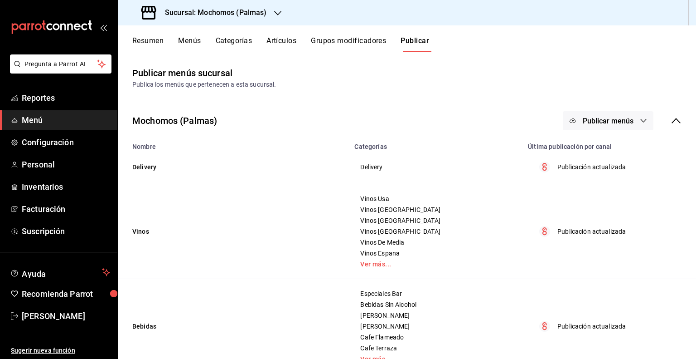
click at [263, 22] on div "Sucursal: Mochomos (Palmas)" at bounding box center [205, 12] width 160 height 25
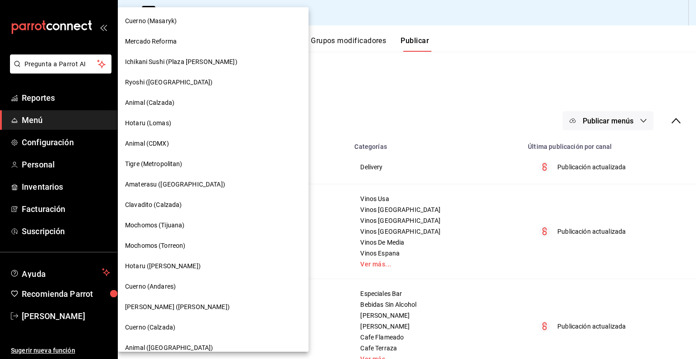
click at [204, 29] on div "Cuerno (Masaryk)" at bounding box center [213, 21] width 191 height 20
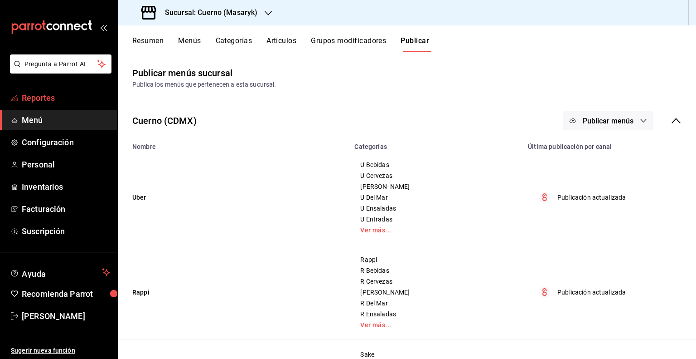
click at [54, 94] on span "Reportes" at bounding box center [66, 98] width 88 height 12
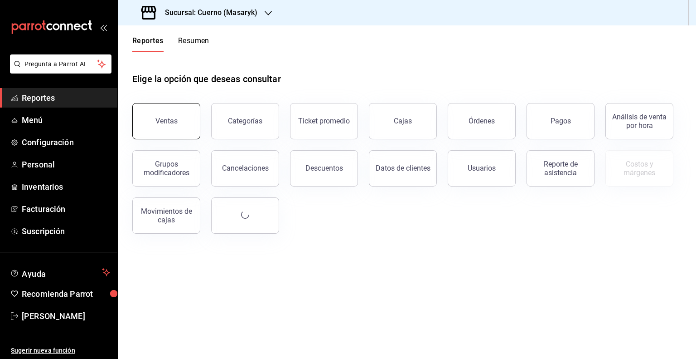
drag, startPoint x: 160, startPoint y: 114, endPoint x: 164, endPoint y: 117, distance: 4.9
click at [164, 117] on button "Ventas" at bounding box center [166, 121] width 68 height 36
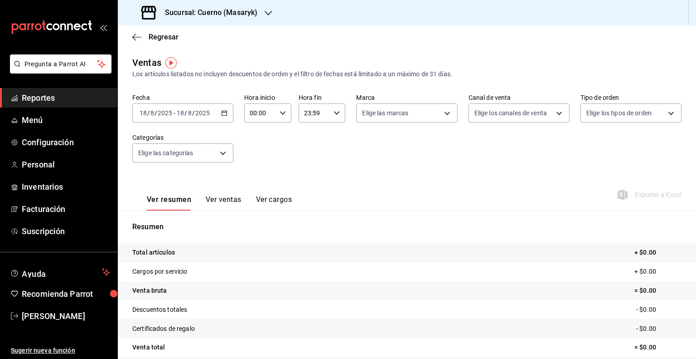
click at [224, 112] on icon "button" at bounding box center [224, 113] width 6 height 6
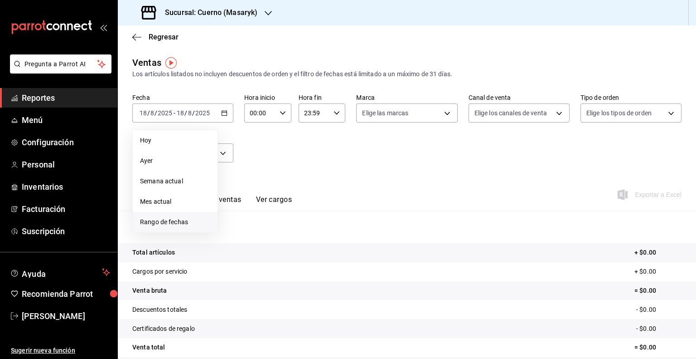
click at [170, 220] on span "Rango de fechas" at bounding box center [175, 222] width 70 height 10
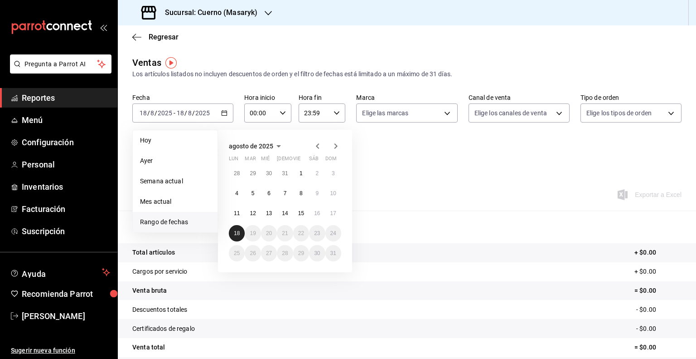
click at [234, 233] on abbr "18" at bounding box center [237, 233] width 6 height 6
click at [239, 210] on abbr "11" at bounding box center [237, 213] width 6 height 6
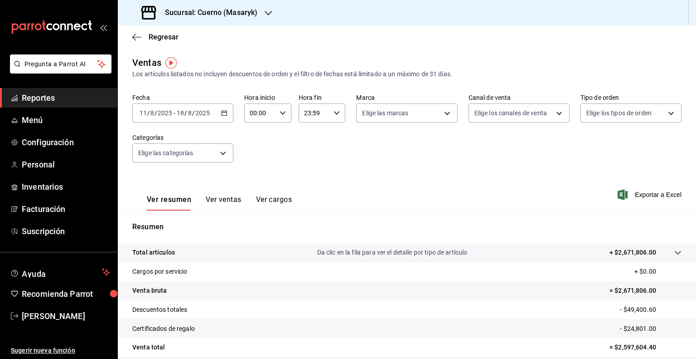
click at [396, 193] on div "Ver resumen Ver ventas Ver cargos Exportar a Excel" at bounding box center [407, 191] width 578 height 37
click at [277, 114] on div "00:00 Hora inicio" at bounding box center [267, 112] width 47 height 19
click at [254, 155] on span "05" at bounding box center [254, 154] width 9 height 7
type input "05:00"
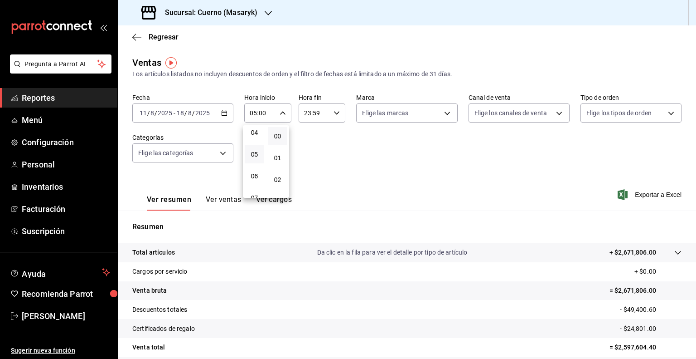
click at [338, 117] on div at bounding box center [348, 179] width 696 height 359
click at [338, 115] on div "23:59 Hora fin" at bounding box center [322, 112] width 47 height 19
click at [332, 138] on span "00" at bounding box center [331, 135] width 9 height 7
click at [306, 157] on span "05" at bounding box center [308, 154] width 9 height 7
type input "05:00"
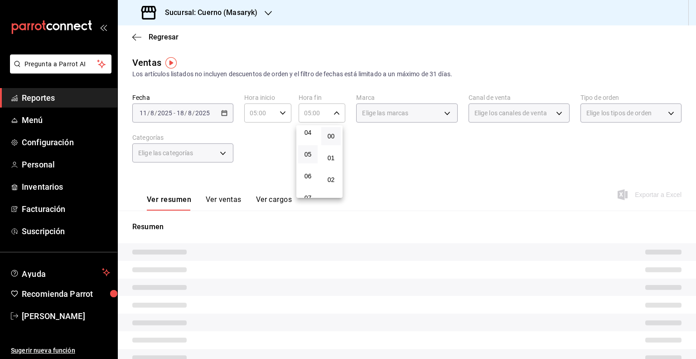
click at [616, 198] on div at bounding box center [348, 179] width 696 height 359
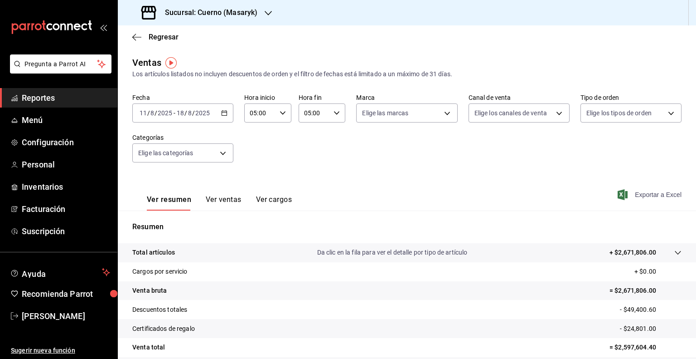
click at [618, 195] on icon "button" at bounding box center [623, 194] width 10 height 11
click at [636, 194] on span "Exportar a Excel" at bounding box center [651, 194] width 62 height 11
drag, startPoint x: 195, startPoint y: 13, endPoint x: 265, endPoint y: 16, distance: 69.4
click at [265, 16] on div "Sucursal: Cuerno (Masaryk)" at bounding box center [200, 12] width 151 height 25
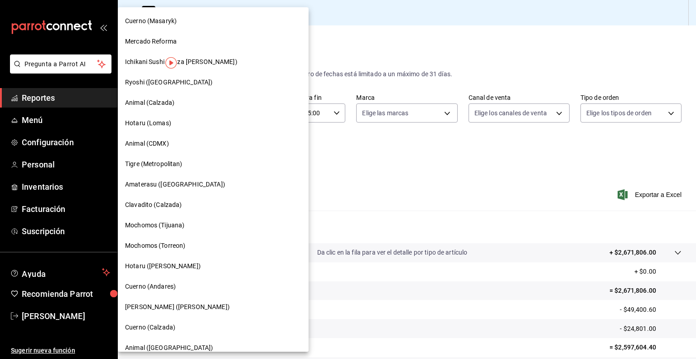
copy div "Cuerno (Masaryk)"
click at [210, 46] on div "Mercado Reforma" at bounding box center [213, 41] width 191 height 20
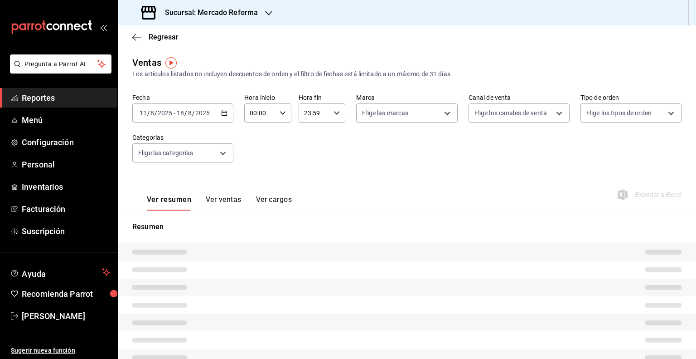
type input "05:00"
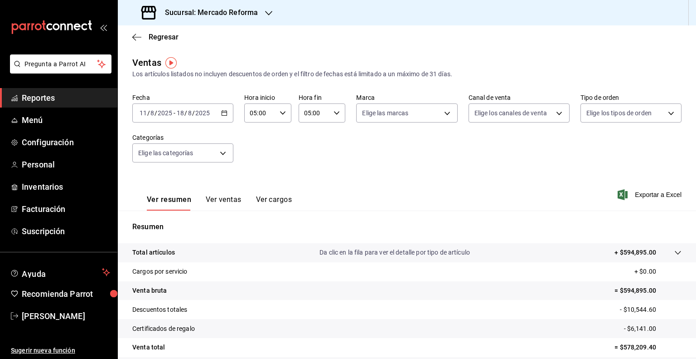
click at [639, 203] on div "Ver resumen Ver ventas Ver cargos Exportar a Excel" at bounding box center [407, 191] width 578 height 37
click at [642, 198] on span "Exportar a Excel" at bounding box center [651, 194] width 62 height 11
drag, startPoint x: 196, startPoint y: 14, endPoint x: 272, endPoint y: 23, distance: 77.2
click at [272, 23] on div "Sucursal: Mercado Reforma" at bounding box center [200, 12] width 151 height 25
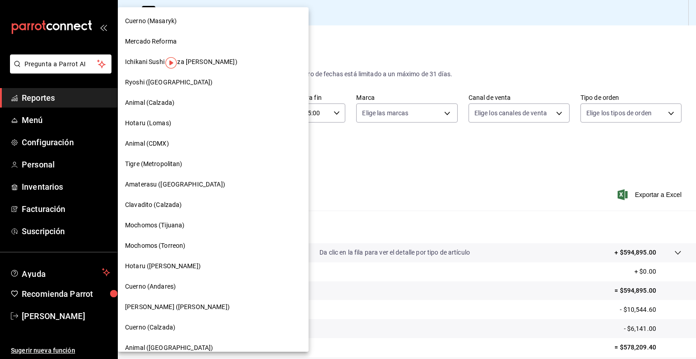
copy div "Mercado Reforma"
click at [322, 156] on div at bounding box center [348, 179] width 696 height 359
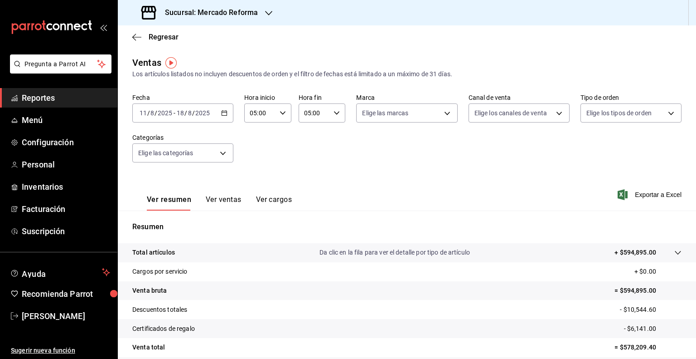
click at [218, 18] on h3 "Sucursal: Mercado Reforma" at bounding box center [208, 12] width 100 height 11
